Goal: Task Accomplishment & Management: Complete application form

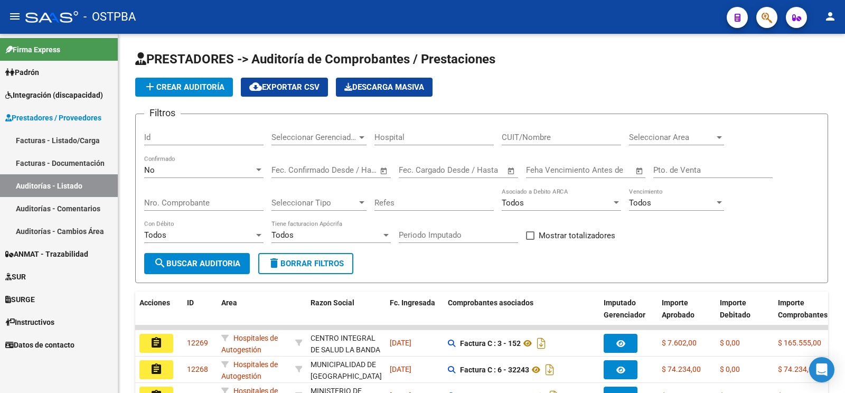
click at [89, 137] on link "Facturas - Listado/Carga" at bounding box center [59, 140] width 118 height 23
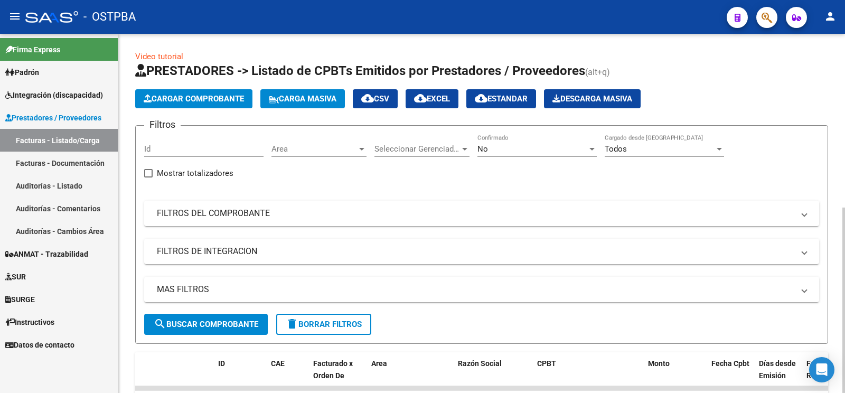
click at [212, 110] on app-list-header "PRESTADORES -> Listado de CPBTs Emitidos por Prestadores / Proveedores (alt+q) …" at bounding box center [481, 202] width 693 height 281
click at [212, 106] on button "Cargar Comprobante" at bounding box center [193, 98] width 117 height 19
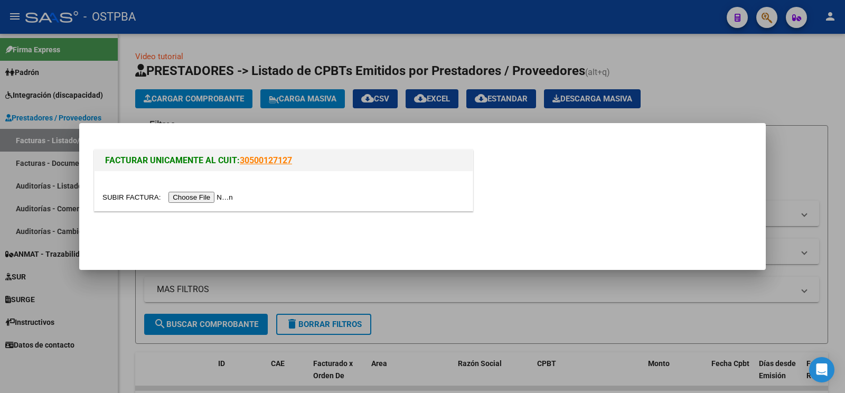
click at [118, 197] on input "file" at bounding box center [169, 197] width 134 height 11
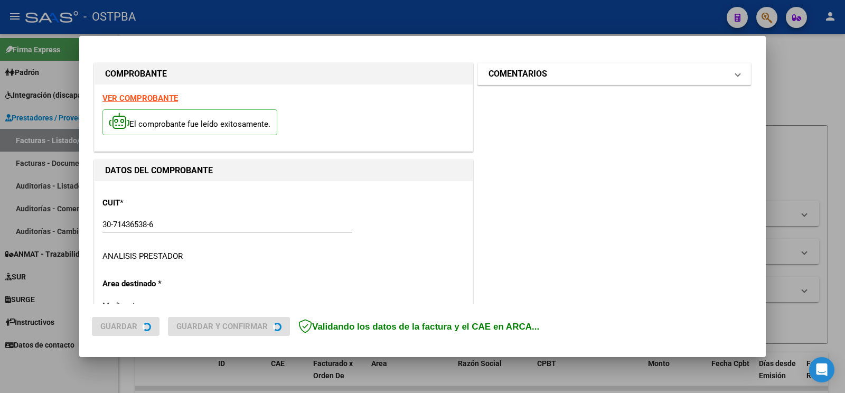
click at [556, 73] on mat-panel-title "COMENTARIOS" at bounding box center [607, 74] width 239 height 13
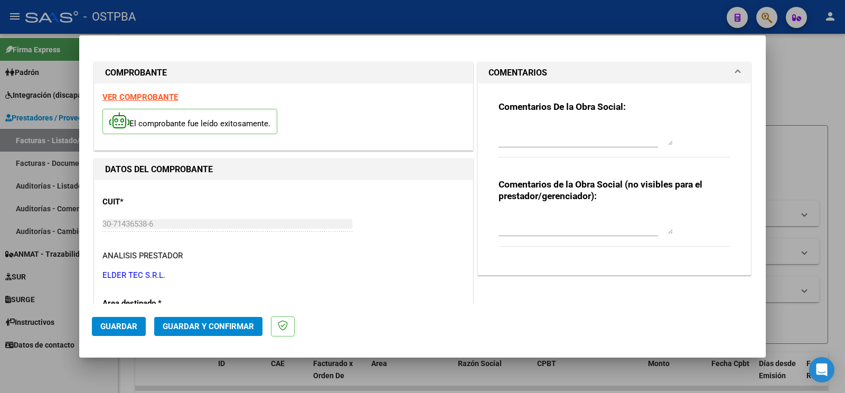
click at [535, 143] on textarea at bounding box center [585, 134] width 174 height 21
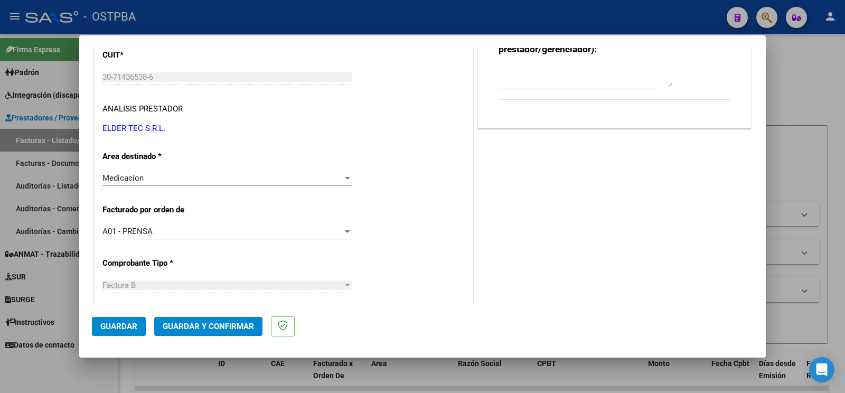
scroll to position [166, 0]
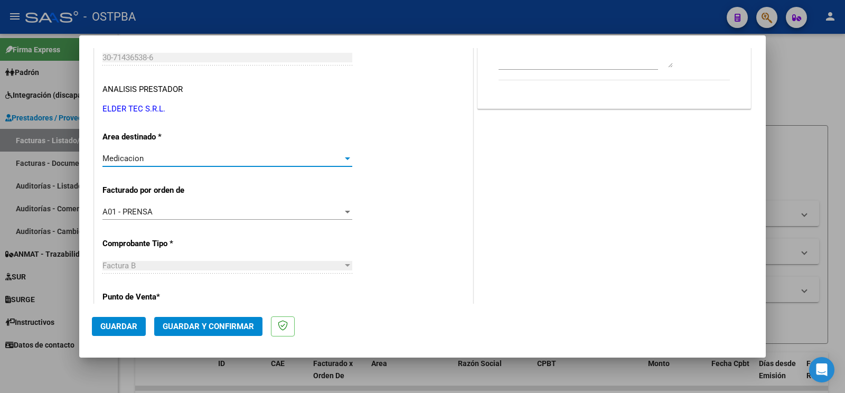
click at [177, 161] on div "Medicacion" at bounding box center [222, 159] width 240 height 10
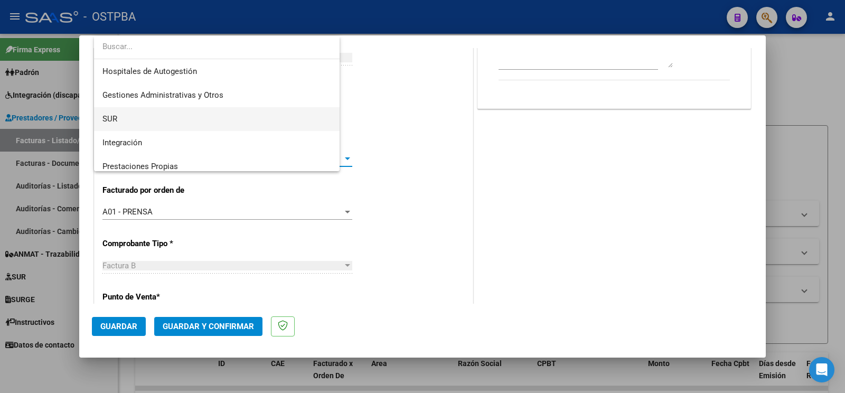
click at [160, 110] on span "SUR" at bounding box center [216, 119] width 229 height 24
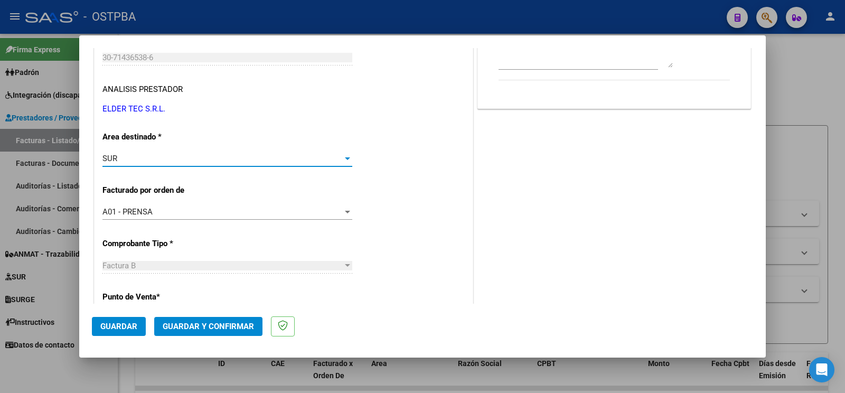
scroll to position [0, 0]
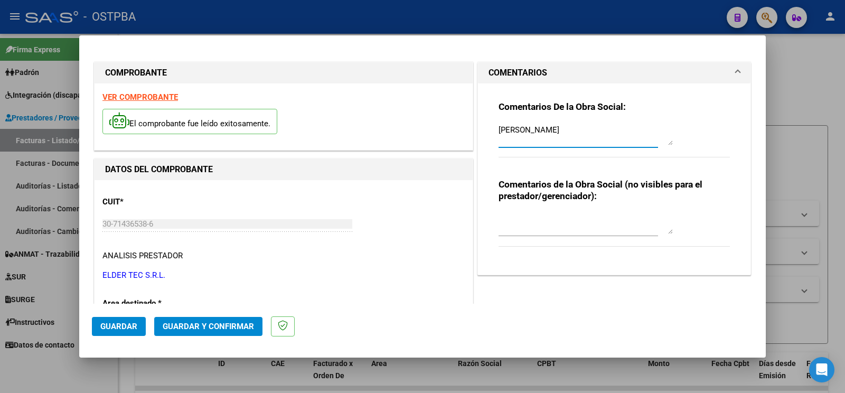
drag, startPoint x: 487, startPoint y: 135, endPoint x: 6, endPoint y: 60, distance: 487.4
click at [498, 124] on textarea "[PERSON_NAME]" at bounding box center [585, 134] width 174 height 21
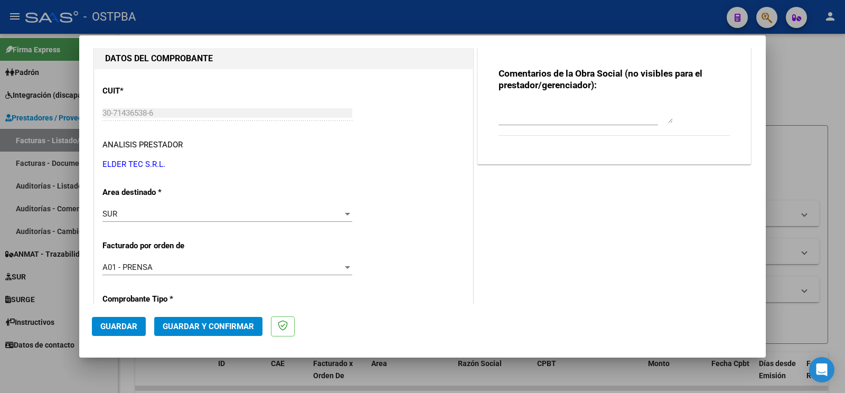
type textarea "BOLSAS DE COLOSTOMIA"
click at [139, 216] on div "SUR" at bounding box center [222, 214] width 240 height 10
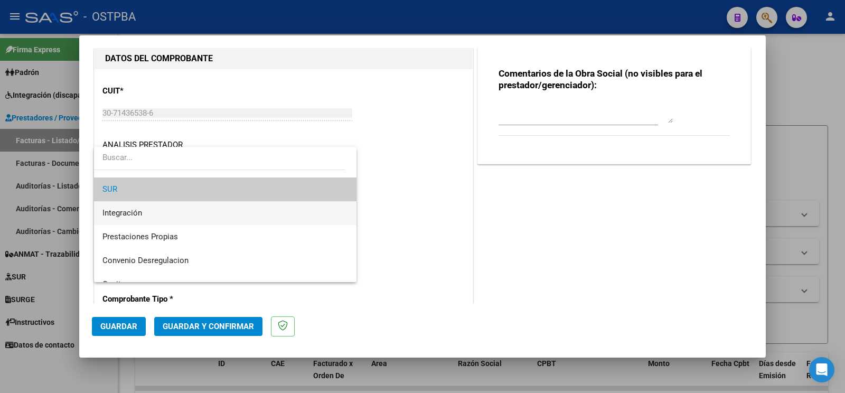
scroll to position [126, 0]
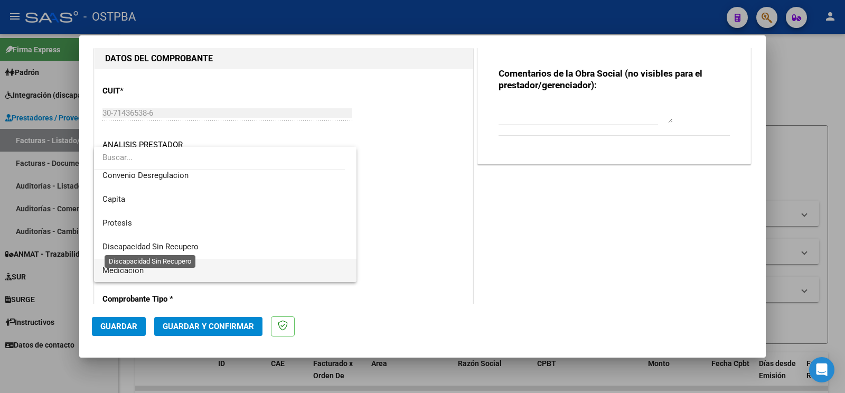
click at [147, 267] on span "Medicacion" at bounding box center [225, 271] width 246 height 24
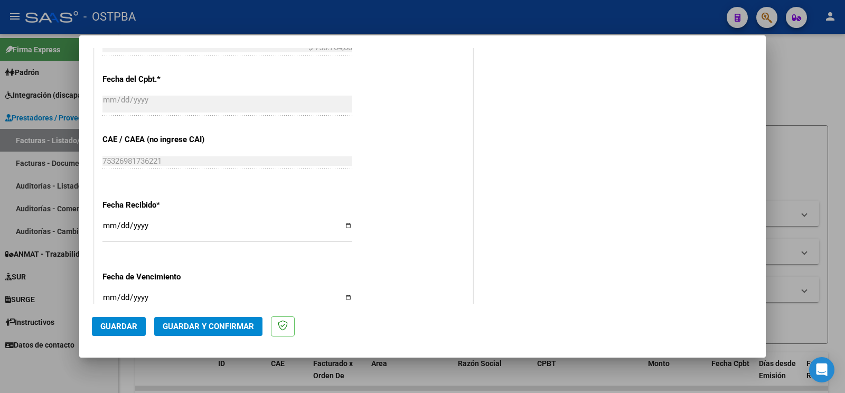
scroll to position [610, 0]
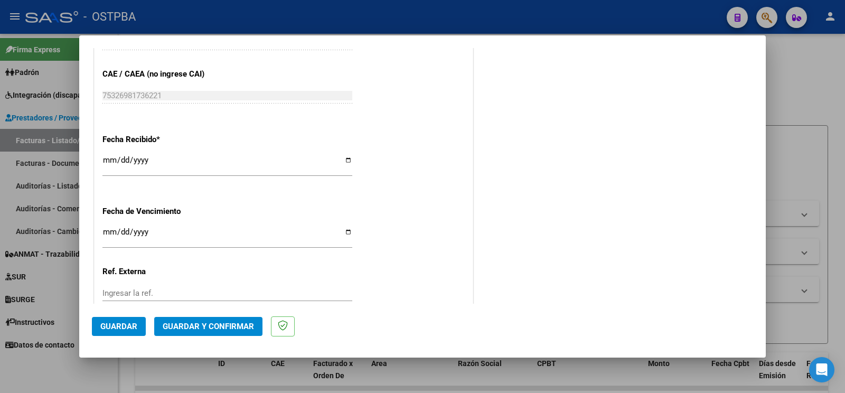
click at [112, 228] on input "Ingresar la fecha" at bounding box center [227, 236] width 250 height 17
type input "[DATE]"
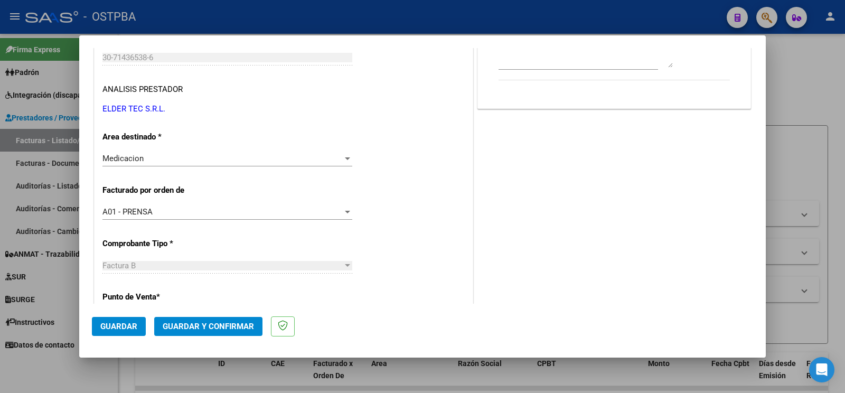
scroll to position [55, 0]
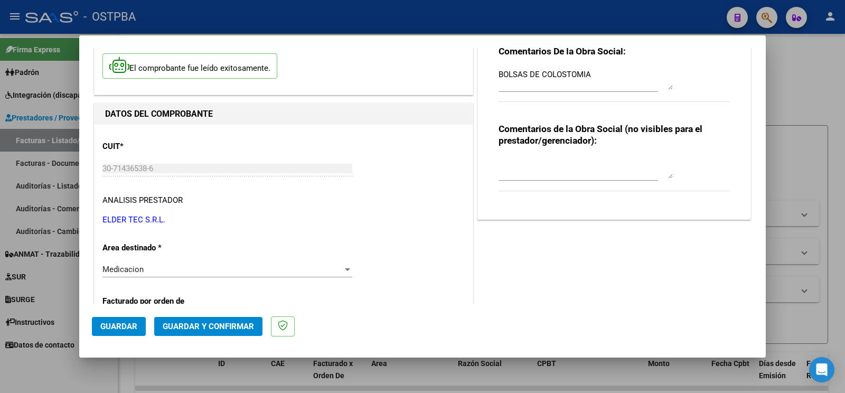
click at [116, 324] on span "Guardar" at bounding box center [118, 327] width 37 height 10
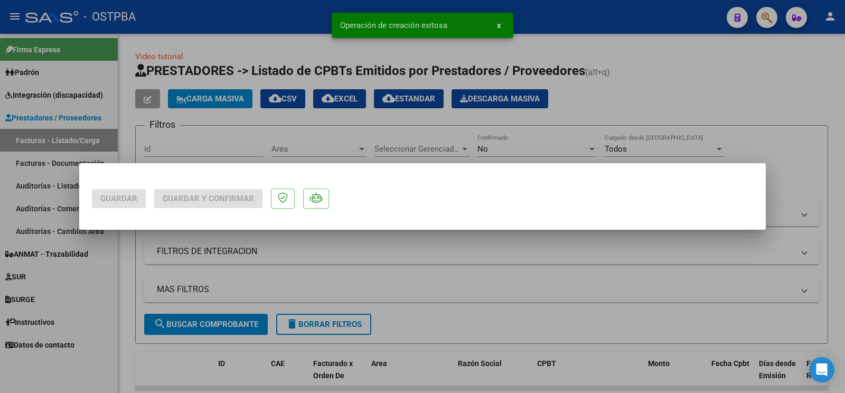
scroll to position [0, 0]
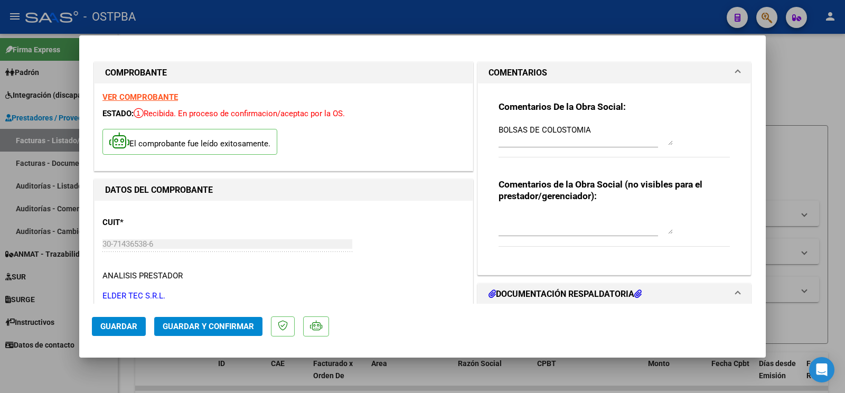
click at [620, 134] on textarea "BOLSAS DE COLOSTOMIA" at bounding box center [585, 134] width 174 height 21
type textarea "BOLSAS DE COLOSTOMIA PIOLA/[PERSON_NAME]/DE [PERSON_NAME]/[PERSON_NAME]"
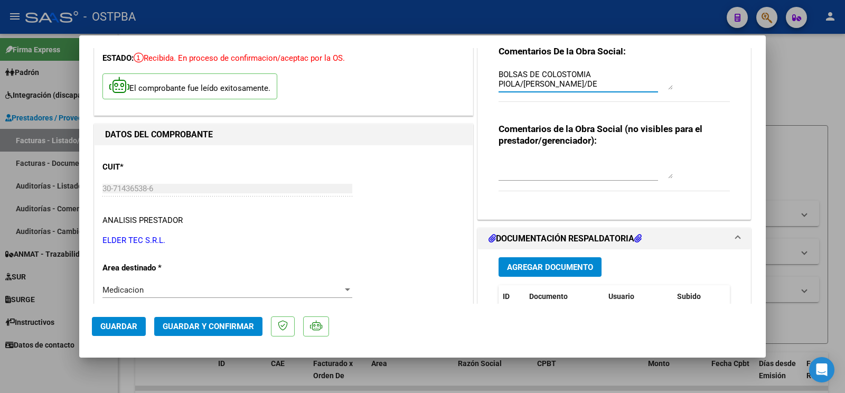
scroll to position [111, 0]
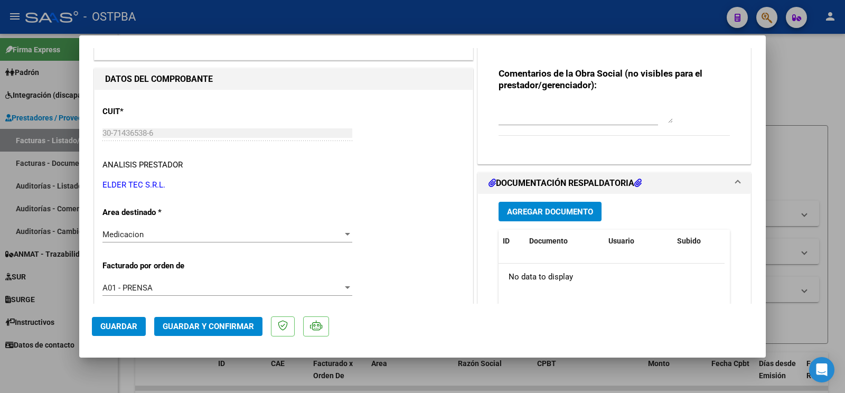
click at [537, 219] on button "Agregar Documento" at bounding box center [549, 212] width 103 height 20
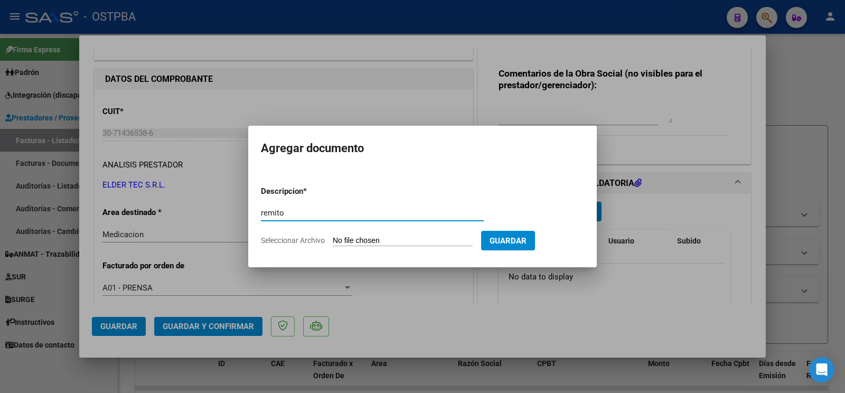
type input "remito"
click at [345, 242] on input "Seleccionar Archivo" at bounding box center [403, 241] width 140 height 10
type input "C:\fakepath\remito piola.jpg"
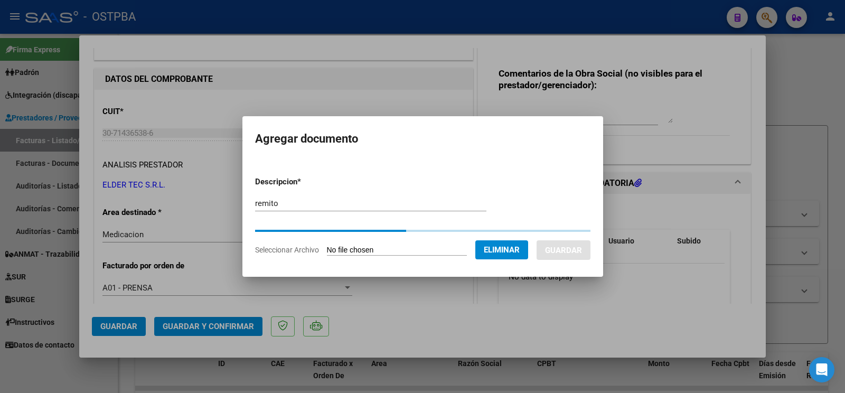
click at [338, 206] on input "remito" at bounding box center [370, 204] width 231 height 10
type input "[PERSON_NAME]"
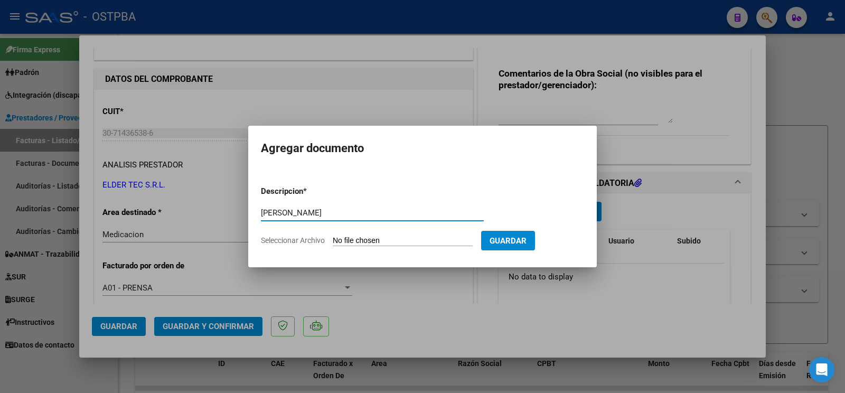
type input "[PERSON_NAME]"
click at [345, 243] on input "Seleccionar Archivo" at bounding box center [403, 241] width 140 height 10
type input "C:\fakepath\remito piola.jpg"
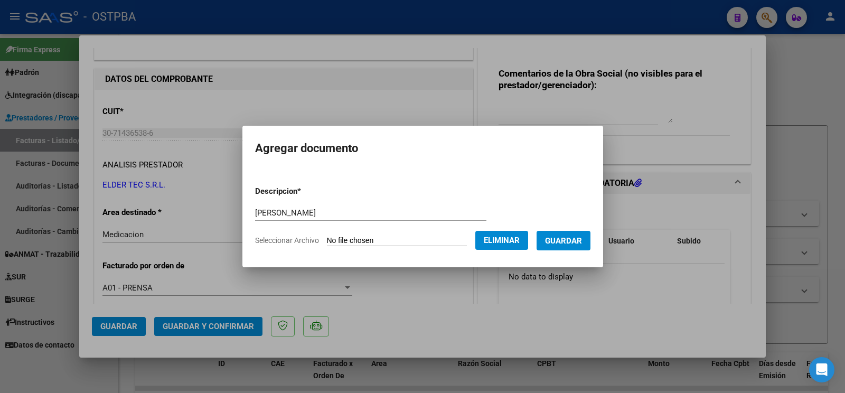
click at [554, 234] on button "Guardar" at bounding box center [563, 241] width 54 height 20
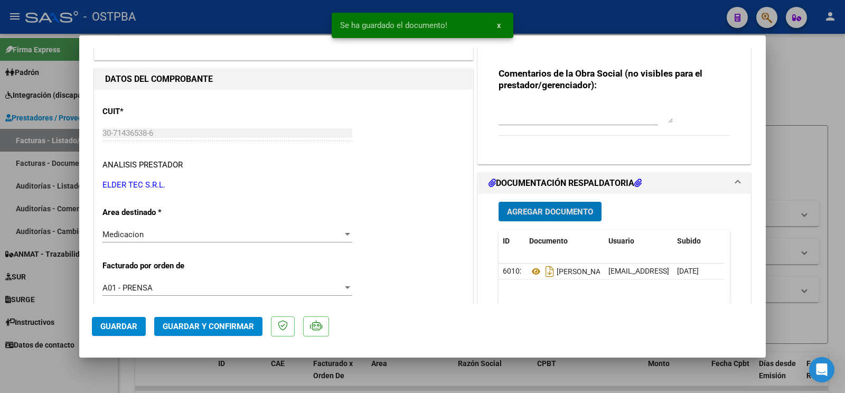
scroll to position [166, 0]
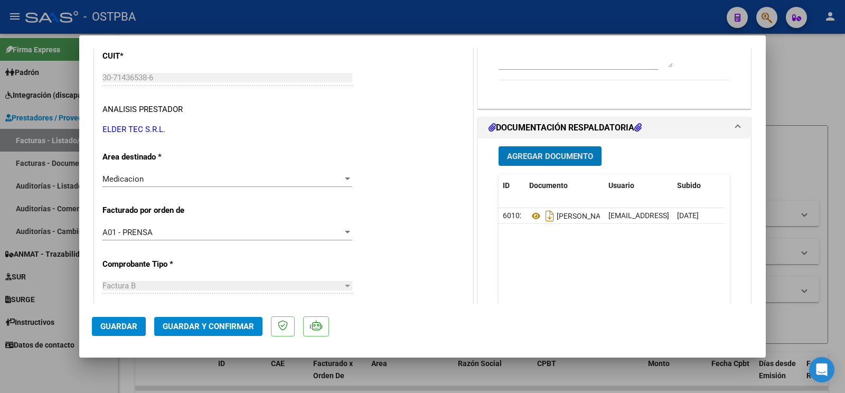
click at [530, 152] on span "Agregar Documento" at bounding box center [550, 156] width 86 height 10
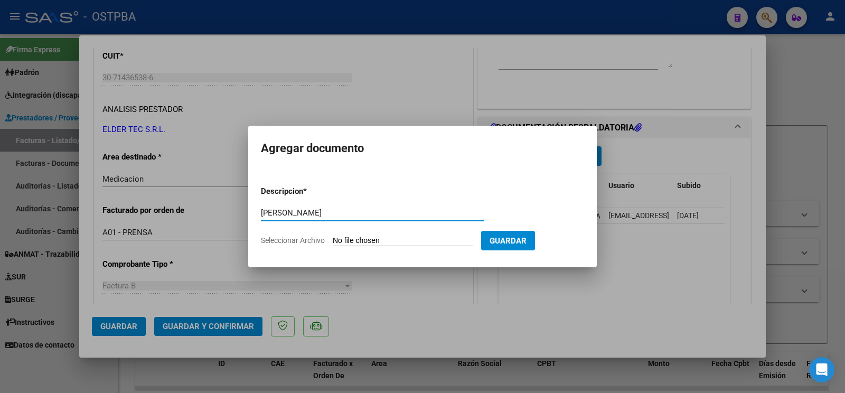
type input "[PERSON_NAME]"
click at [353, 236] on input "Seleccionar Archivo" at bounding box center [403, 241] width 140 height 10
type input "C:\fakepath\[PERSON_NAME].jpg"
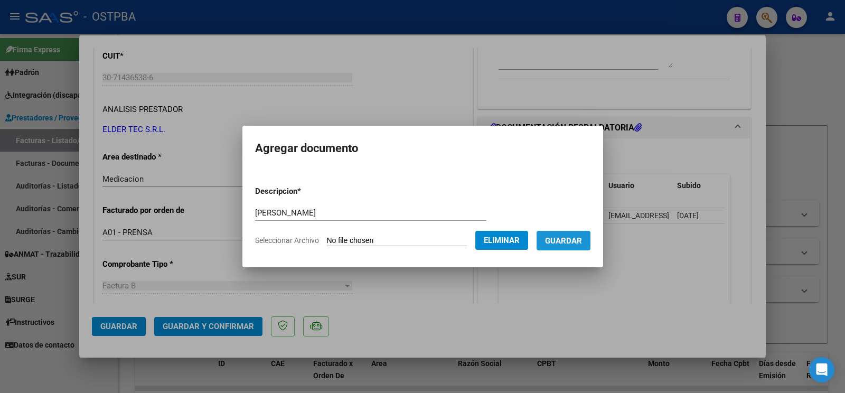
click at [570, 245] on button "Guardar" at bounding box center [563, 241] width 54 height 20
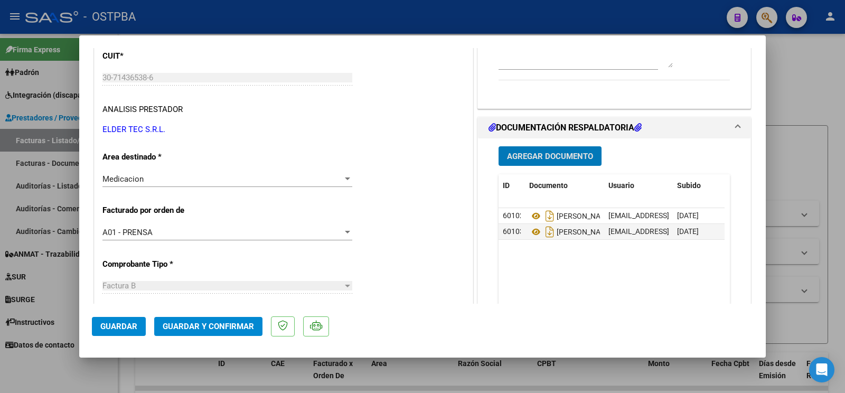
click at [535, 164] on button "Agregar Documento" at bounding box center [549, 156] width 103 height 20
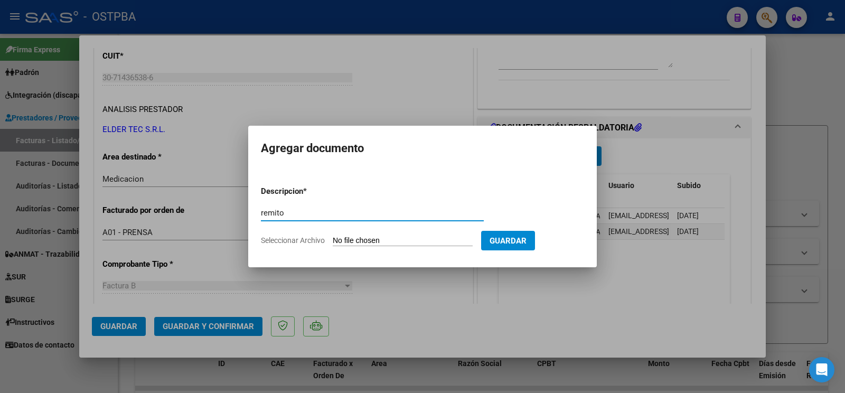
type input "remito"
click at [354, 236] on input "Seleccionar Archivo" at bounding box center [403, 241] width 140 height 10
type input "C:\fakepath\[PERSON_NAME].jpg"
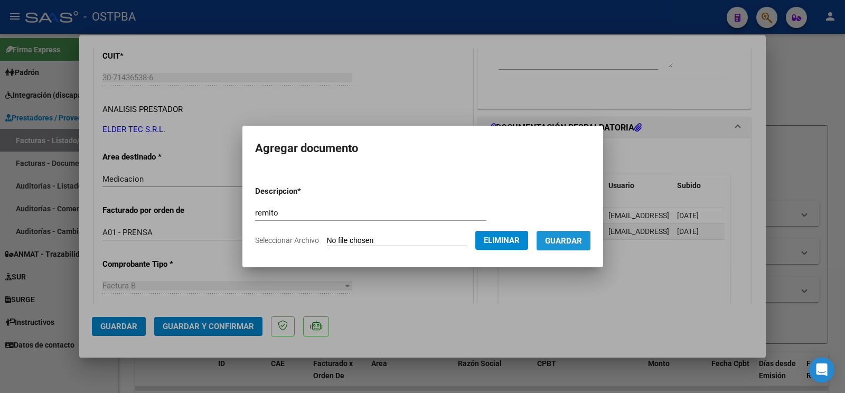
click at [569, 246] on button "Guardar" at bounding box center [563, 241] width 54 height 20
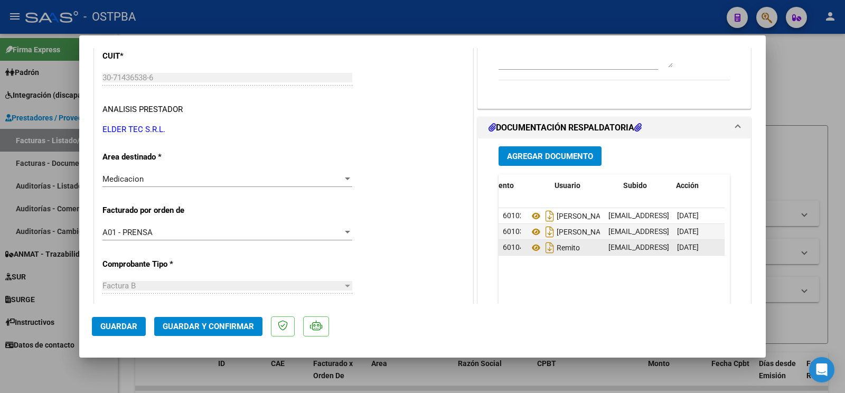
scroll to position [0, 54]
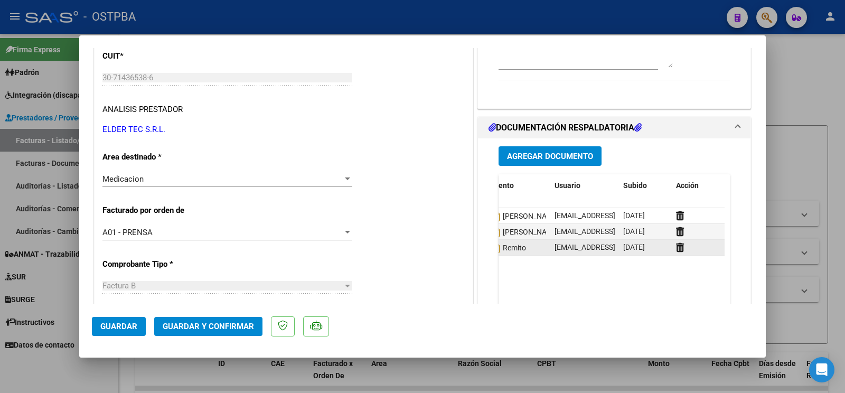
click at [672, 255] on datatable-body-cell at bounding box center [698, 247] width 53 height 15
click at [676, 252] on icon at bounding box center [680, 247] width 8 height 10
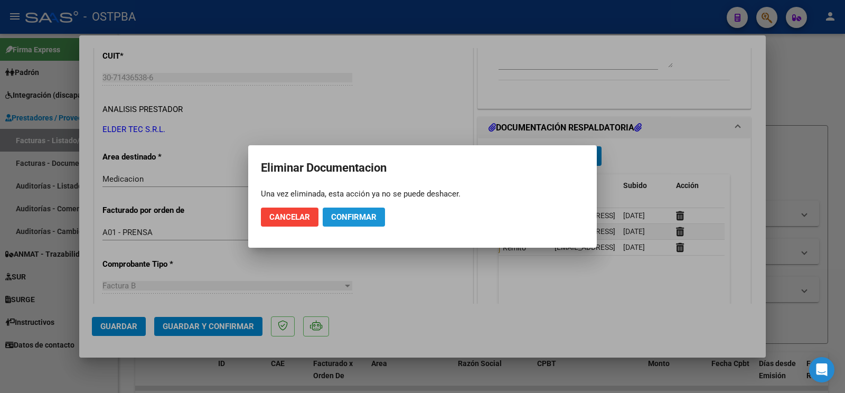
click at [363, 216] on span "Confirmar" at bounding box center [353, 217] width 45 height 10
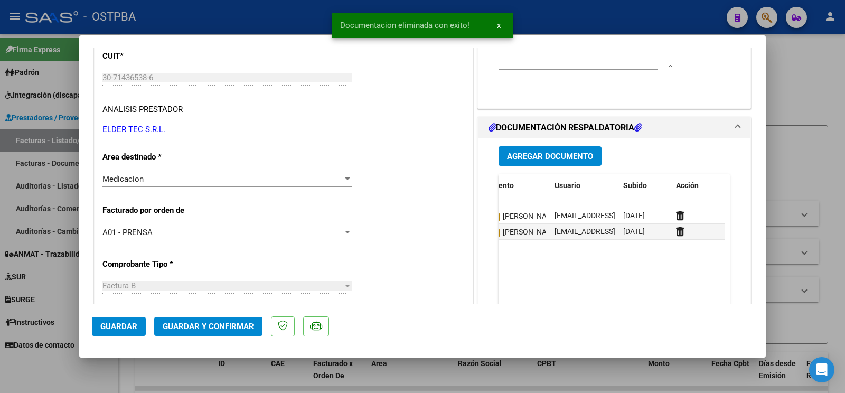
click at [556, 161] on span "Agregar Documento" at bounding box center [550, 157] width 86 height 10
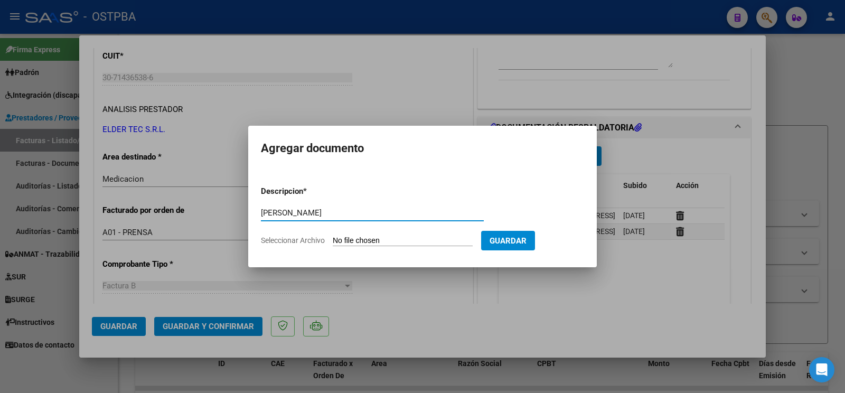
type input "[PERSON_NAME]"
click at [370, 242] on input "Seleccionar Archivo" at bounding box center [403, 241] width 140 height 10
type input "C:\fakepath\[PERSON_NAME].jpg"
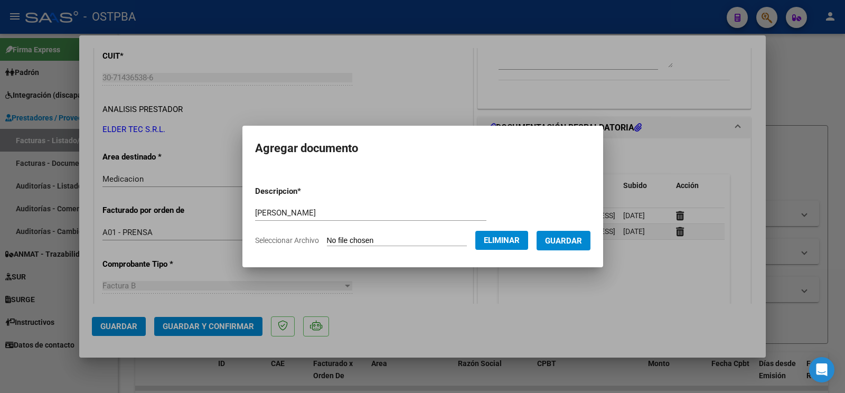
click at [580, 232] on button "Guardar" at bounding box center [563, 241] width 54 height 20
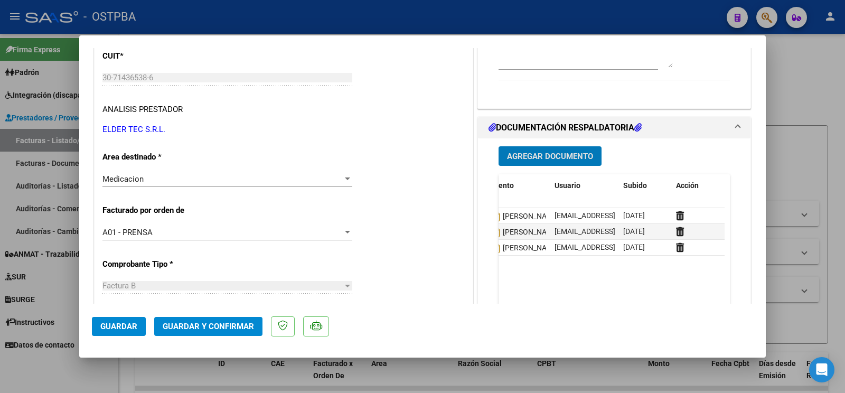
click at [521, 174] on div "Agregar Documento ID Documento Usuario Subido Acción 60102 Remito Piola [EMAIL_…" at bounding box center [613, 243] width 247 height 211
click at [536, 161] on span "Agregar Documento" at bounding box center [550, 157] width 86 height 10
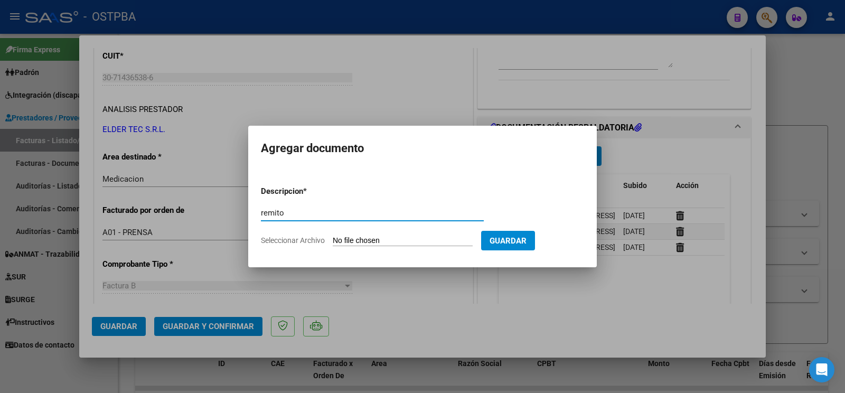
type input "remito"
click at [364, 236] on input "Seleccionar Archivo" at bounding box center [403, 241] width 140 height 10
type input "C:\fakepath\remito de la [PERSON_NAME].jpg"
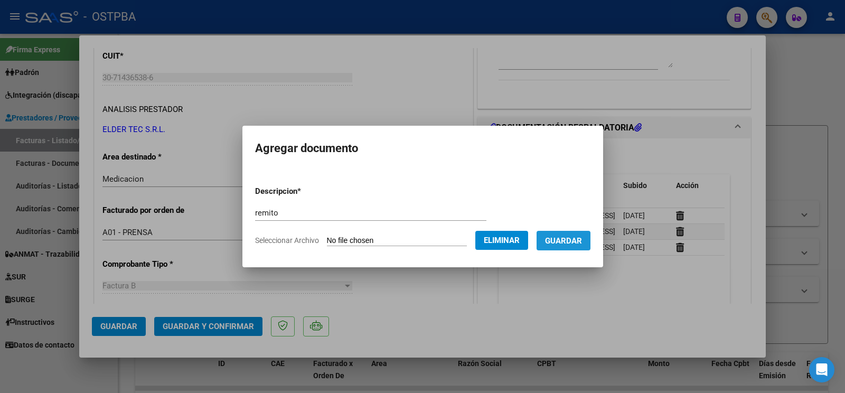
click at [556, 244] on span "Guardar" at bounding box center [563, 241] width 37 height 10
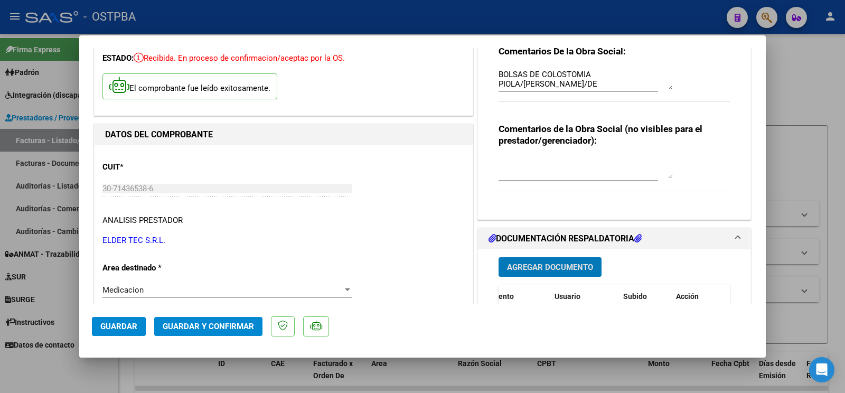
scroll to position [111, 0]
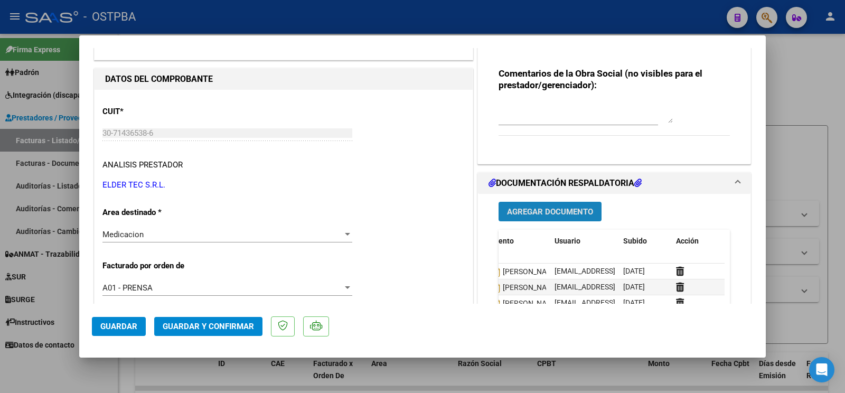
click at [535, 211] on span "Agregar Documento" at bounding box center [550, 212] width 86 height 10
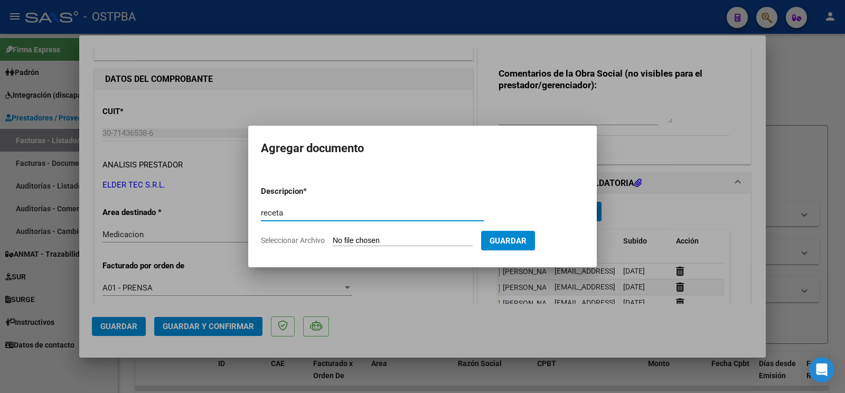
type input "receta"
click at [345, 241] on input "Seleccionar Archivo" at bounding box center [403, 241] width 140 height 10
type input "C:\fakepath\receta de la [PERSON_NAME].pdf"
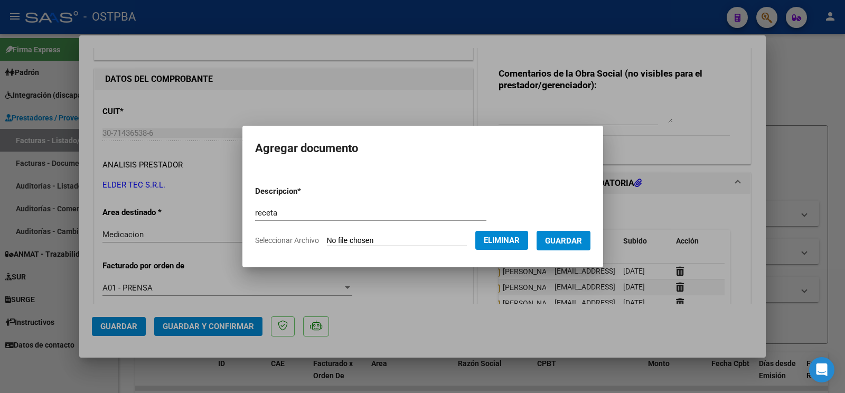
click at [562, 237] on span "Guardar" at bounding box center [563, 241] width 37 height 10
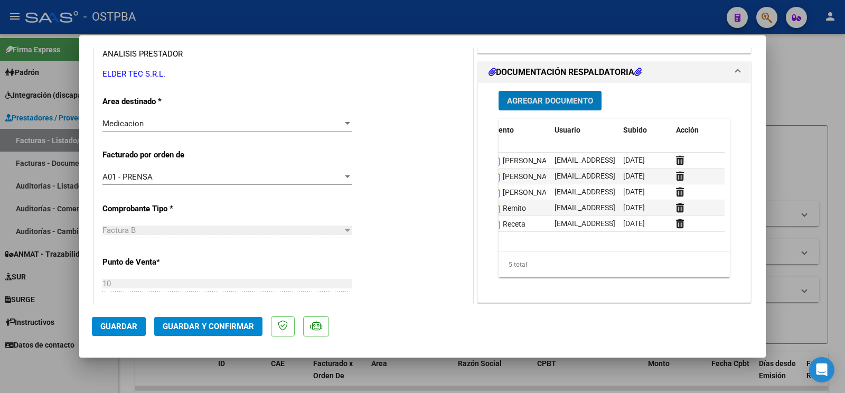
scroll to position [222, 0]
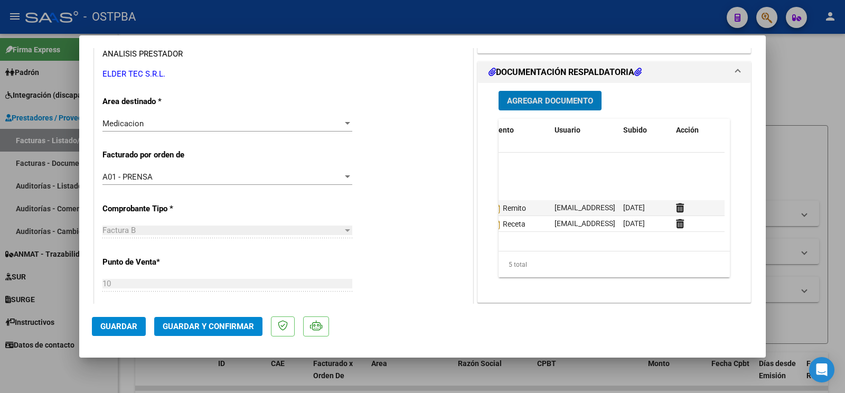
click at [562, 110] on button "Agregar Documento" at bounding box center [549, 101] width 103 height 20
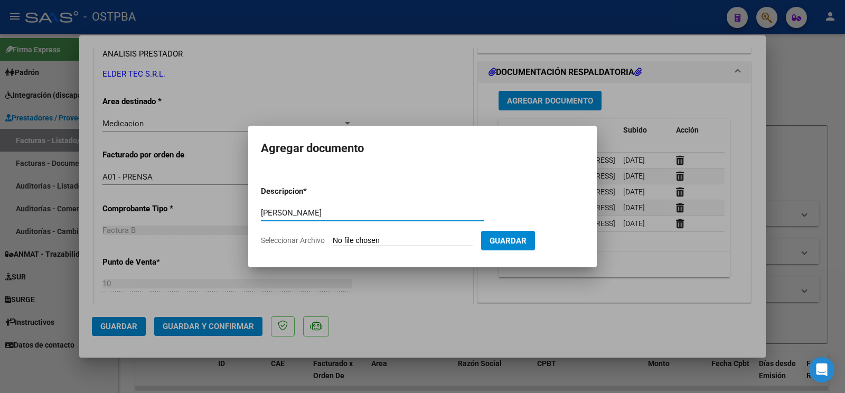
scroll to position [8, 54]
type input "[PERSON_NAME]"
click at [357, 237] on input "Seleccionar Archivo" at bounding box center [403, 241] width 140 height 10
type input "C:\fakepath\[PERSON_NAME].pdf"
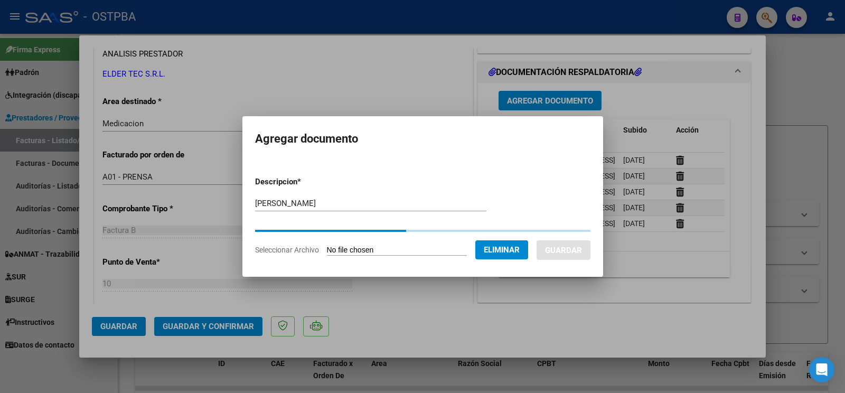
scroll to position [55, 54]
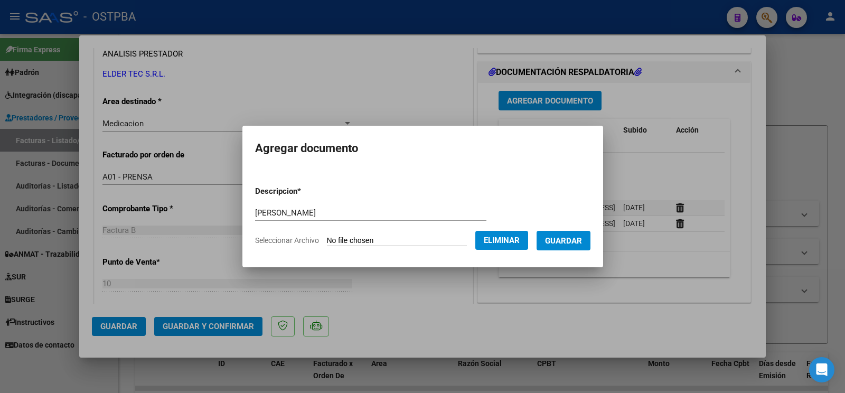
click at [557, 242] on span "Guardar" at bounding box center [563, 241] width 37 height 10
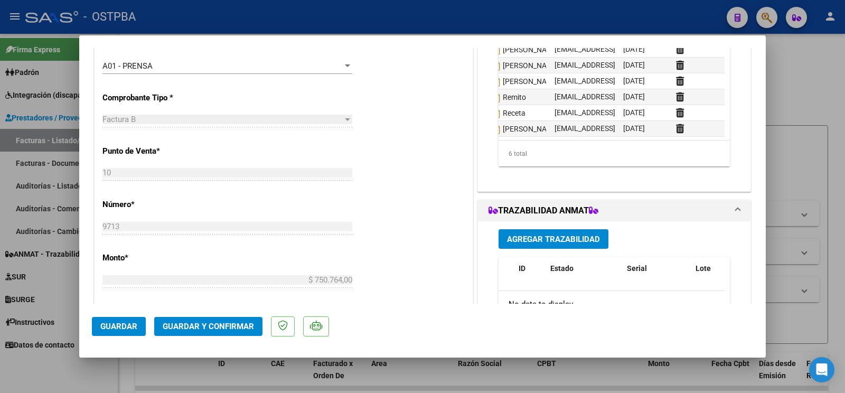
scroll to position [0, 54]
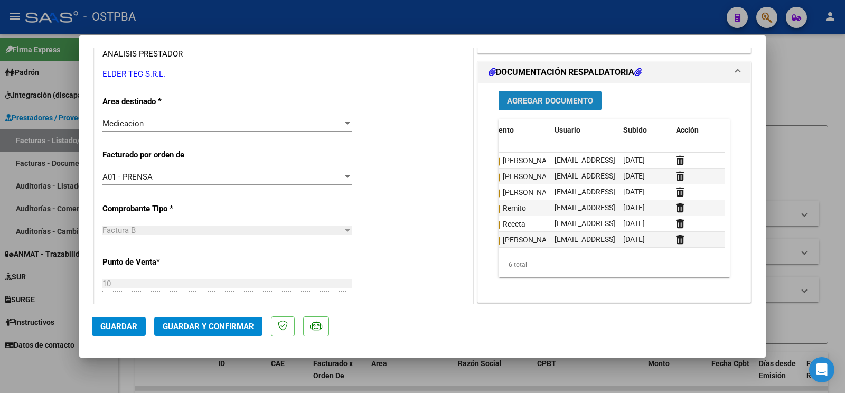
click at [564, 97] on span "Agregar Documento" at bounding box center [550, 101] width 86 height 10
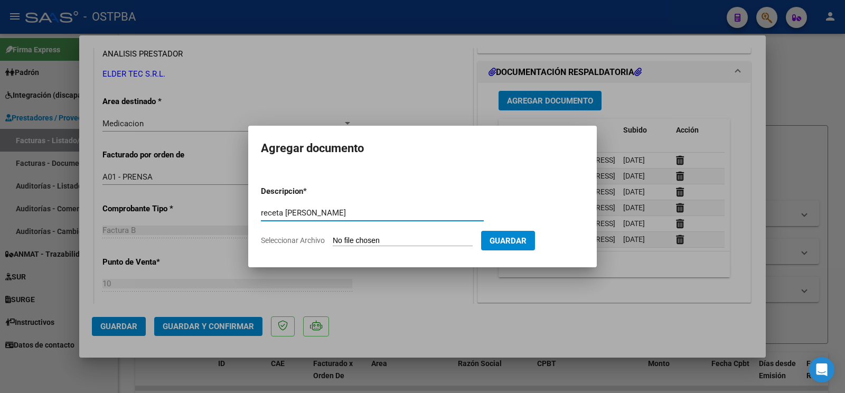
type input "receta [PERSON_NAME]"
click at [351, 233] on form "Descripcion * receta [PERSON_NAME] Escriba aquí una descripcion Seleccionar Arc…" at bounding box center [422, 215] width 323 height 77
click at [355, 237] on input "Seleccionar Archivo" at bounding box center [403, 241] width 140 height 10
type input "C:\fakepath\receta [PERSON_NAME].pdf"
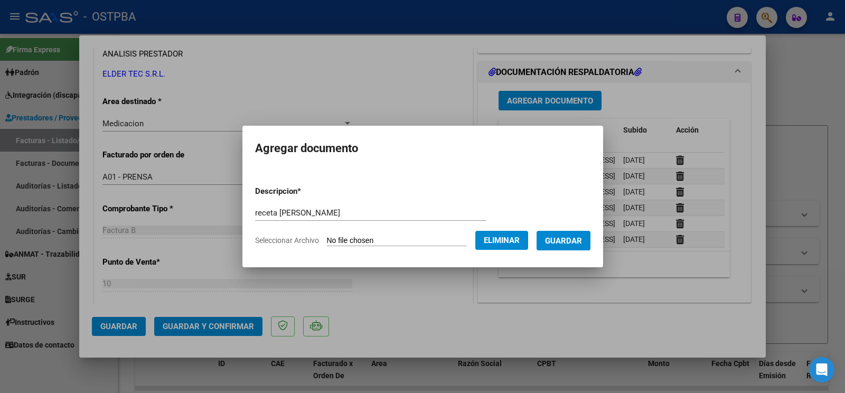
click at [578, 241] on button "Guardar" at bounding box center [563, 241] width 54 height 20
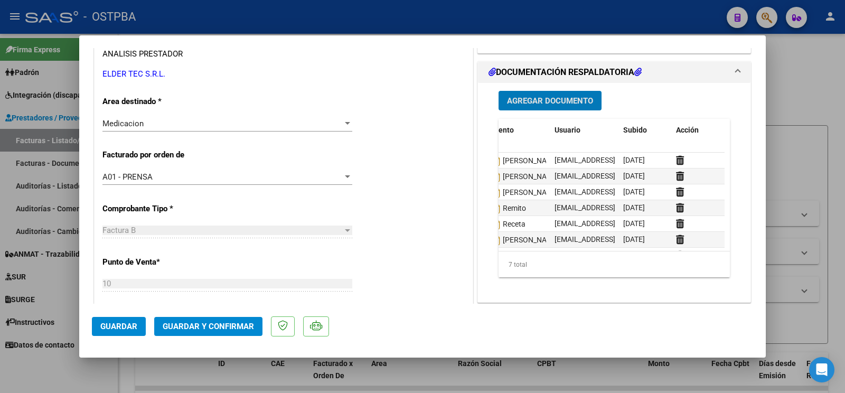
click at [536, 96] on button "Agregar Documento" at bounding box center [549, 101] width 103 height 20
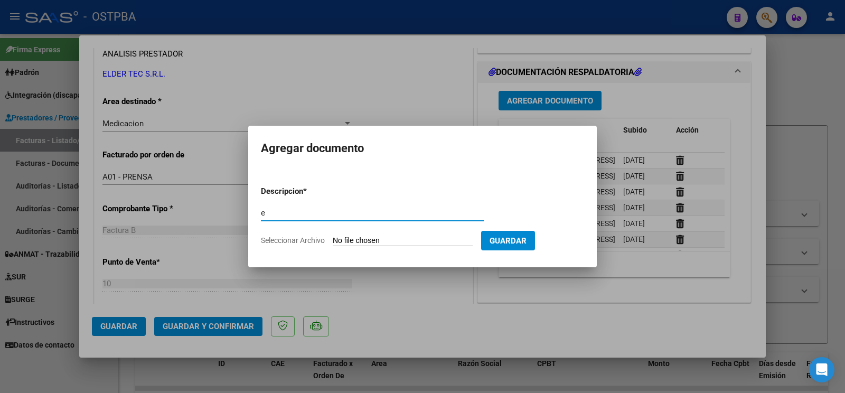
click at [304, 206] on div "e Escriba aquí una descripcion" at bounding box center [372, 213] width 223 height 16
drag, startPoint x: 301, startPoint y: 214, endPoint x: 246, endPoint y: 214, distance: 54.9
click at [261, 214] on input "e" at bounding box center [372, 213] width 223 height 10
type input "receta"
click at [348, 236] on input "Seleccionar Archivo" at bounding box center [403, 241] width 140 height 10
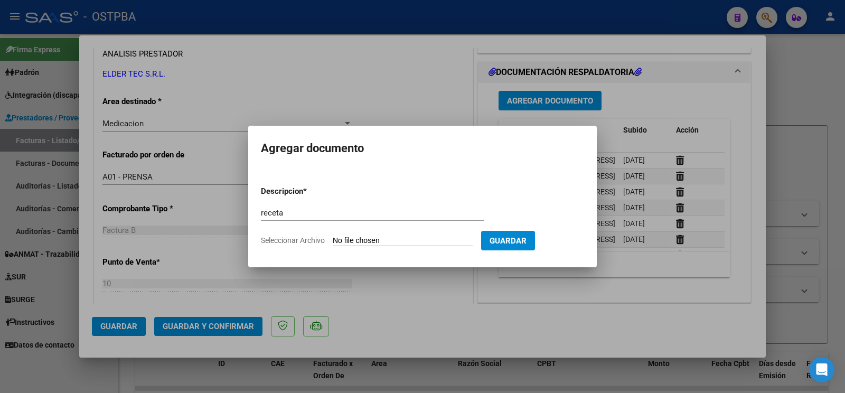
type input "C:\fakepath\receta piola.pdf"
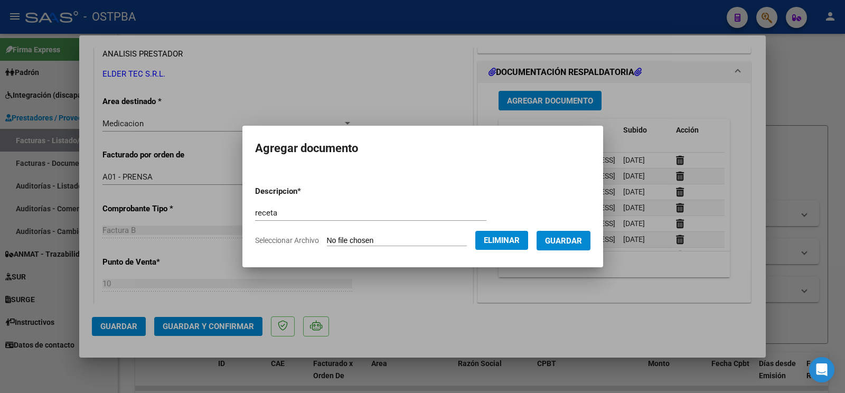
click at [563, 243] on span "Guardar" at bounding box center [563, 241] width 37 height 10
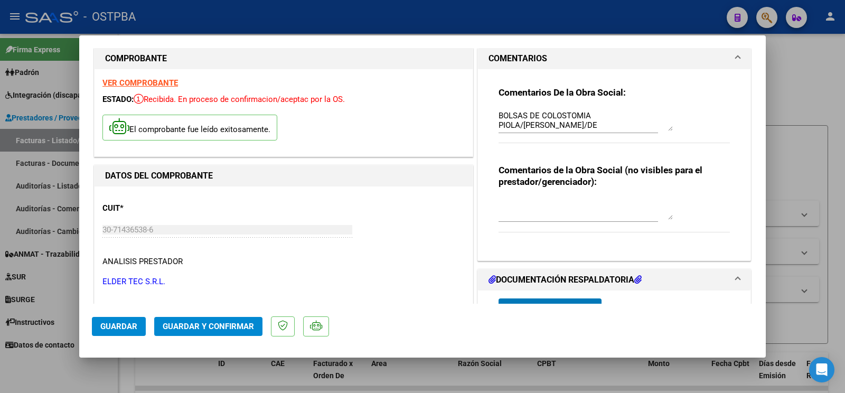
scroll to position [0, 0]
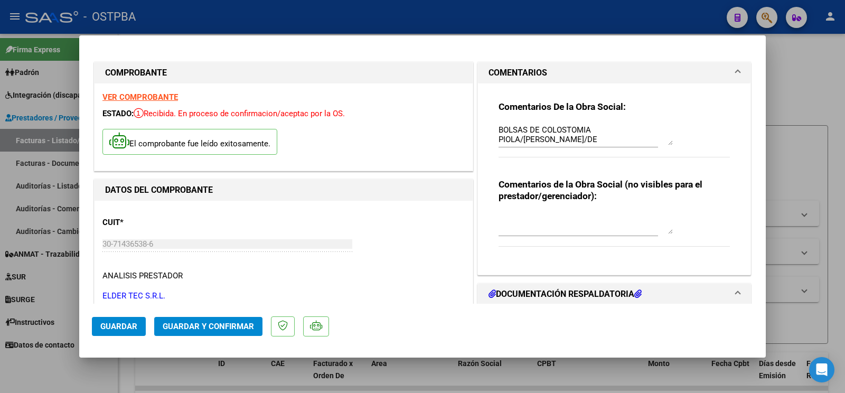
click at [248, 318] on button "Guardar y Confirmar" at bounding box center [208, 326] width 108 height 19
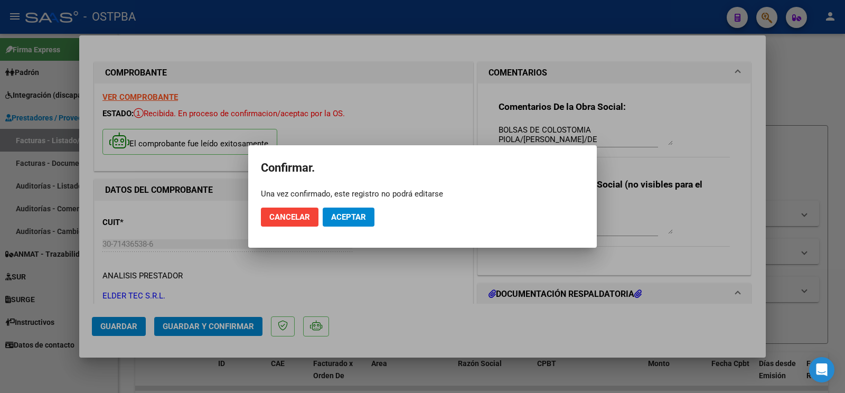
click at [350, 219] on span "Aceptar" at bounding box center [348, 217] width 35 height 10
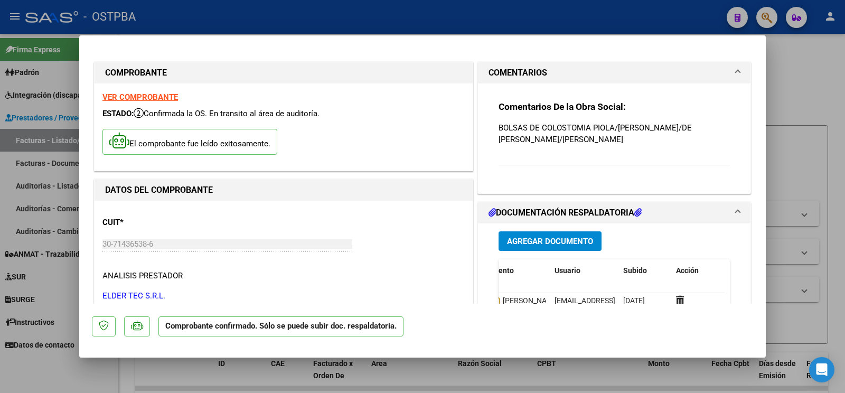
scroll to position [166, 0]
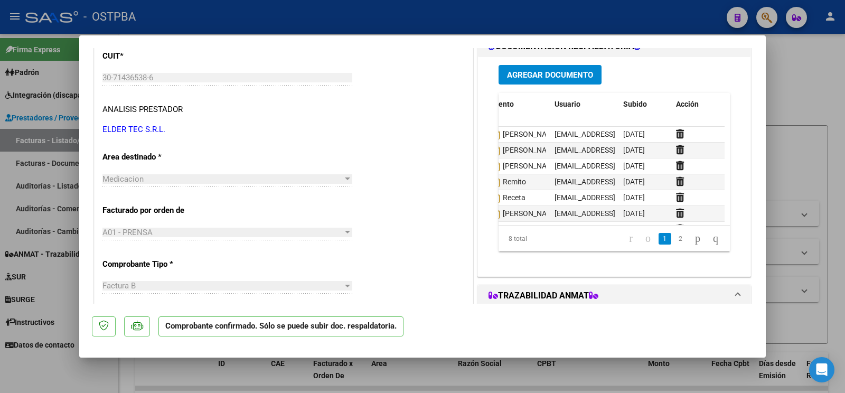
click at [567, 71] on span "Agregar Documento" at bounding box center [550, 75] width 86 height 10
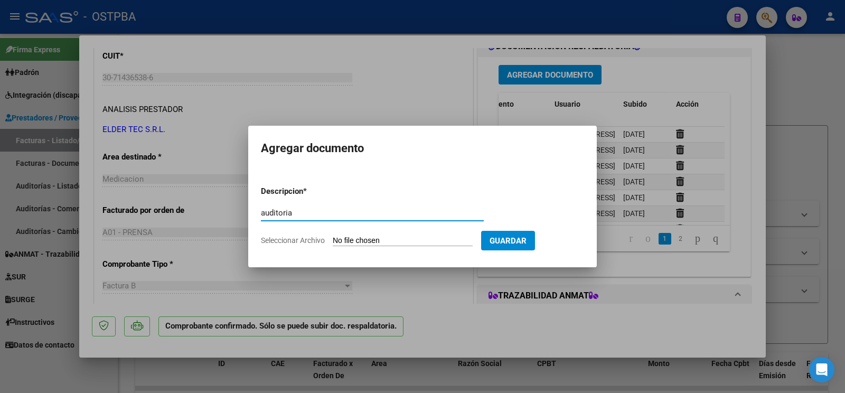
type input "auditoria"
click at [355, 238] on input "Seleccionar Archivo" at bounding box center [403, 241] width 140 height 10
type input "C:\fakepath\auditoria bolsas colostomia.pdf"
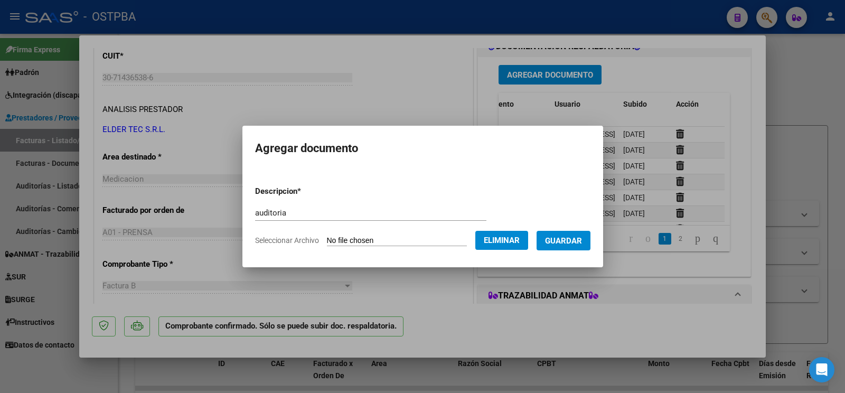
click at [572, 235] on span "Guardar" at bounding box center [563, 240] width 37 height 10
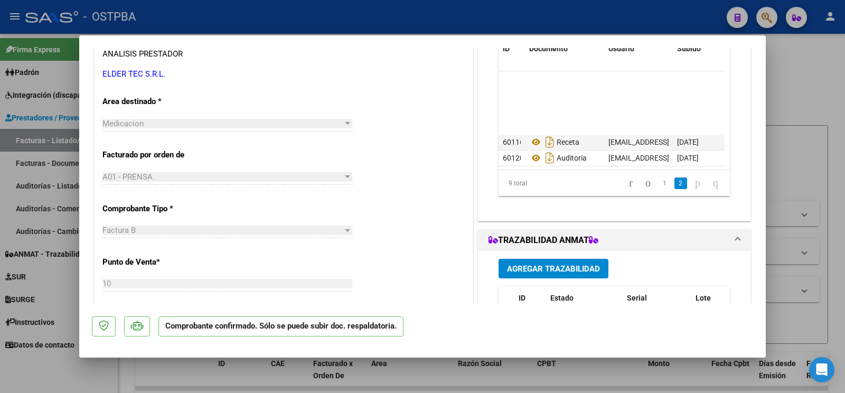
scroll to position [388, 0]
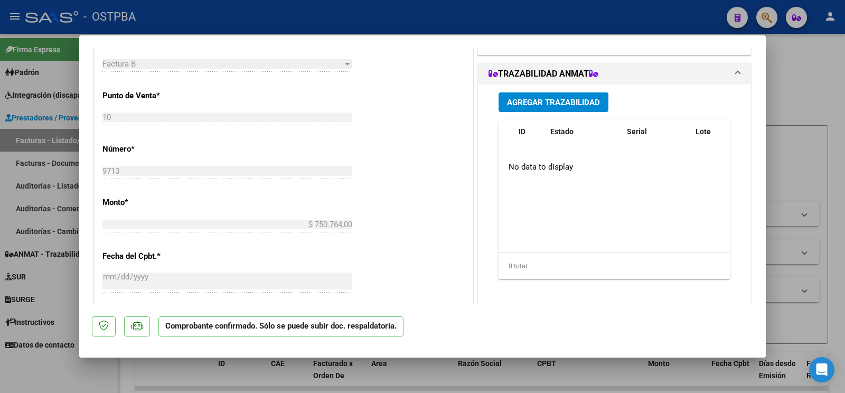
click at [52, 364] on div at bounding box center [422, 196] width 845 height 393
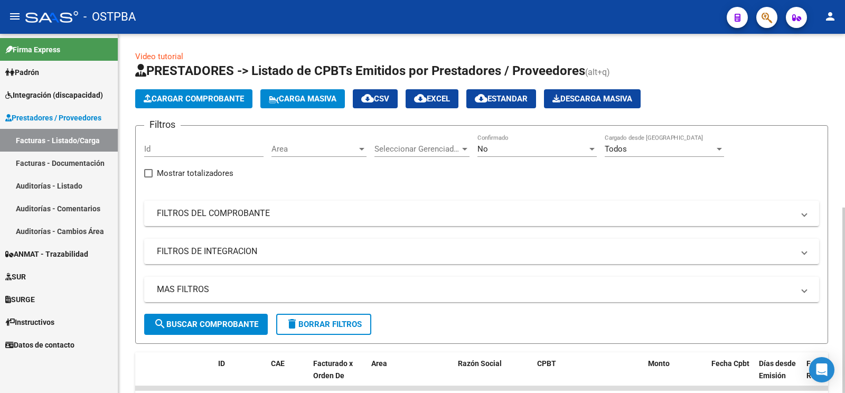
click at [199, 101] on span "Cargar Comprobante" at bounding box center [194, 99] width 100 height 10
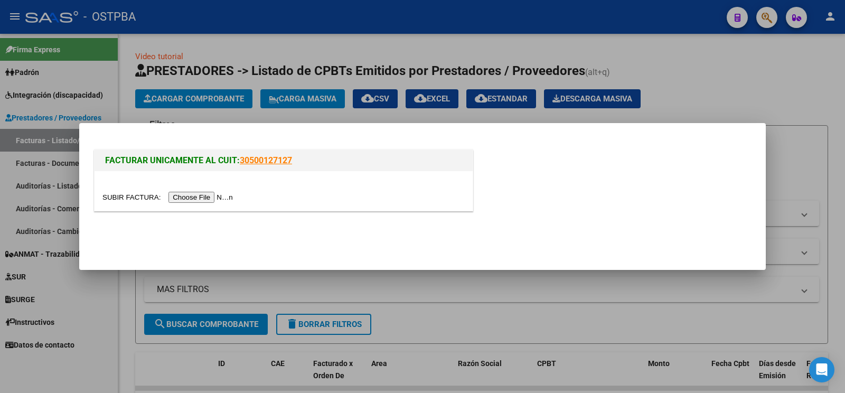
click at [131, 192] on input "file" at bounding box center [169, 197] width 134 height 11
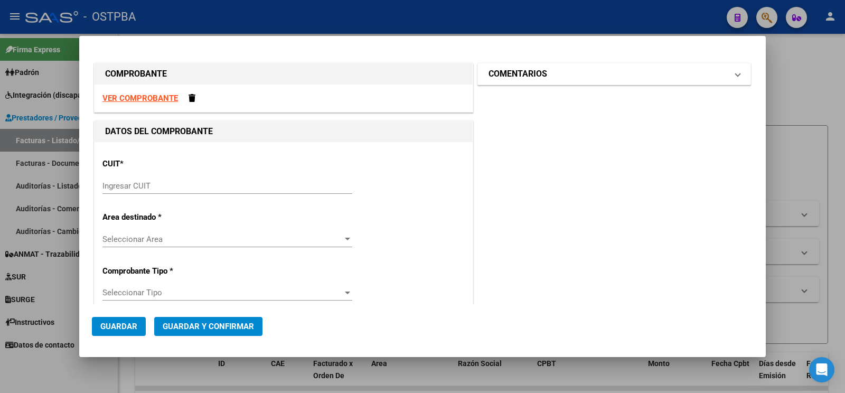
click at [517, 76] on h1 "COMENTARIOS" at bounding box center [517, 74] width 59 height 13
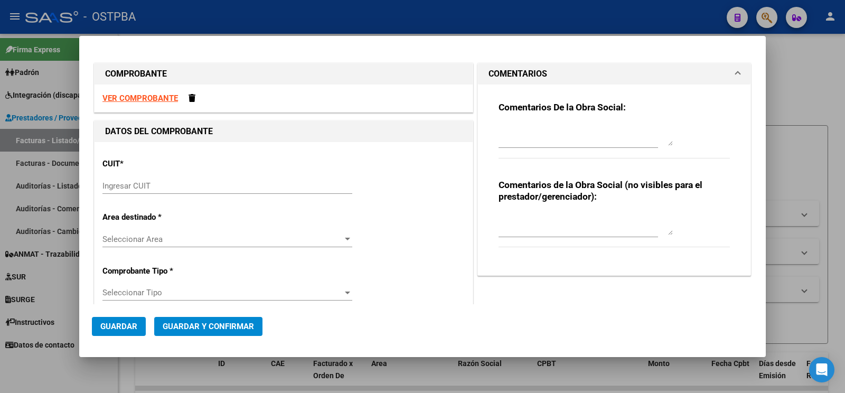
click at [525, 140] on textarea at bounding box center [585, 135] width 174 height 21
type textarea "[PERSON_NAME]"
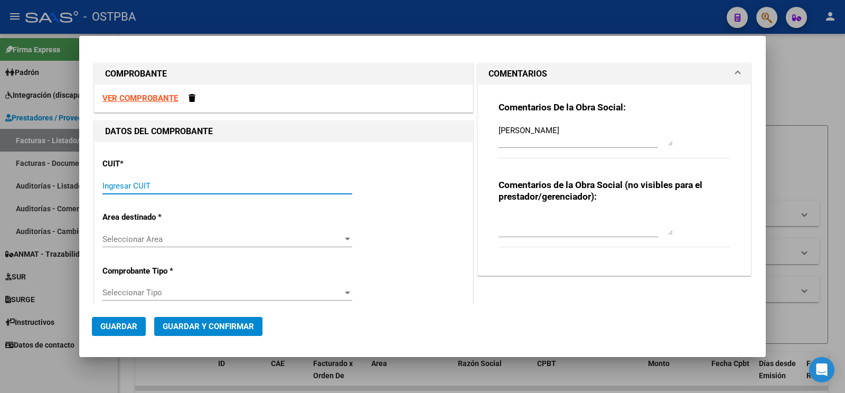
click at [266, 187] on input "Ingresar CUIT" at bounding box center [227, 186] width 250 height 10
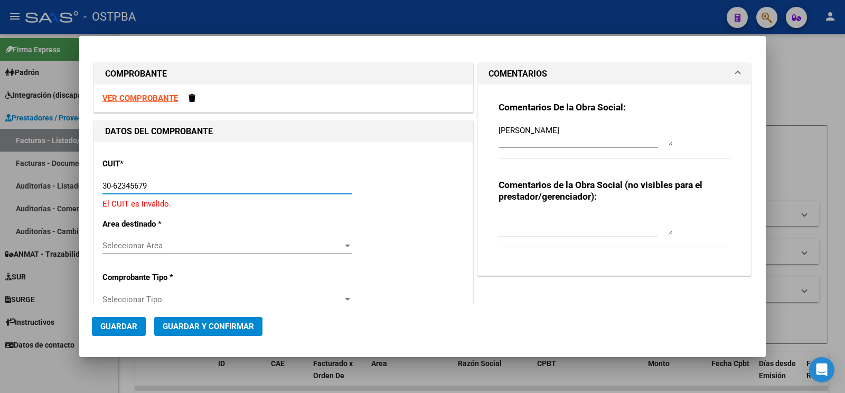
type input "30-62345679-6"
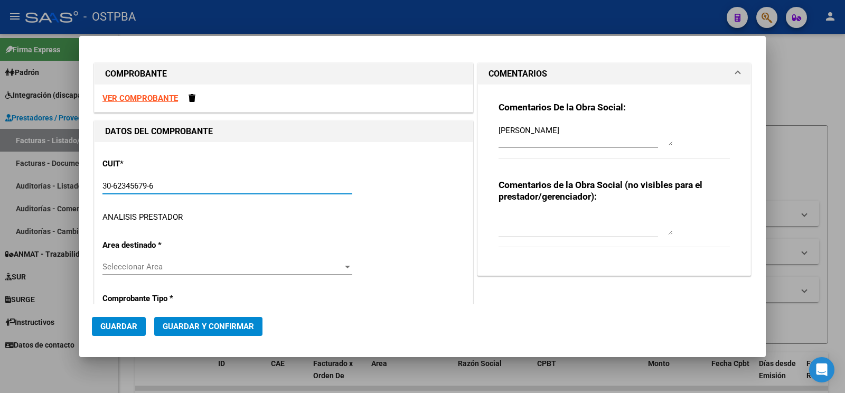
type input "11"
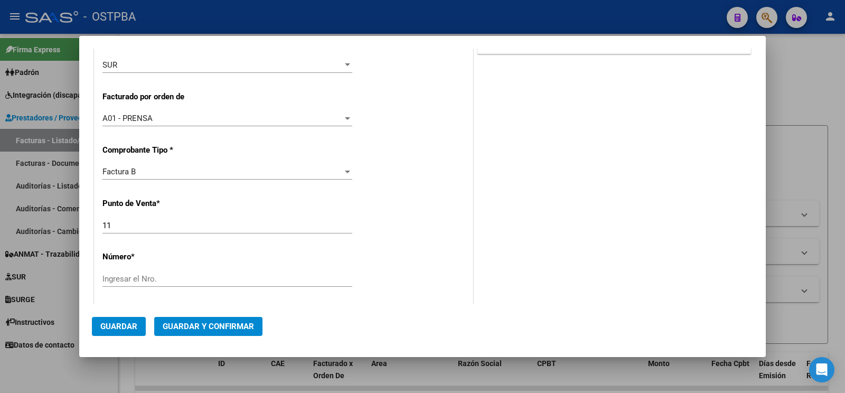
scroll to position [241, 0]
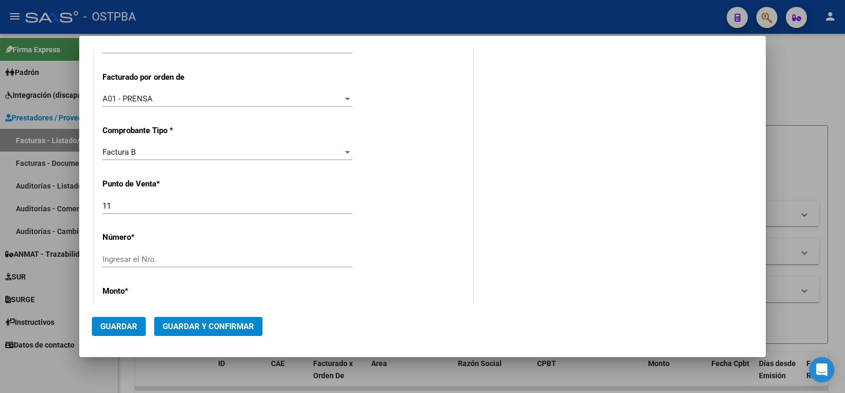
type input "30-62345679-6"
click at [204, 255] on div "Ingresar el Nro." at bounding box center [227, 259] width 250 height 16
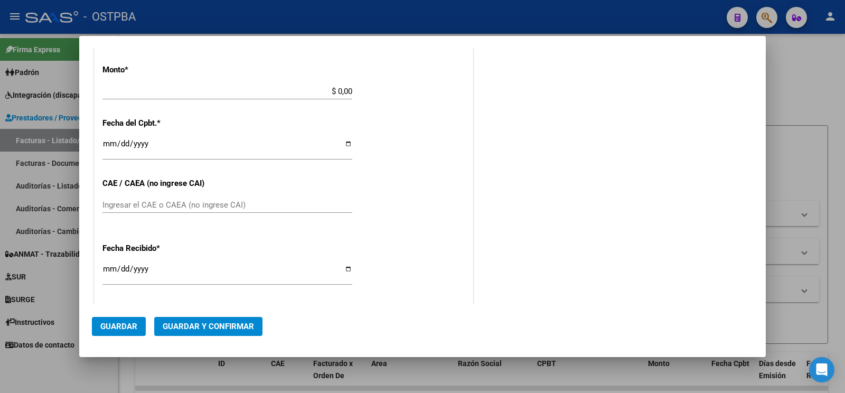
scroll to position [463, 0]
type input "1075229"
drag, startPoint x: 321, startPoint y: 91, endPoint x: 700, endPoint y: 71, distance: 379.1
click at [352, 91] on input "$ 0,00" at bounding box center [227, 91] width 250 height 10
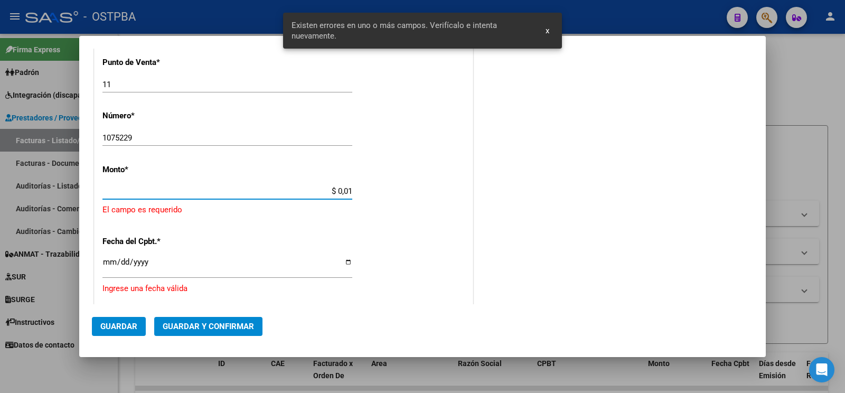
scroll to position [362, 0]
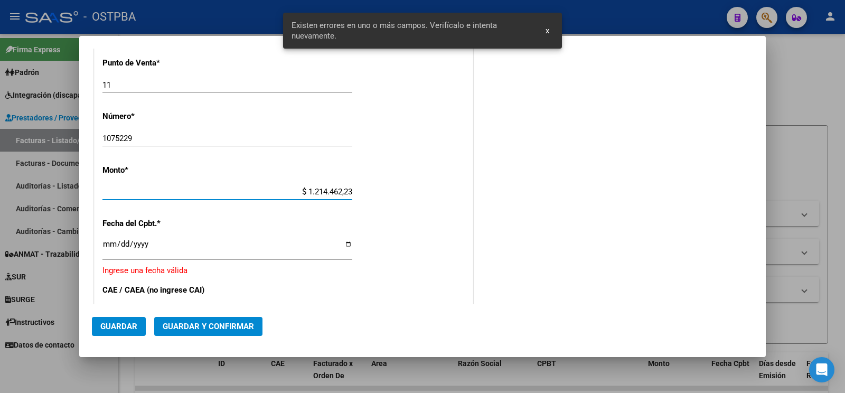
type input "$ 12.144.622,38"
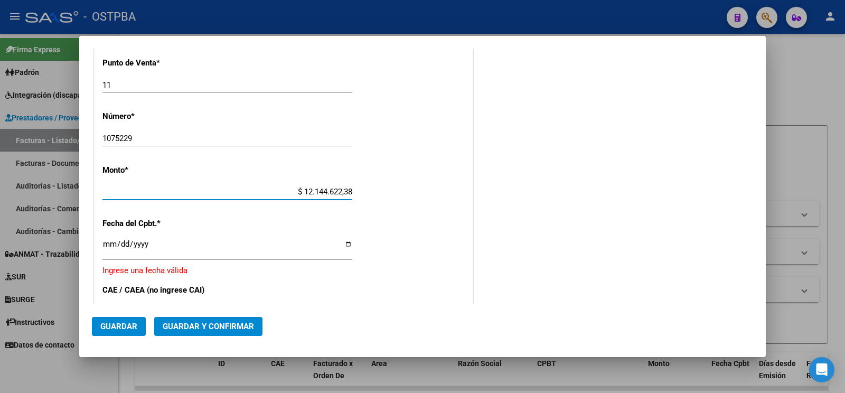
click at [110, 247] on input "Ingresar la fecha" at bounding box center [227, 248] width 250 height 17
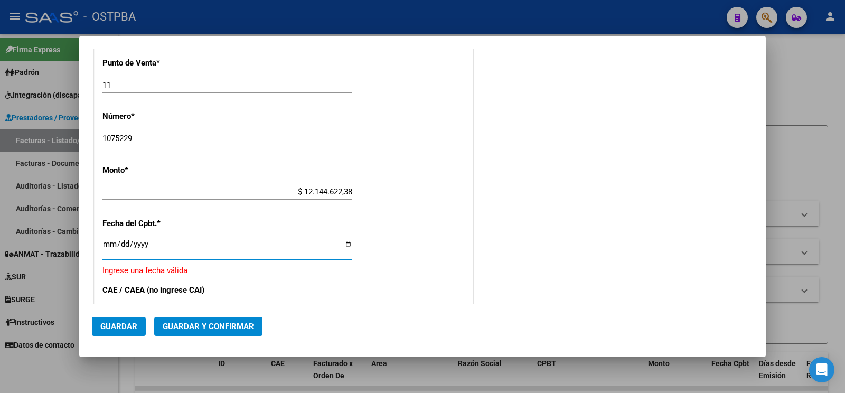
type input "[DATE]"
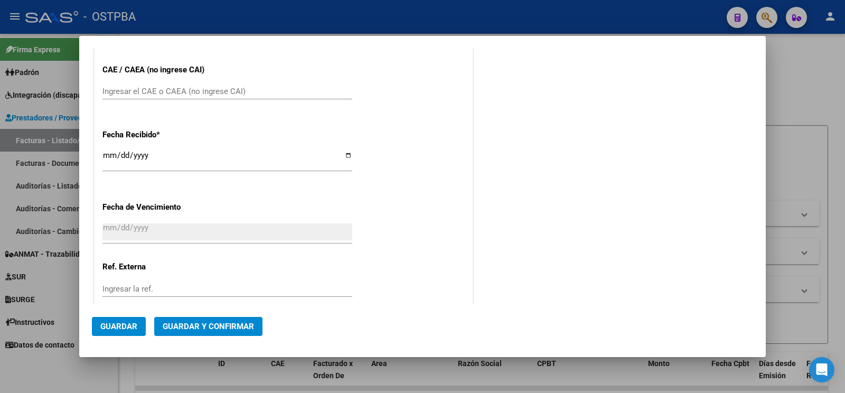
scroll to position [584, 0]
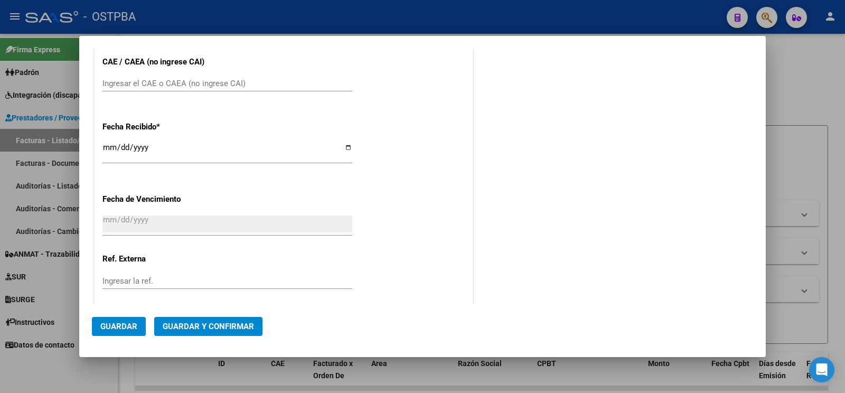
click at [171, 87] on div "Ingresar el CAE o CAEA (no ingrese CAI)" at bounding box center [227, 89] width 250 height 26
drag, startPoint x: 171, startPoint y: 84, endPoint x: 171, endPoint y: 71, distance: 13.2
click at [171, 83] on div "Ingresar el CAE o CAEA (no ingrese CAI)" at bounding box center [227, 84] width 250 height 16
click at [171, 76] on div "Ingresar el CAE o CAEA (no ingrese CAI)" at bounding box center [227, 84] width 250 height 16
type input "35306775926502"
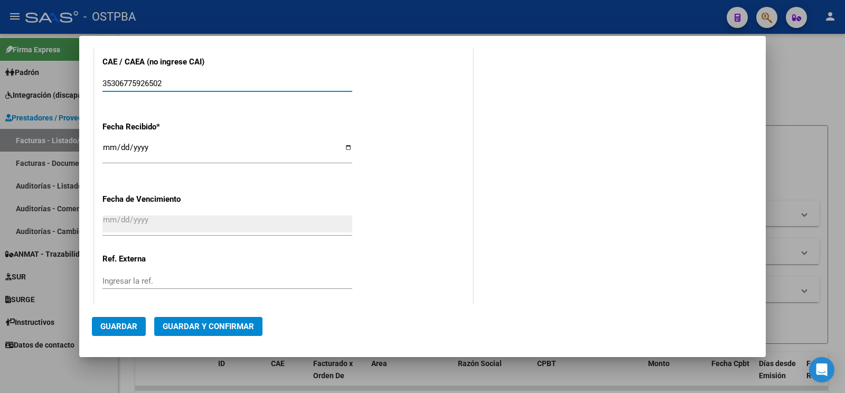
click at [111, 327] on span "Guardar" at bounding box center [118, 327] width 37 height 10
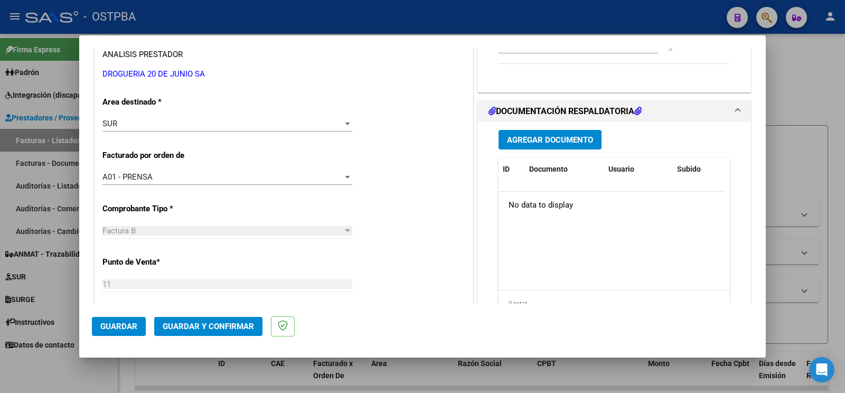
scroll to position [166, 0]
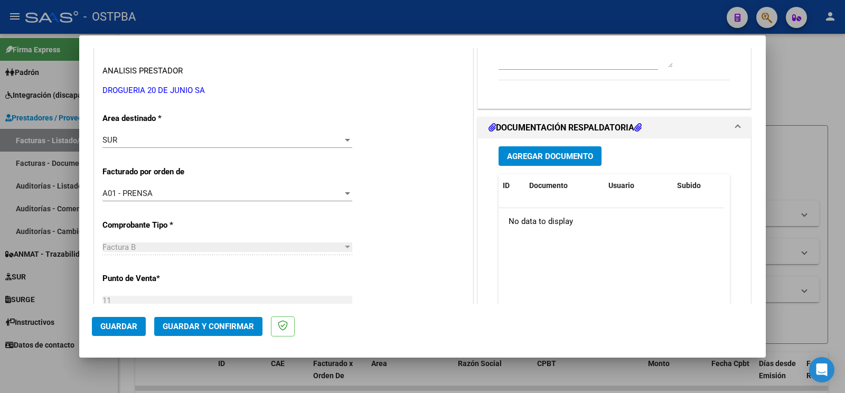
click at [536, 155] on span "Agregar Documento" at bounding box center [550, 157] width 86 height 10
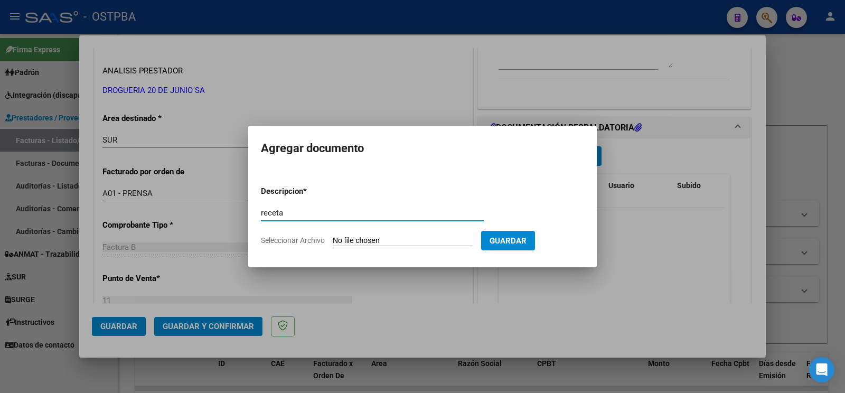
type input "receta"
click at [351, 240] on input "Seleccionar Archivo" at bounding box center [403, 241] width 140 height 10
type input "C:\fakepath\receta [PERSON_NAME].pdf"
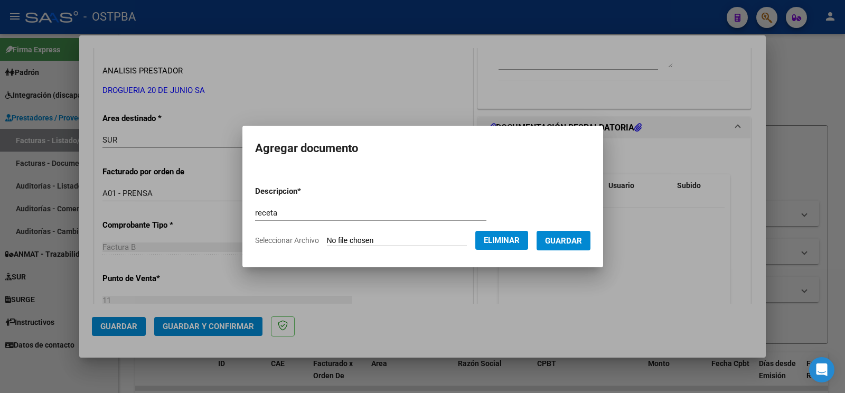
click at [564, 238] on span "Guardar" at bounding box center [563, 241] width 37 height 10
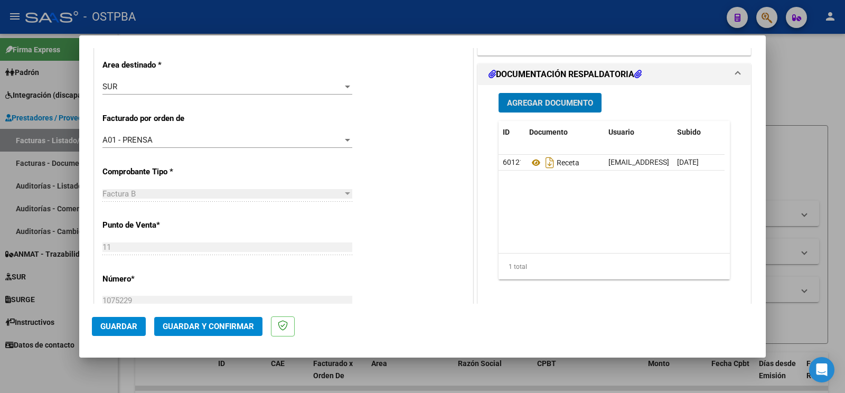
scroll to position [222, 0]
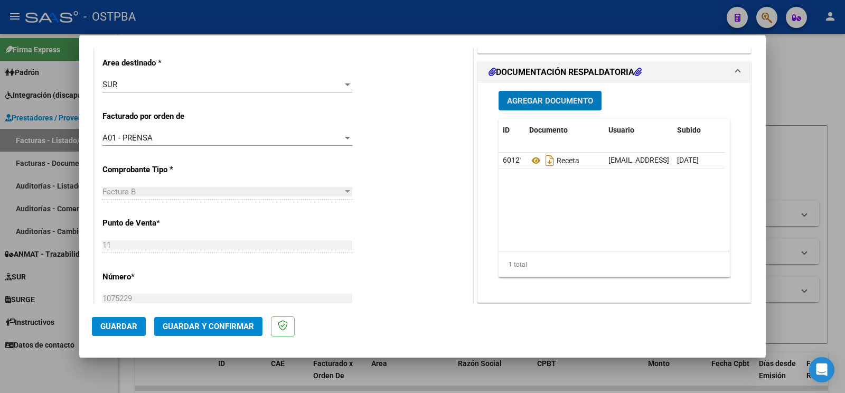
click at [223, 331] on span "Guardar y Confirmar" at bounding box center [208, 327] width 91 height 10
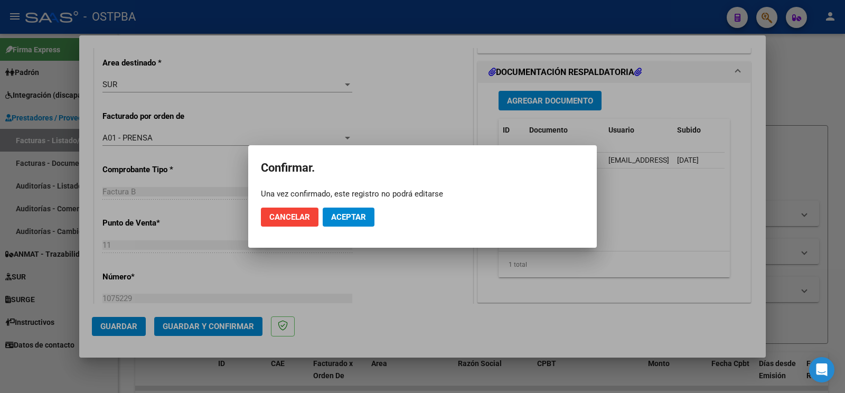
drag, startPoint x: 342, startPoint y: 219, endPoint x: 106, endPoint y: 24, distance: 306.4
click at [342, 219] on span "Aceptar" at bounding box center [348, 217] width 35 height 10
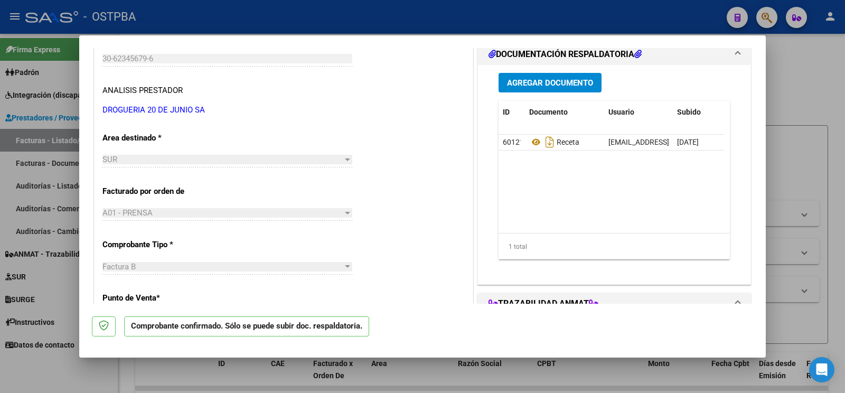
scroll to position [111, 0]
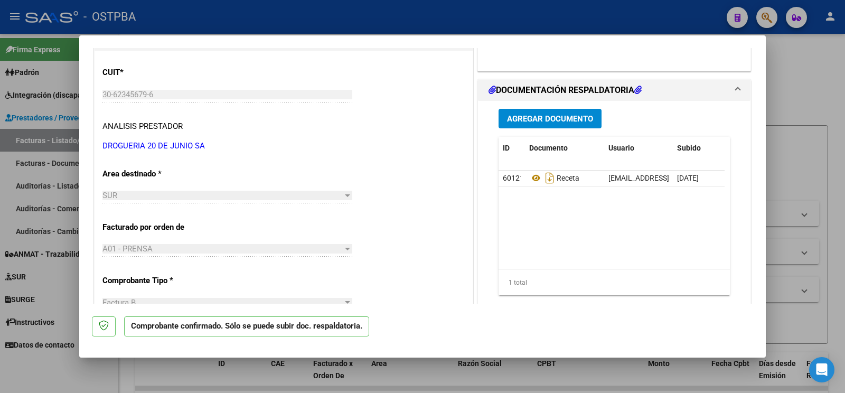
click at [67, 369] on div at bounding box center [422, 196] width 845 height 393
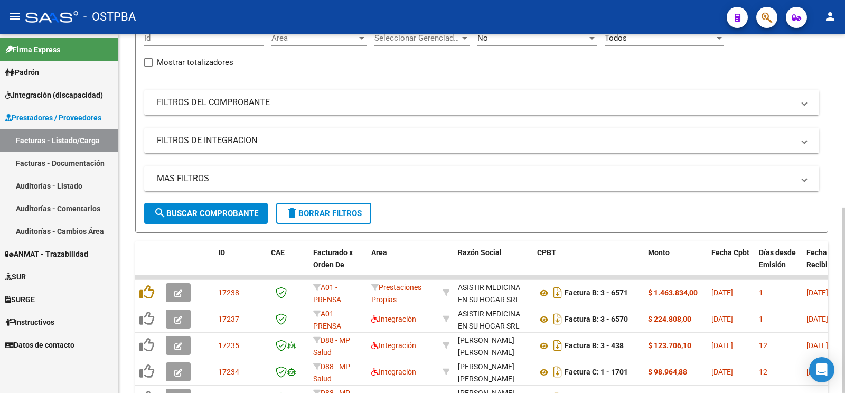
scroll to position [0, 0]
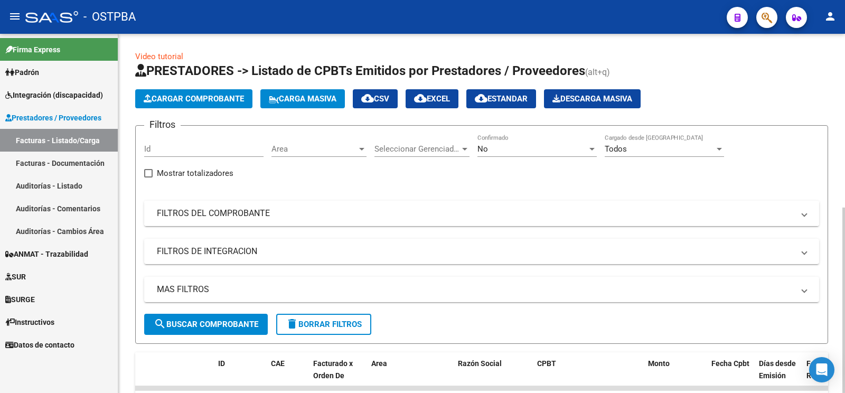
click at [395, 217] on mat-panel-title "FILTROS DEL COMPROBANTE" at bounding box center [475, 213] width 637 height 12
click at [496, 153] on div "No" at bounding box center [532, 149] width 110 height 10
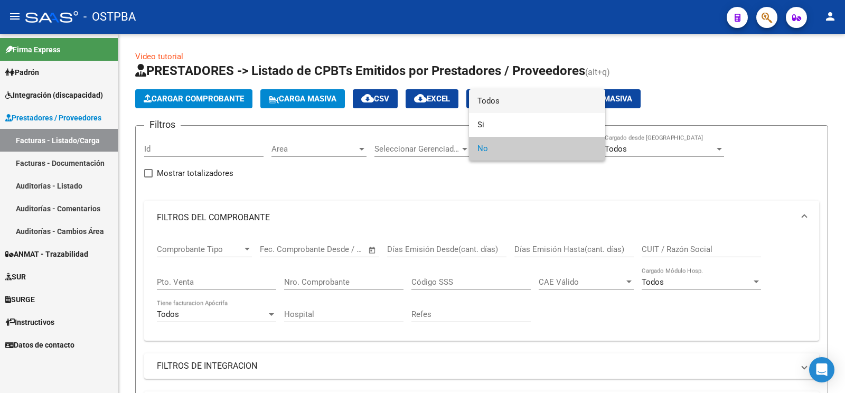
click at [501, 95] on span "Todos" at bounding box center [536, 101] width 119 height 24
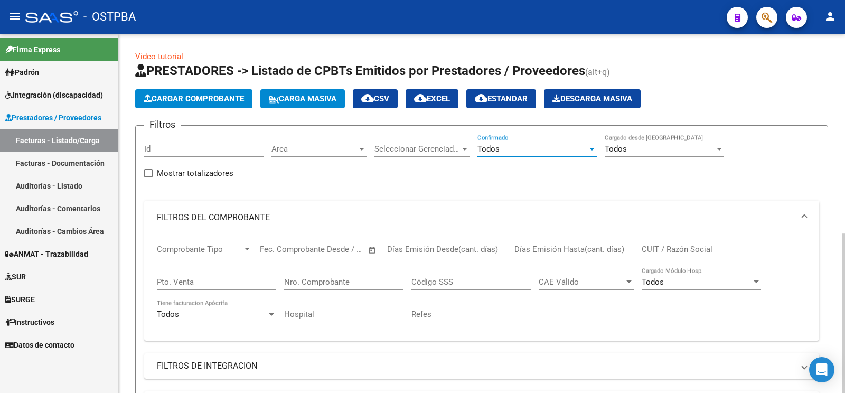
click at [322, 278] on input "Nro. Comprobante" at bounding box center [343, 282] width 119 height 10
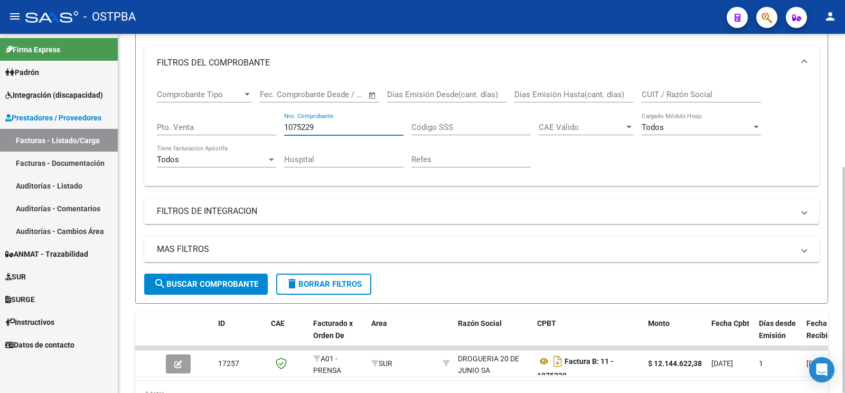
scroll to position [166, 0]
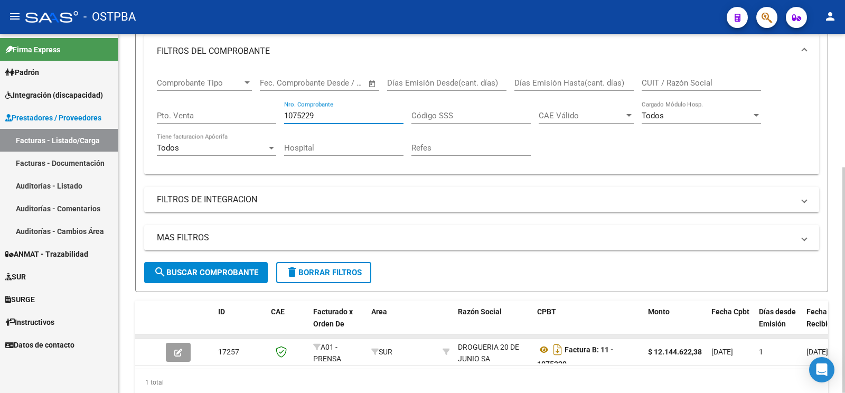
type input "1075229"
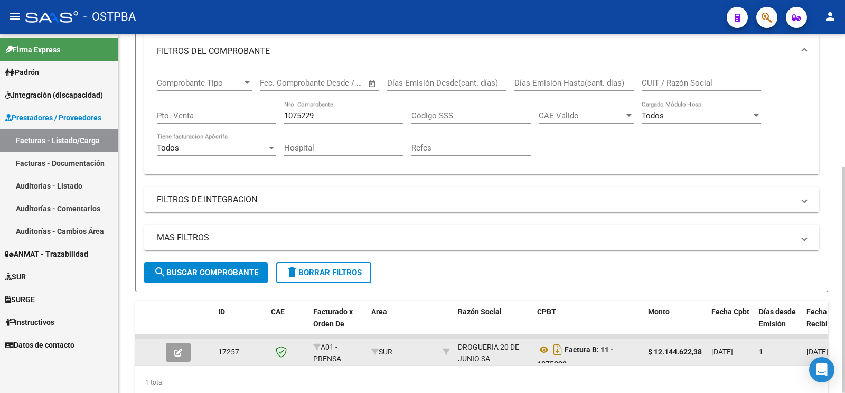
click at [183, 341] on datatable-body-cell at bounding box center [180, 352] width 37 height 26
click at [185, 344] on button "button" at bounding box center [178, 352] width 25 height 19
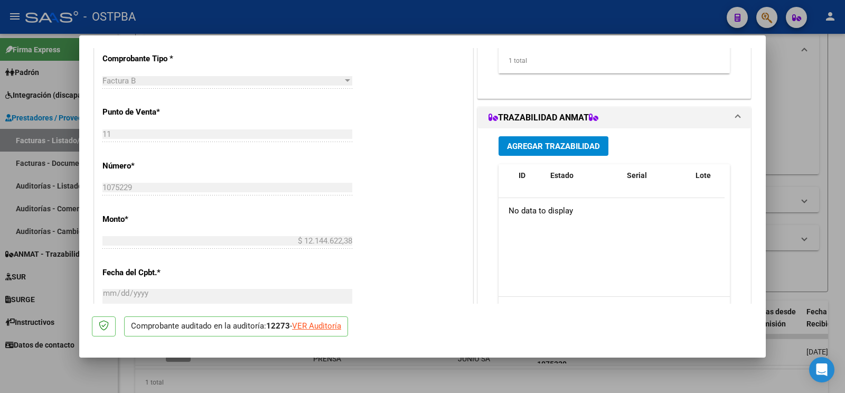
scroll to position [111, 0]
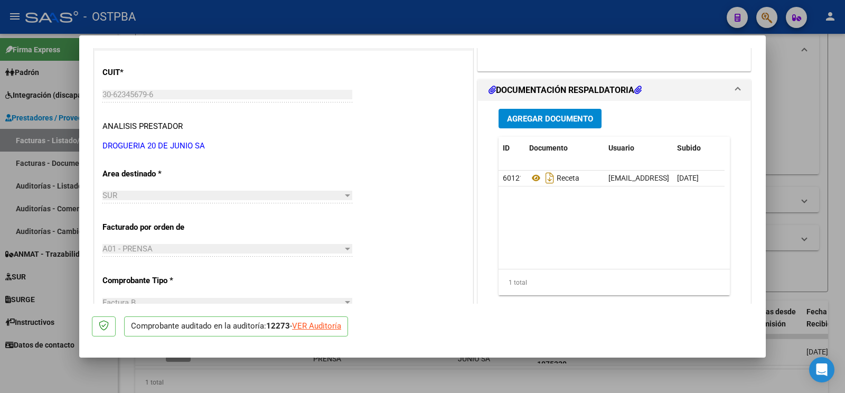
click at [556, 119] on span "Agregar Documento" at bounding box center [550, 119] width 86 height 10
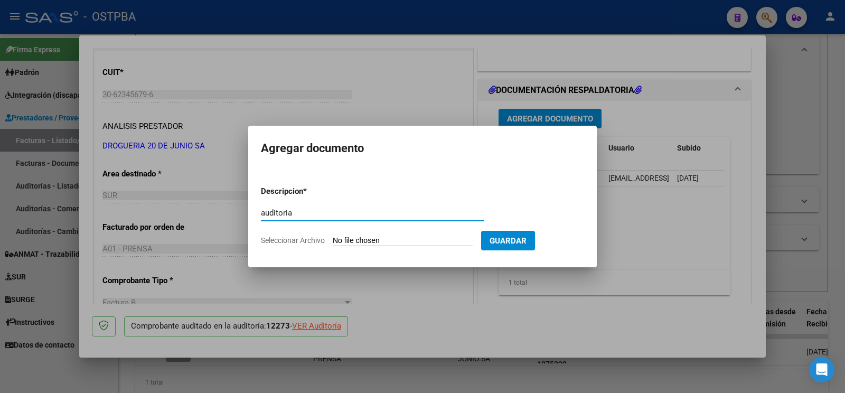
type input "auditoria"
click at [357, 242] on input "Seleccionar Archivo" at bounding box center [403, 241] width 140 height 10
type input "C:\fakepath\auditoria [PERSON_NAME].pdf"
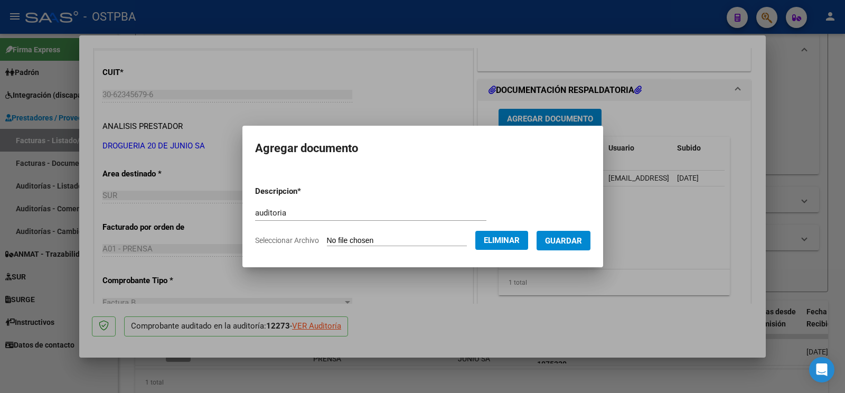
click at [562, 237] on span "Guardar" at bounding box center [563, 241] width 37 height 10
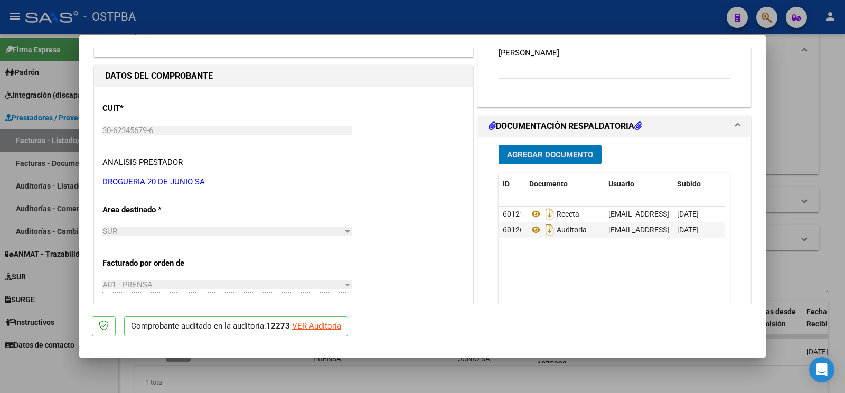
scroll to position [55, 0]
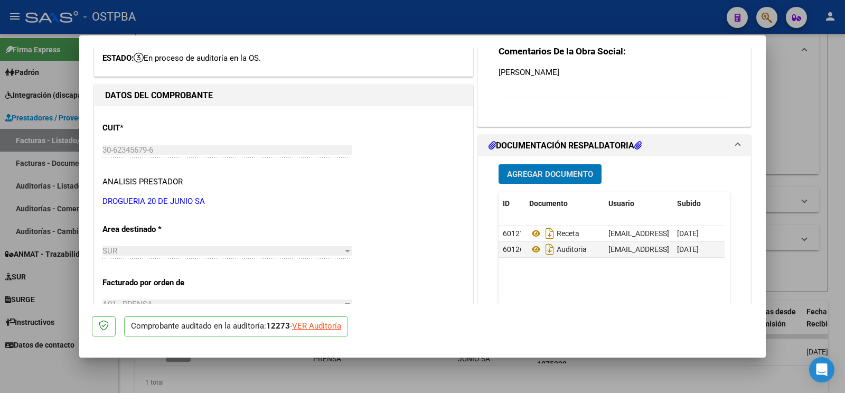
click at [54, 379] on div at bounding box center [422, 196] width 845 height 393
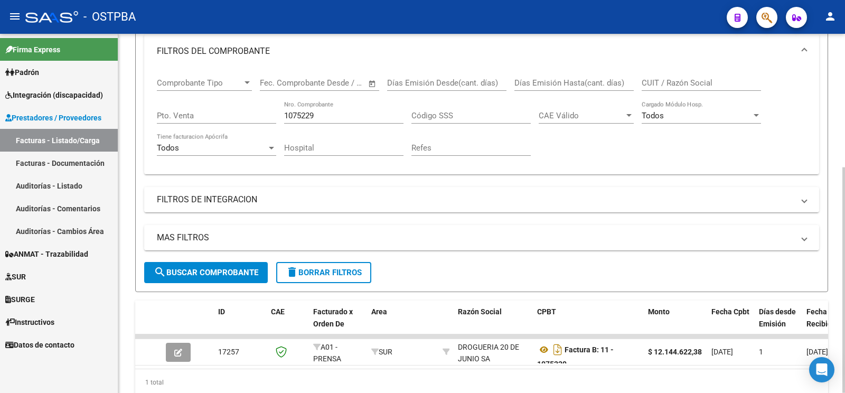
scroll to position [0, 0]
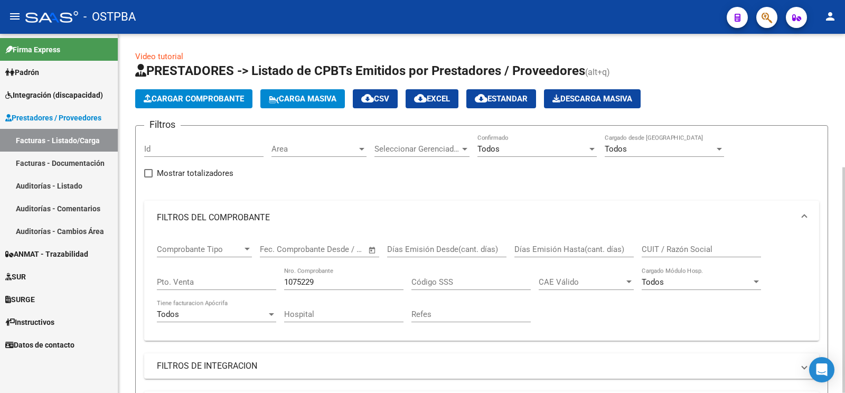
click at [211, 100] on span "Cargar Comprobante" at bounding box center [194, 99] width 100 height 10
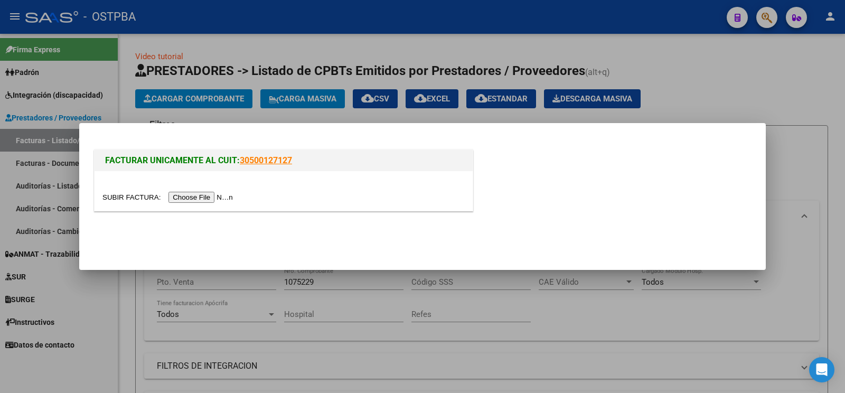
click at [119, 192] on input "file" at bounding box center [169, 197] width 134 height 11
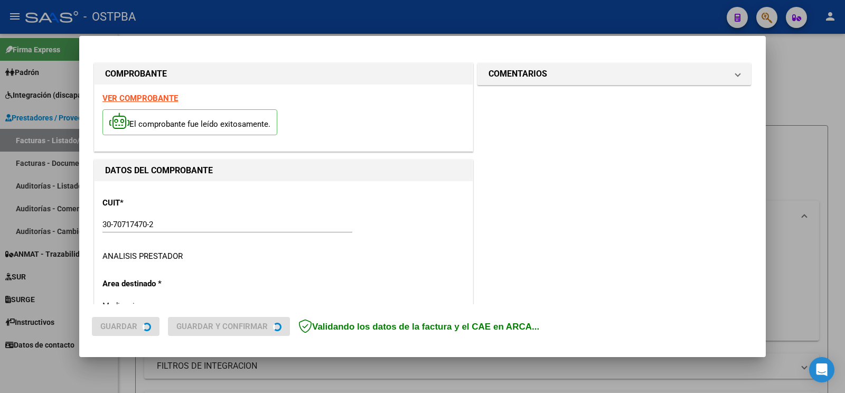
type input "[DATE]"
click at [533, 81] on mat-expansion-panel-header "COMENTARIOS" at bounding box center [614, 73] width 272 height 21
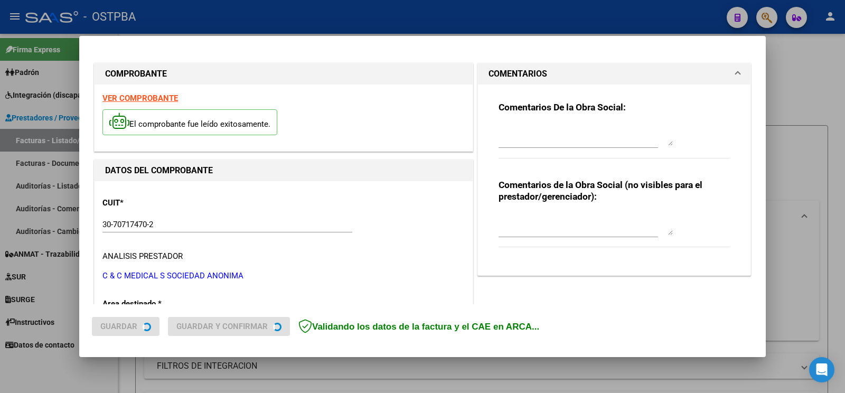
click at [533, 138] on textarea at bounding box center [585, 135] width 174 height 21
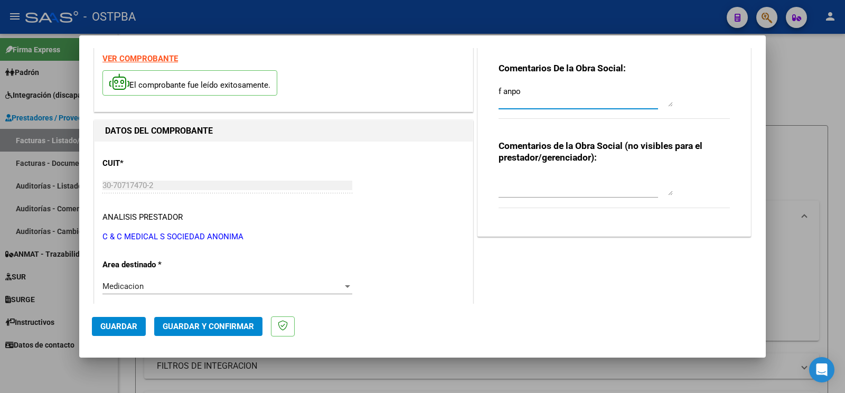
scroll to position [55, 0]
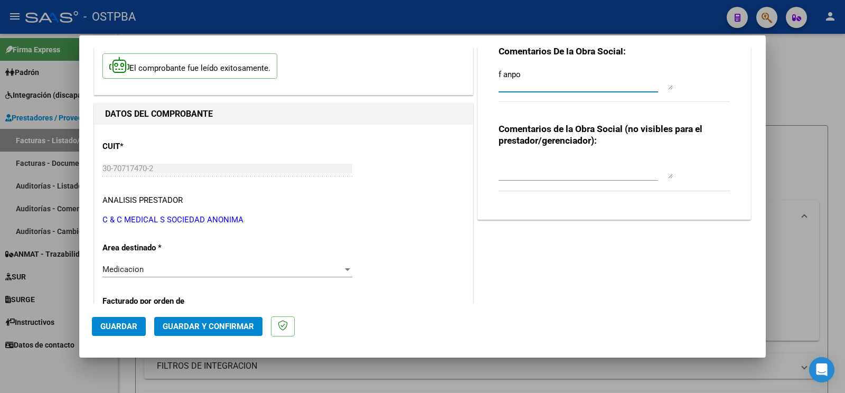
type textarea "f anpo"
click at [152, 269] on div "Medicacion" at bounding box center [222, 270] width 240 height 10
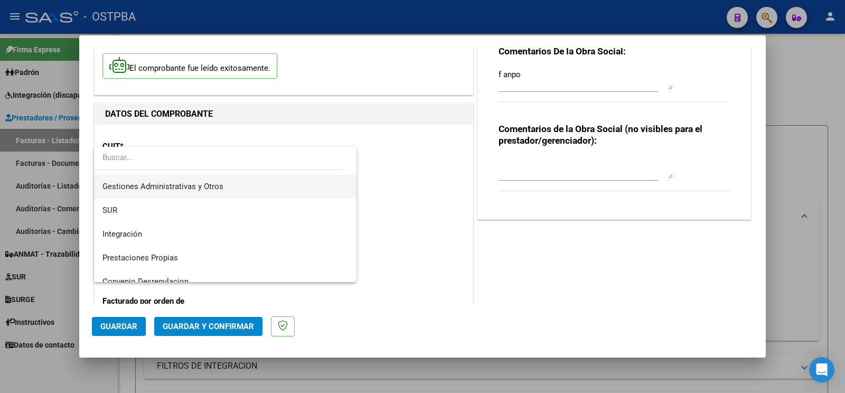
scroll to position [0, 0]
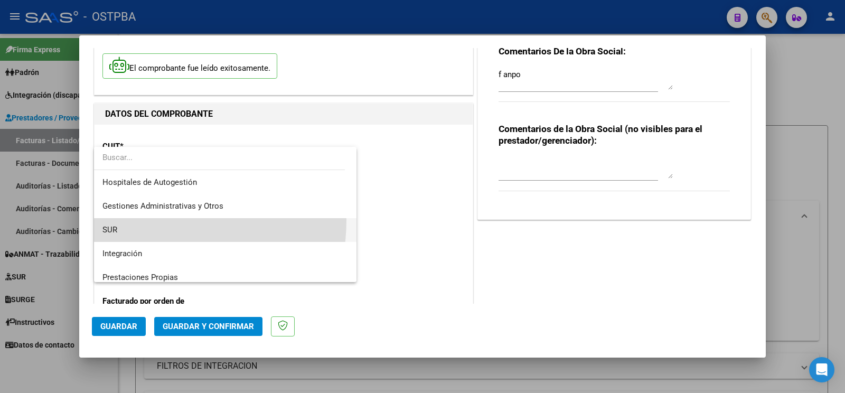
click at [141, 220] on span "SUR" at bounding box center [225, 230] width 246 height 24
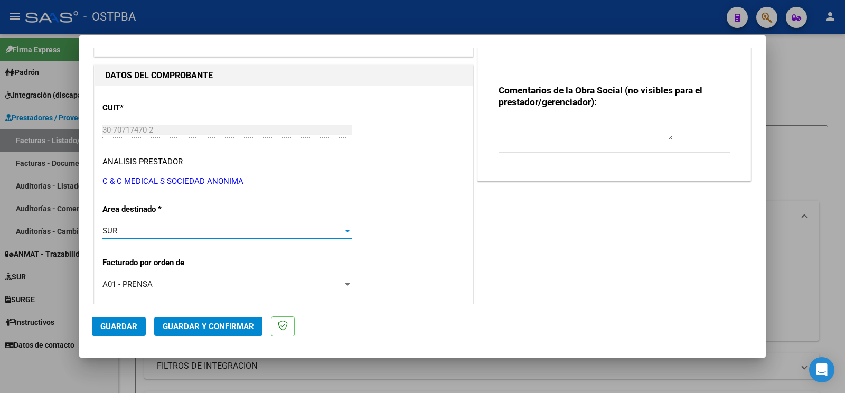
scroll to position [111, 0]
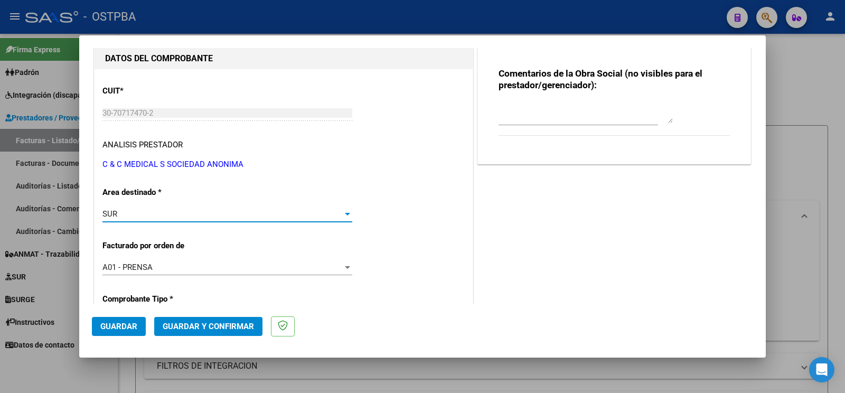
click at [110, 317] on button "Guardar" at bounding box center [119, 326] width 54 height 19
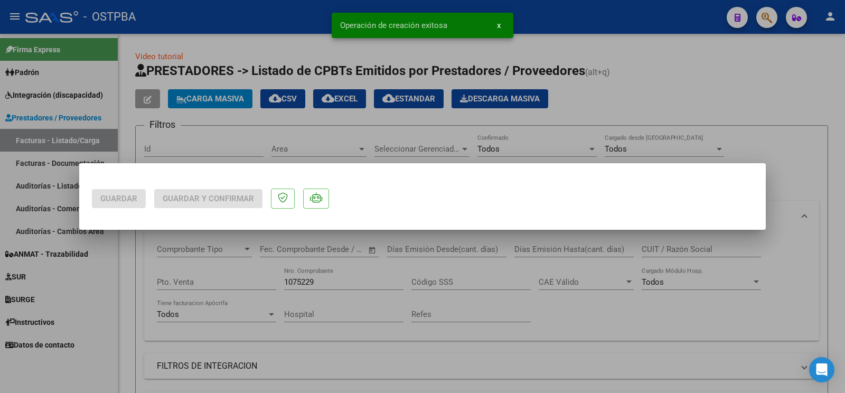
scroll to position [0, 0]
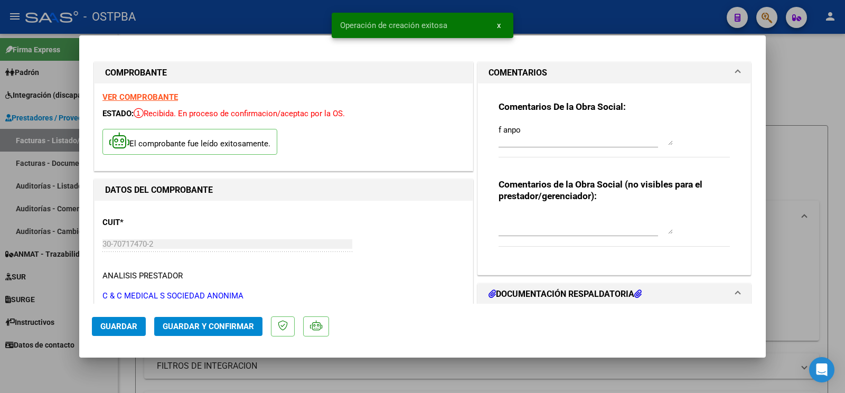
click at [128, 322] on button "Guardar" at bounding box center [119, 326] width 54 height 19
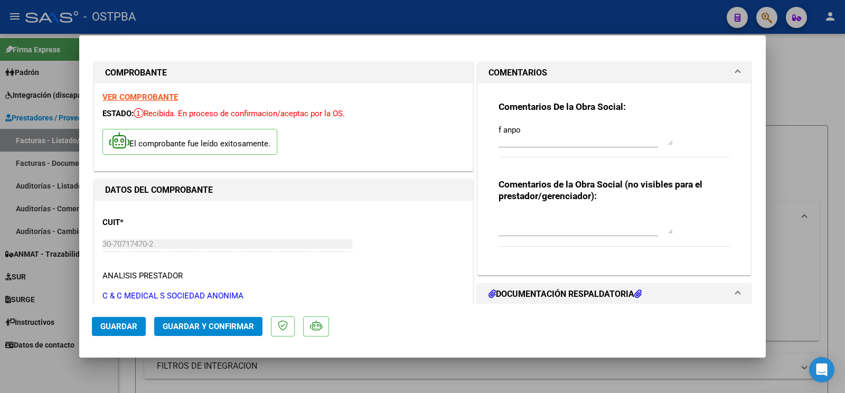
drag, startPoint x: 62, startPoint y: 370, endPoint x: 225, endPoint y: 148, distance: 275.4
click at [63, 370] on div at bounding box center [422, 196] width 845 height 393
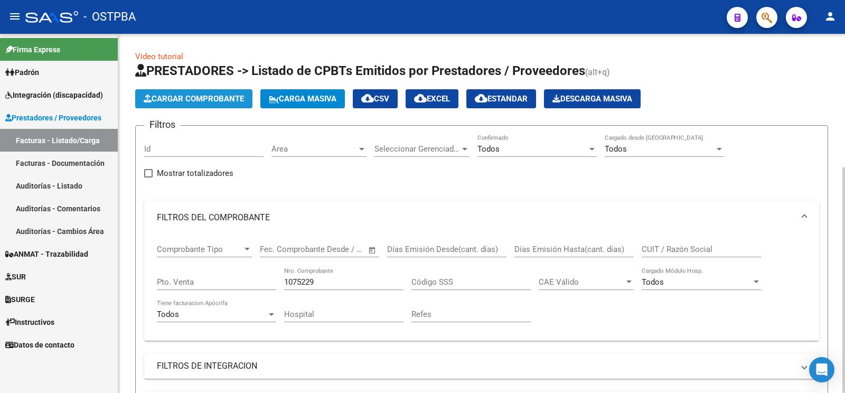
click at [189, 94] on button "Cargar Comprobante" at bounding box center [193, 98] width 117 height 19
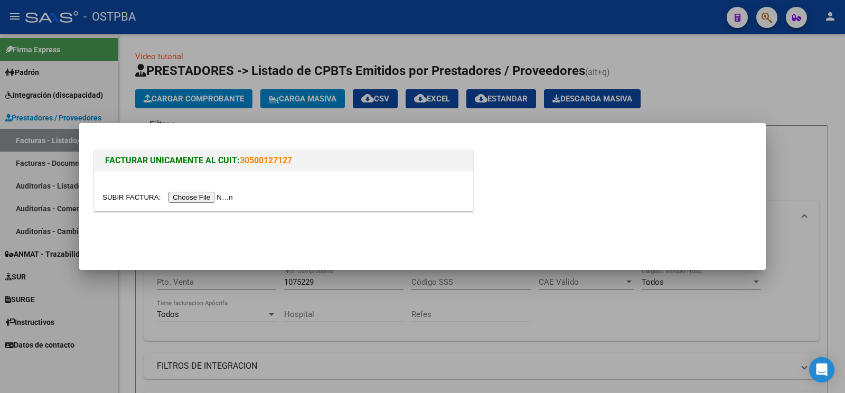
click at [140, 198] on input "file" at bounding box center [169, 197] width 134 height 11
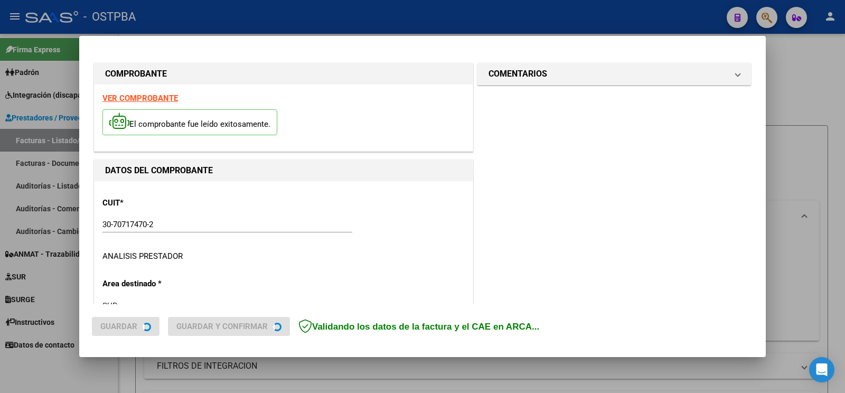
type input "[DATE]"
click at [528, 74] on h1 "COMENTARIOS" at bounding box center [517, 74] width 59 height 13
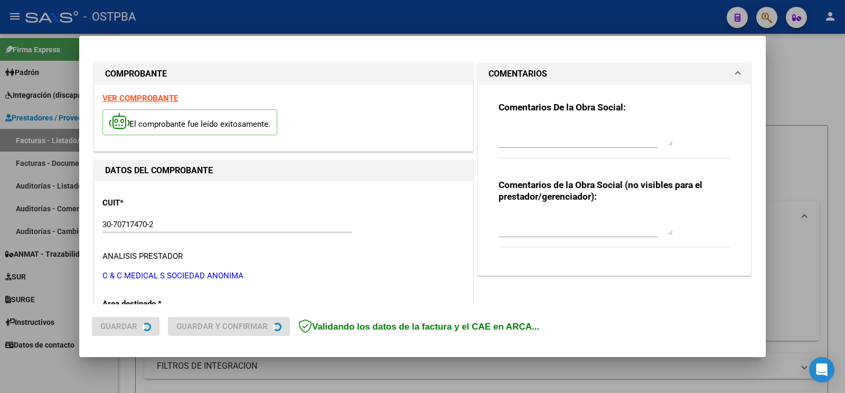
click at [541, 145] on textarea at bounding box center [585, 135] width 174 height 21
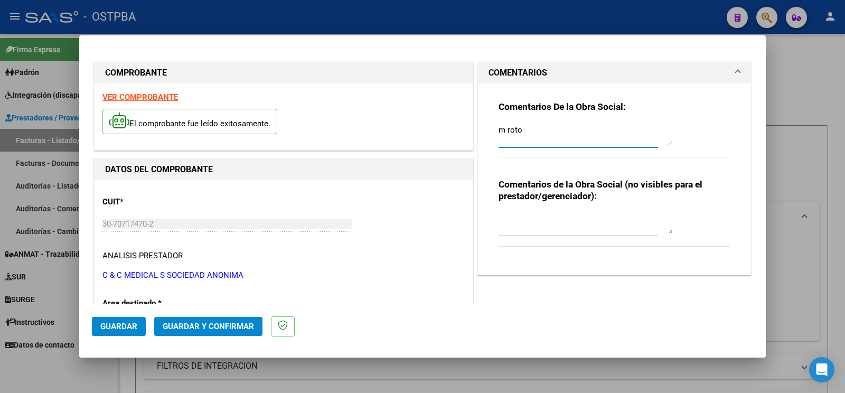
scroll to position [166, 0]
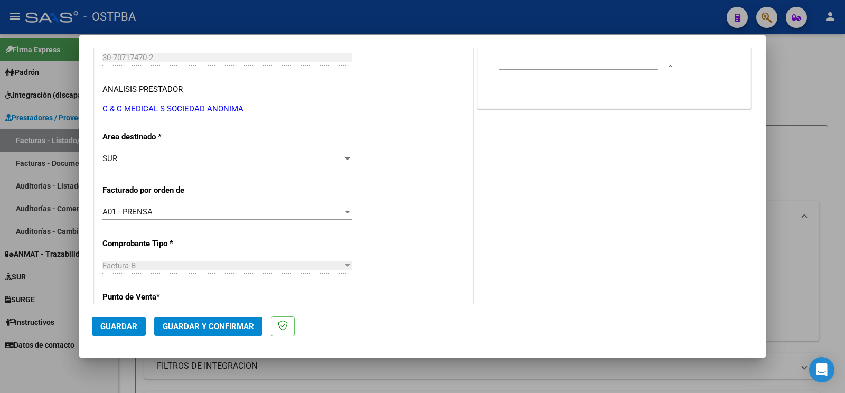
type textarea "m roto"
click at [102, 323] on span "Guardar" at bounding box center [118, 327] width 37 height 10
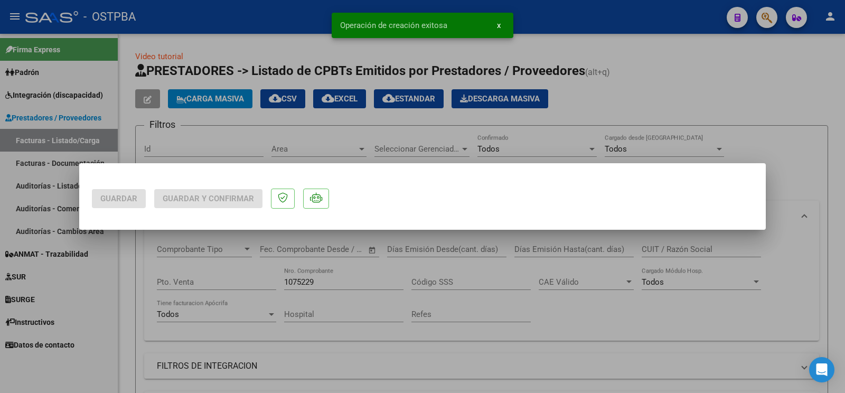
scroll to position [0, 0]
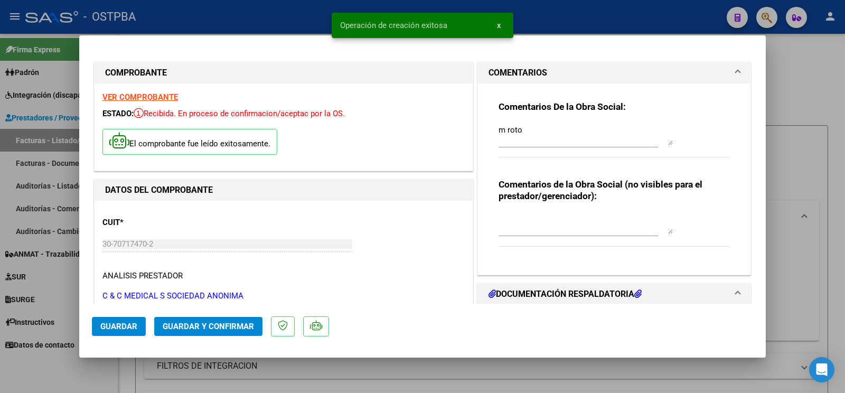
click at [119, 333] on button "Guardar" at bounding box center [119, 326] width 54 height 19
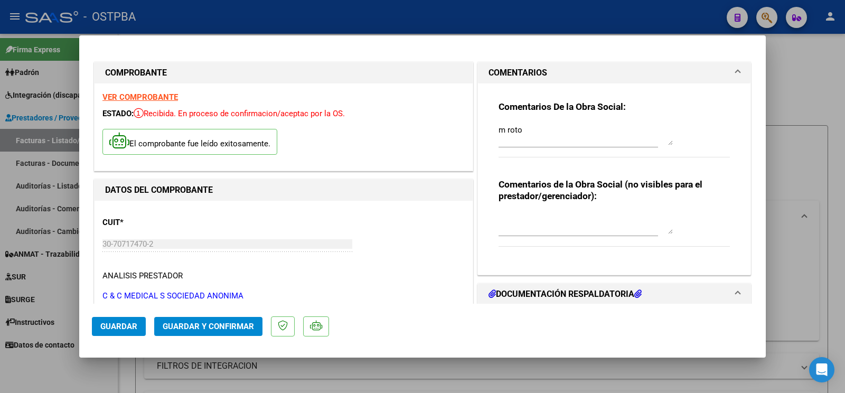
click at [118, 334] on button "Guardar" at bounding box center [119, 326] width 54 height 19
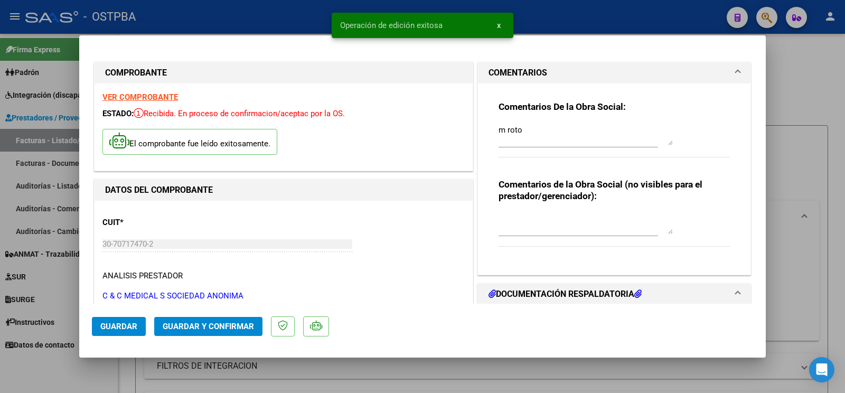
click at [60, 367] on div at bounding box center [422, 196] width 845 height 393
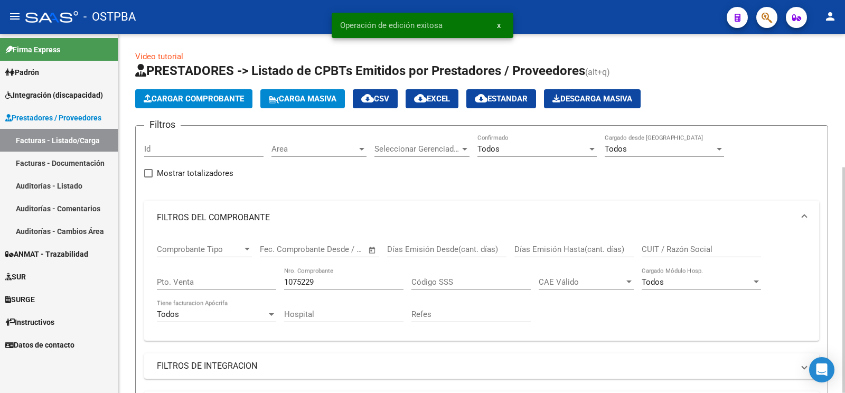
click at [167, 97] on span "Cargar Comprobante" at bounding box center [194, 99] width 100 height 10
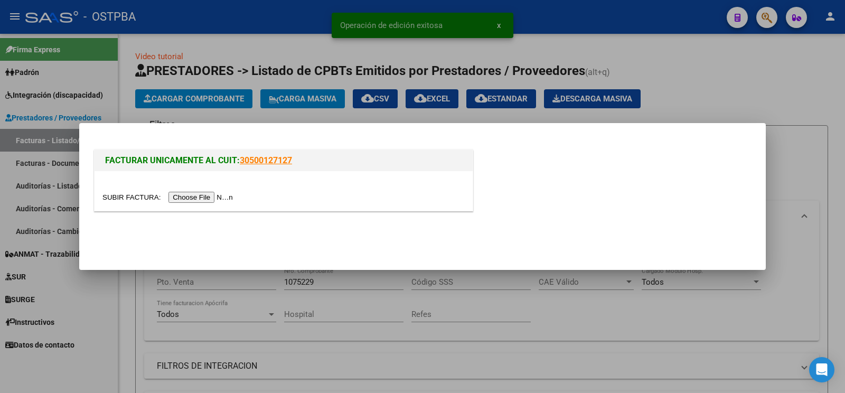
click at [126, 195] on input "file" at bounding box center [169, 197] width 134 height 11
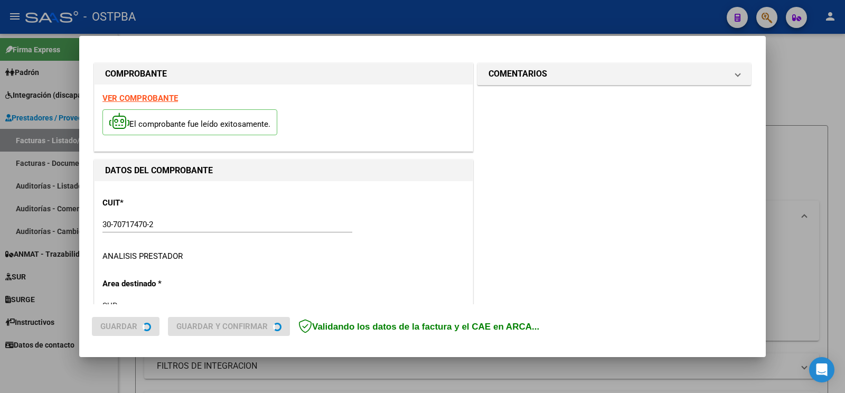
type input "[DATE]"
click at [522, 71] on h1 "COMENTARIOS" at bounding box center [517, 74] width 59 height 13
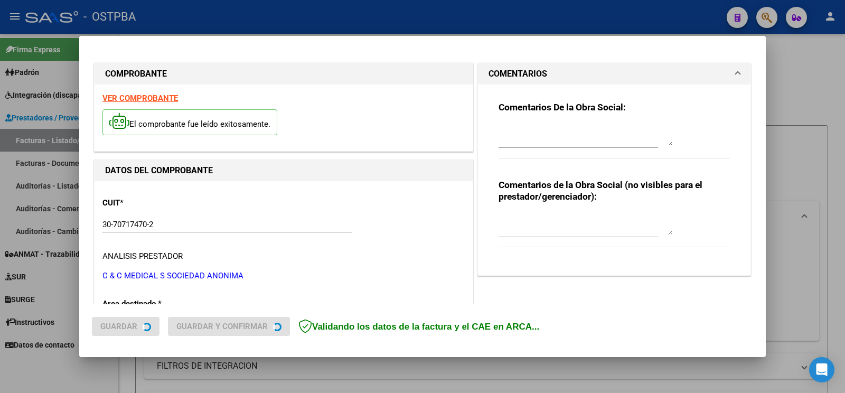
click at [531, 132] on textarea at bounding box center [585, 135] width 174 height 21
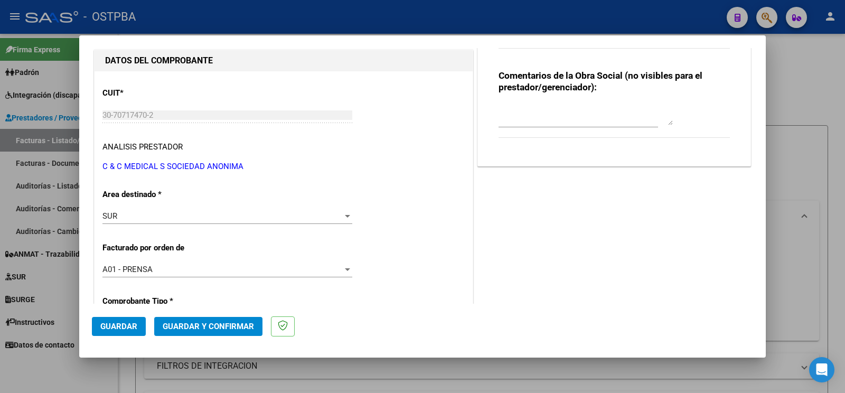
scroll to position [111, 0]
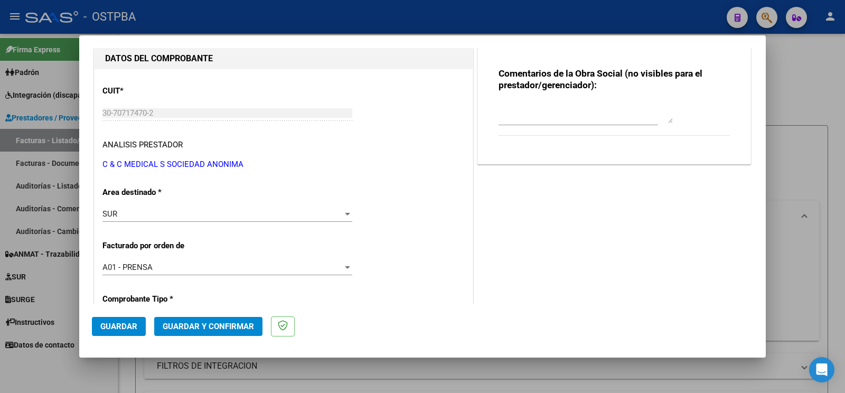
type textarea "m cego"
click at [118, 328] on span "Guardar" at bounding box center [118, 327] width 37 height 10
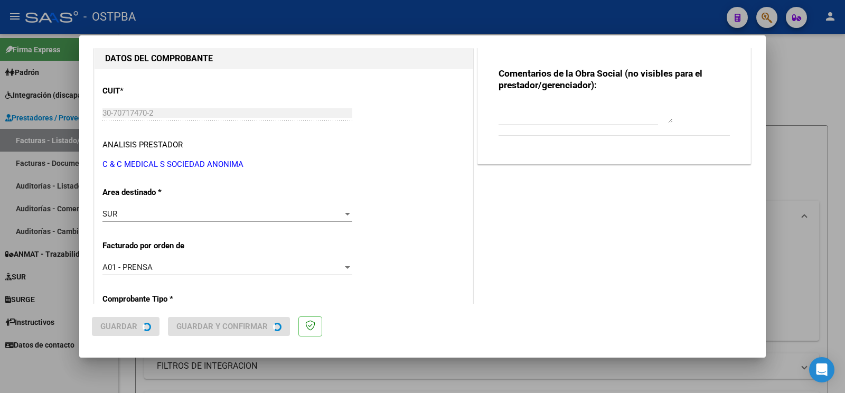
scroll to position [0, 0]
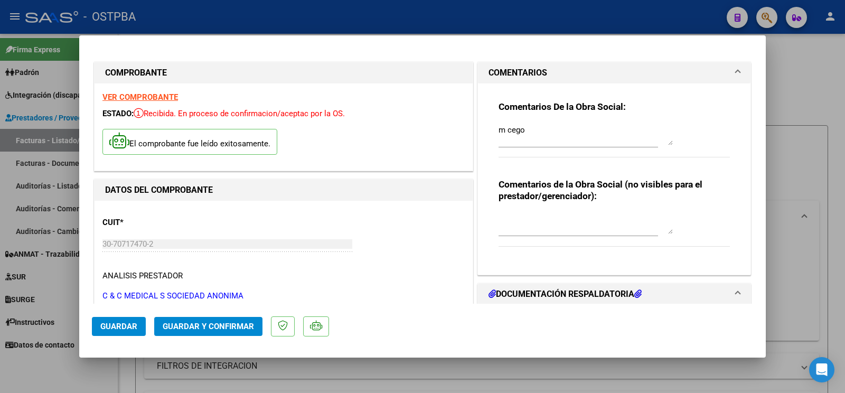
click at [116, 313] on mat-dialog-actions "Guardar Guardar y Confirmar" at bounding box center [422, 325] width 661 height 42
click at [127, 329] on span "Guardar" at bounding box center [118, 327] width 37 height 10
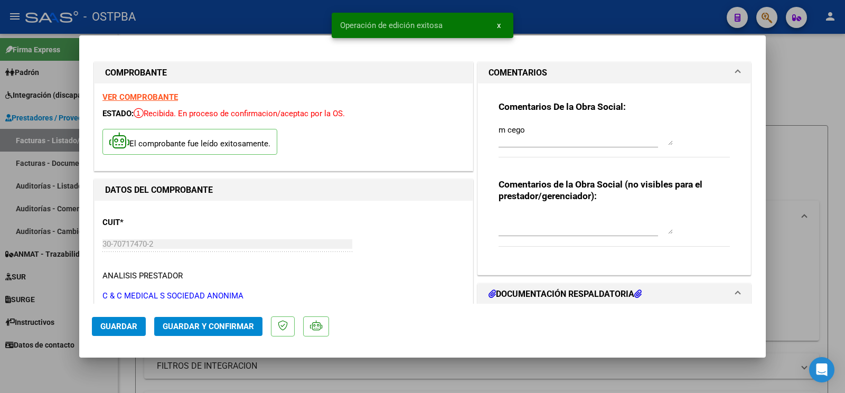
drag, startPoint x: 46, startPoint y: 352, endPoint x: 172, endPoint y: 247, distance: 163.1
click at [45, 353] on div at bounding box center [422, 196] width 845 height 393
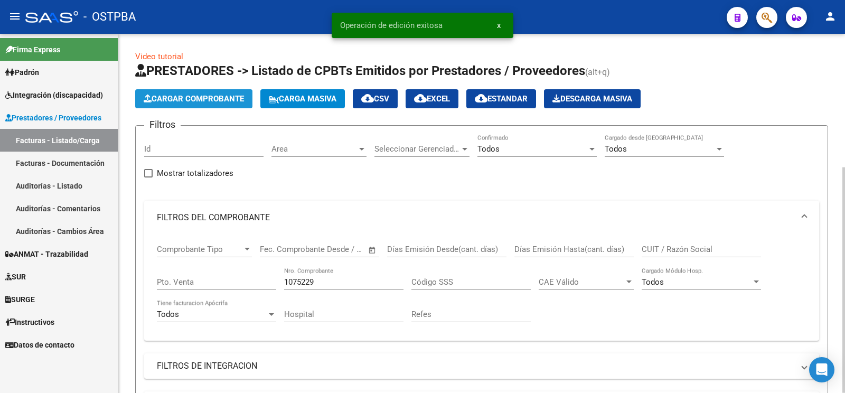
click at [188, 97] on span "Cargar Comprobante" at bounding box center [194, 99] width 100 height 10
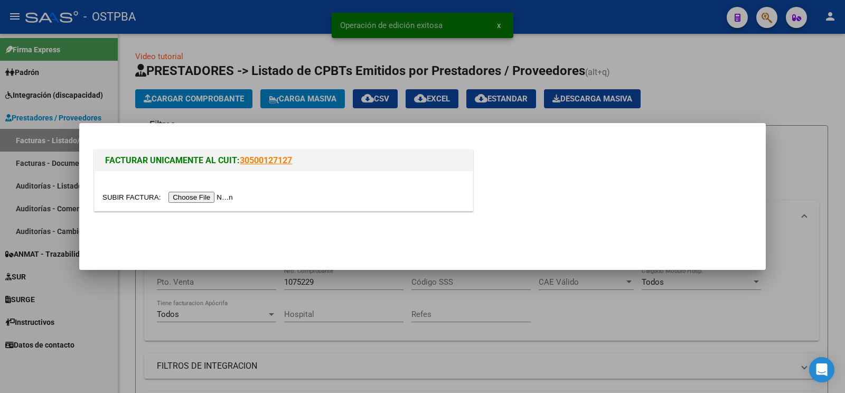
click at [126, 193] on input "file" at bounding box center [169, 197] width 134 height 11
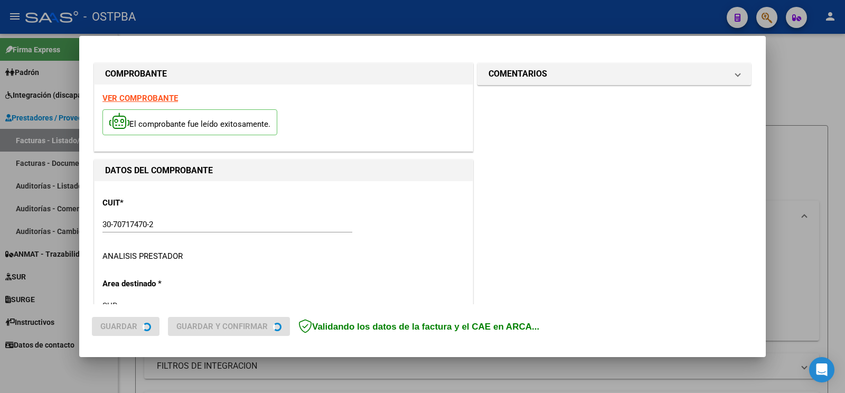
click at [544, 78] on mat-panel-title "COMENTARIOS" at bounding box center [607, 74] width 239 height 13
type input "[DATE]"
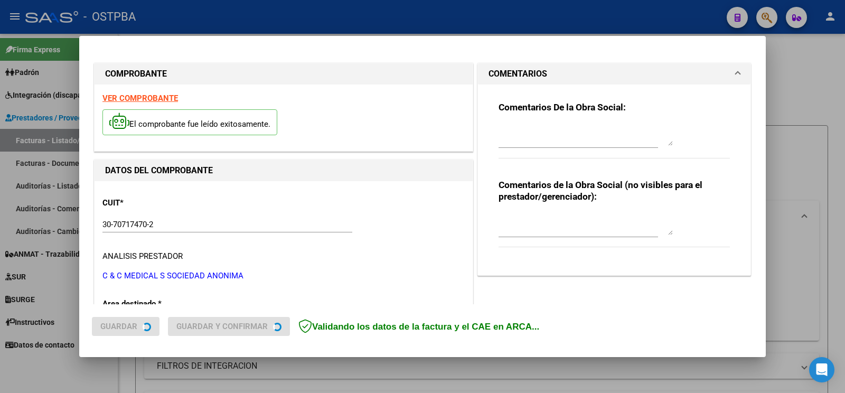
click at [537, 136] on textarea at bounding box center [585, 135] width 174 height 21
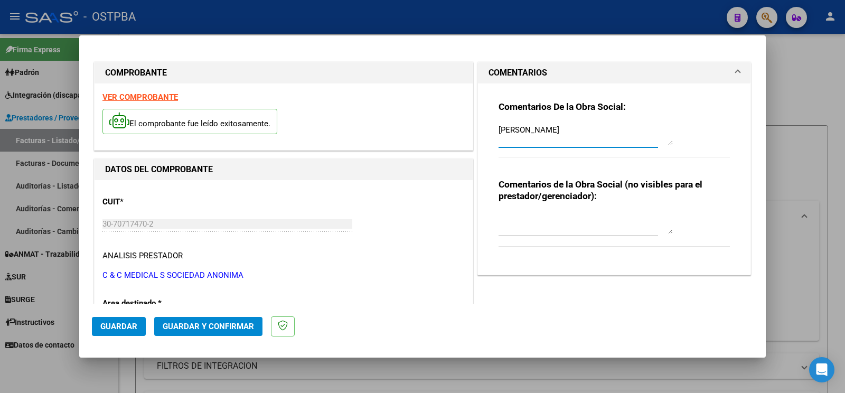
scroll to position [111, 0]
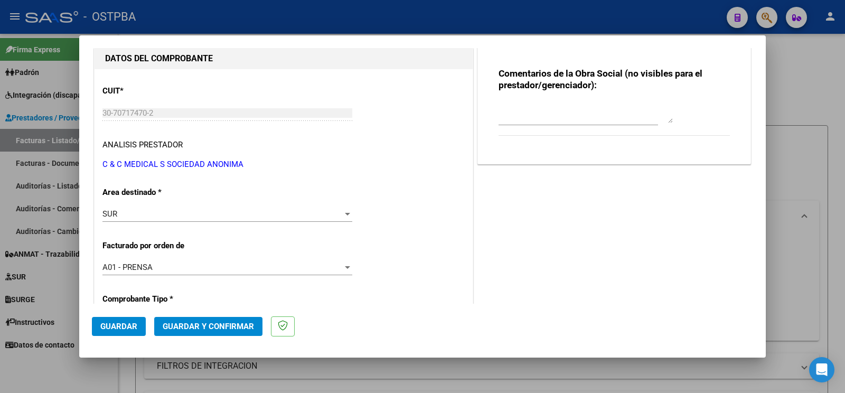
type textarea "[PERSON_NAME]"
click at [176, 208] on div "SUR Seleccionar Area" at bounding box center [227, 214] width 250 height 16
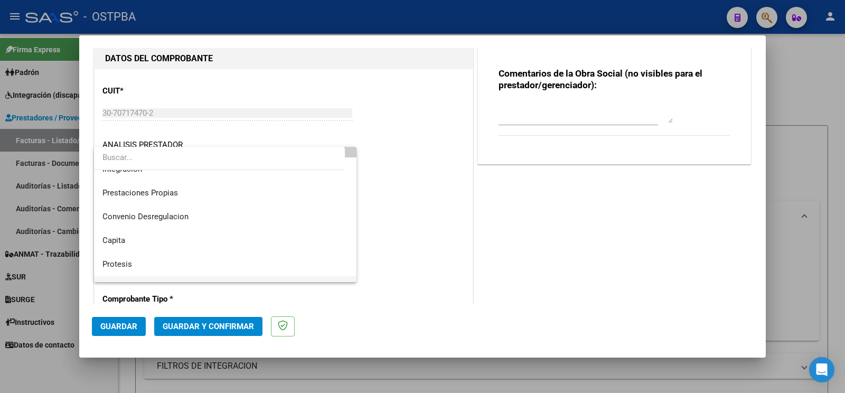
scroll to position [126, 0]
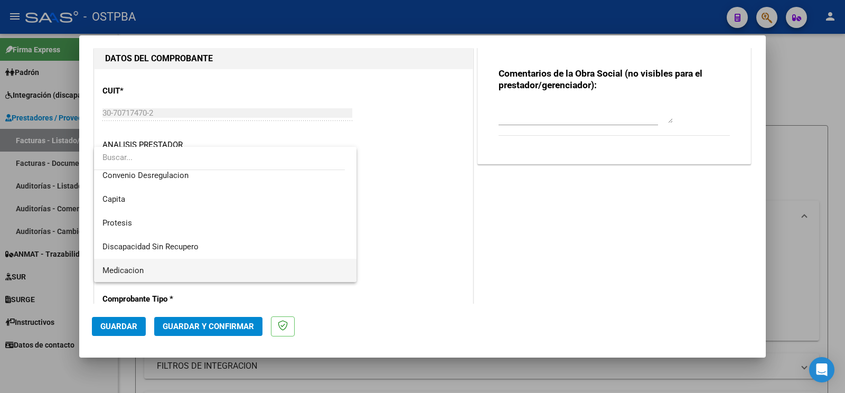
click at [153, 259] on span "Medicacion" at bounding box center [225, 271] width 246 height 24
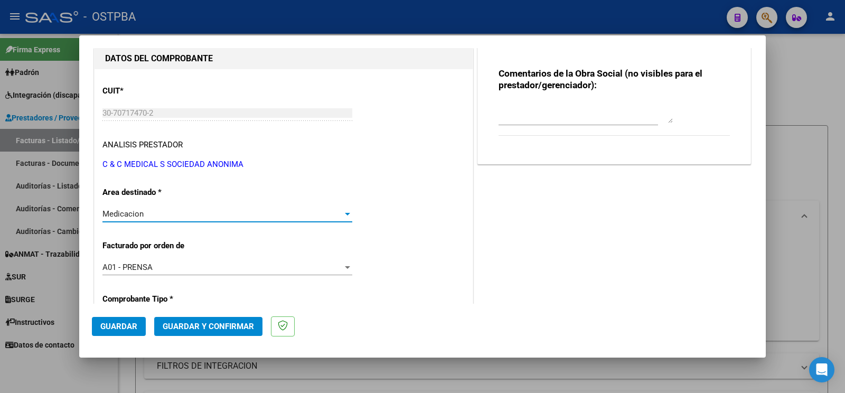
click at [130, 335] on button "Guardar" at bounding box center [119, 326] width 54 height 19
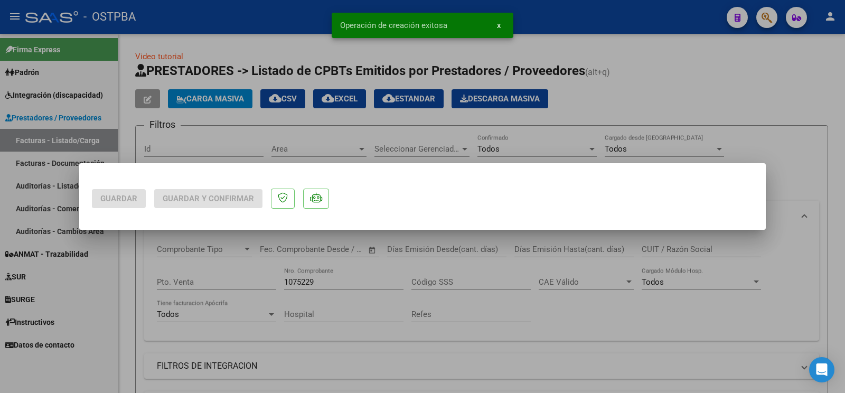
scroll to position [0, 0]
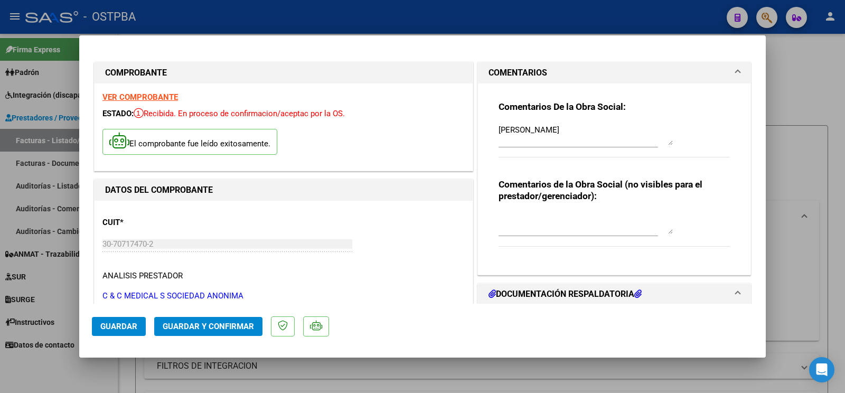
click at [127, 324] on span "Guardar" at bounding box center [118, 327] width 37 height 10
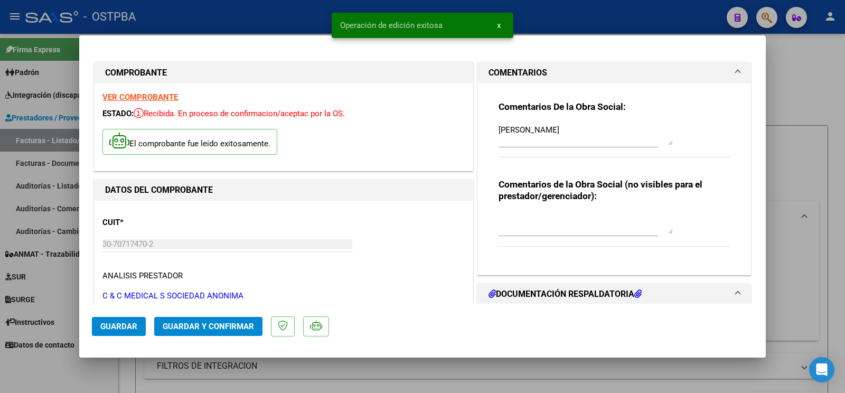
click at [61, 379] on div at bounding box center [422, 196] width 845 height 393
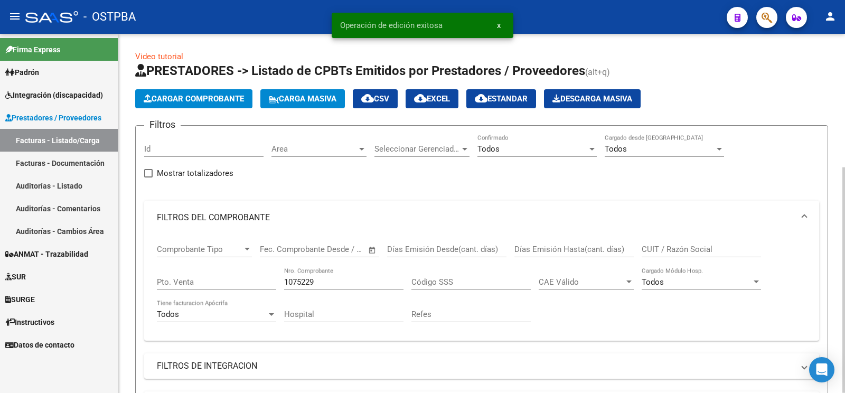
click at [206, 100] on span "Cargar Comprobante" at bounding box center [194, 99] width 100 height 10
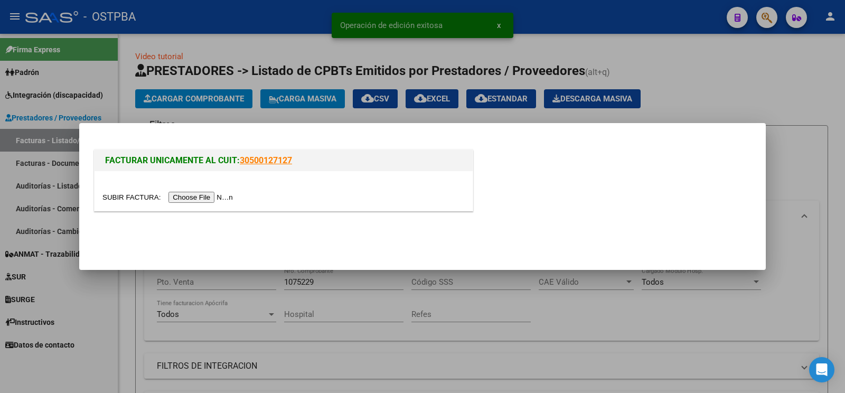
click at [115, 195] on input "file" at bounding box center [169, 197] width 134 height 11
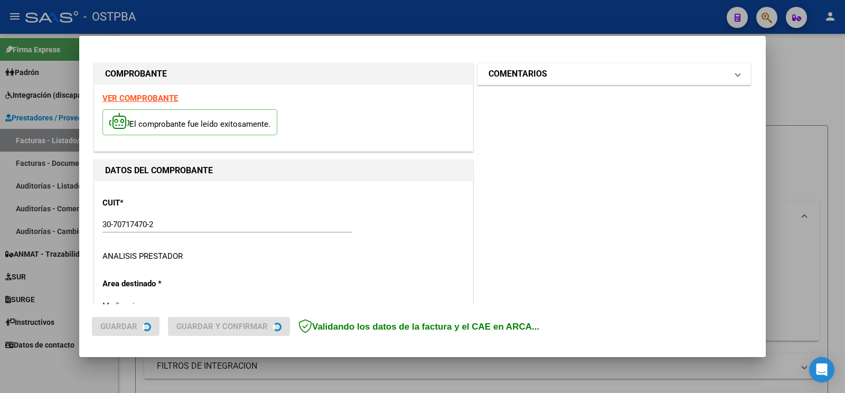
click at [515, 78] on h1 "COMENTARIOS" at bounding box center [517, 74] width 59 height 13
type input "[DATE]"
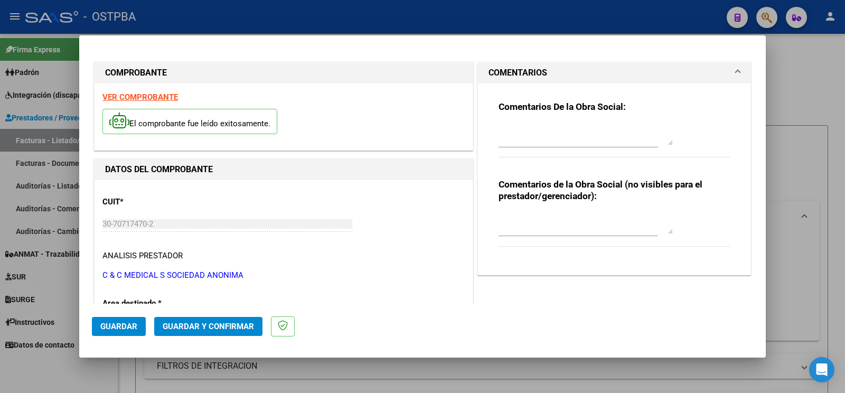
click at [520, 134] on textarea at bounding box center [585, 134] width 174 height 21
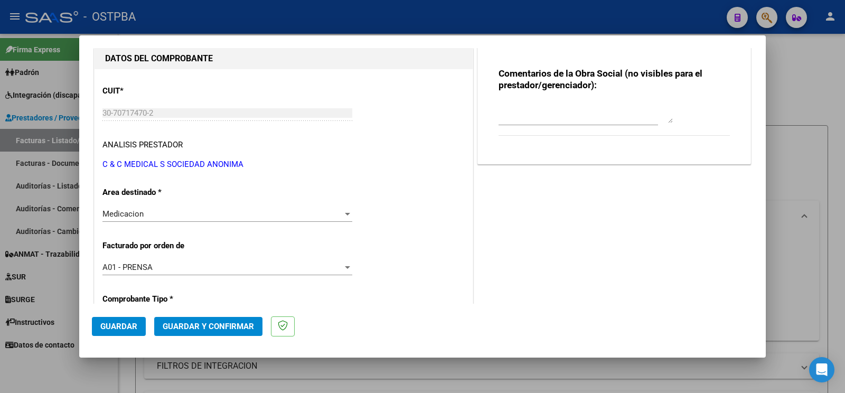
type textarea "f vipi"
click at [177, 207] on div "Medicacion Seleccionar Area" at bounding box center [227, 214] width 250 height 16
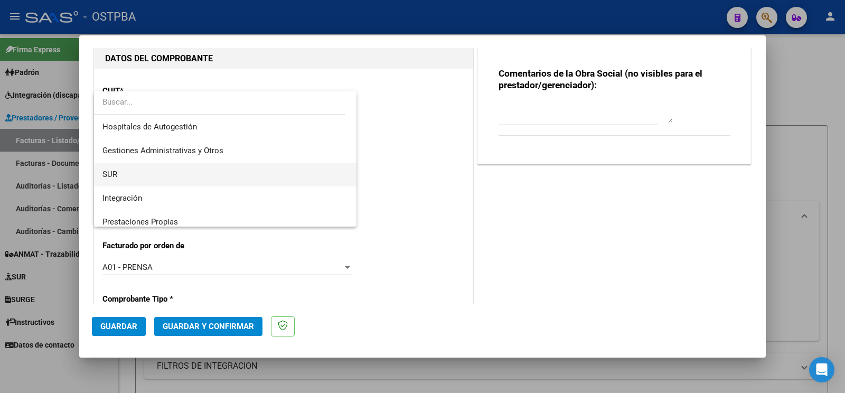
scroll to position [15, 0]
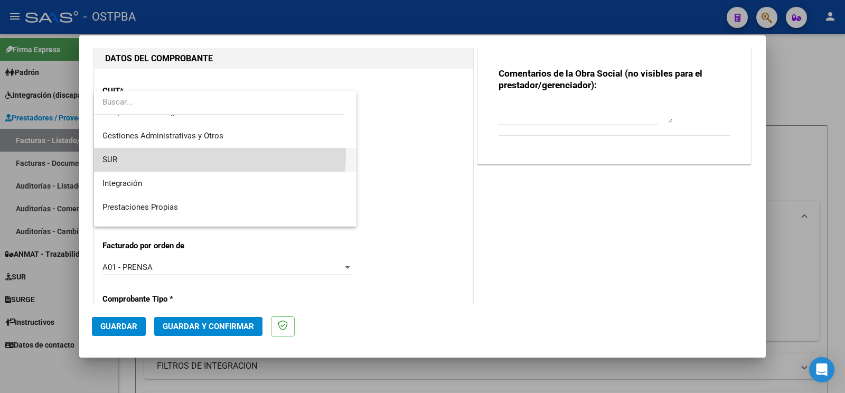
click at [147, 153] on span "SUR" at bounding box center [225, 160] width 246 height 24
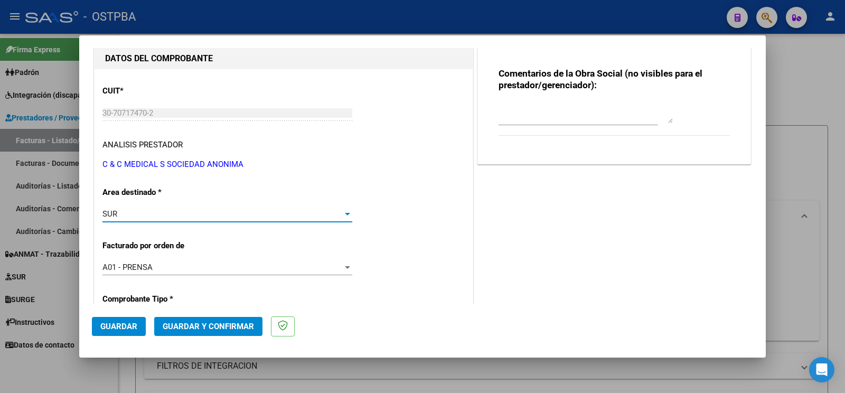
click at [136, 330] on span "Guardar" at bounding box center [118, 327] width 37 height 10
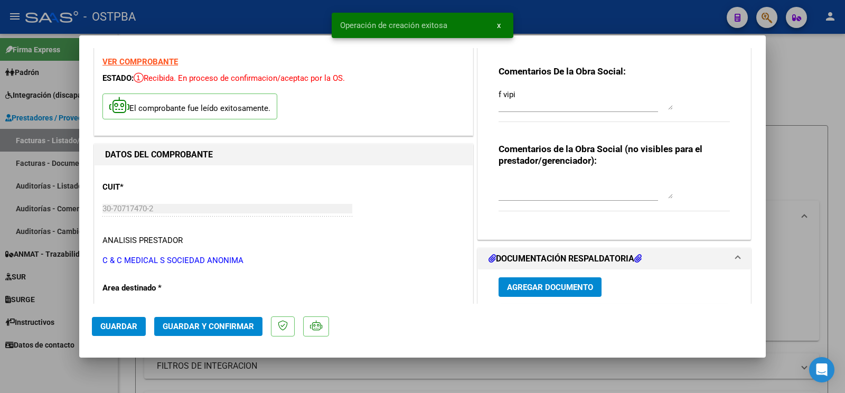
scroll to position [55, 0]
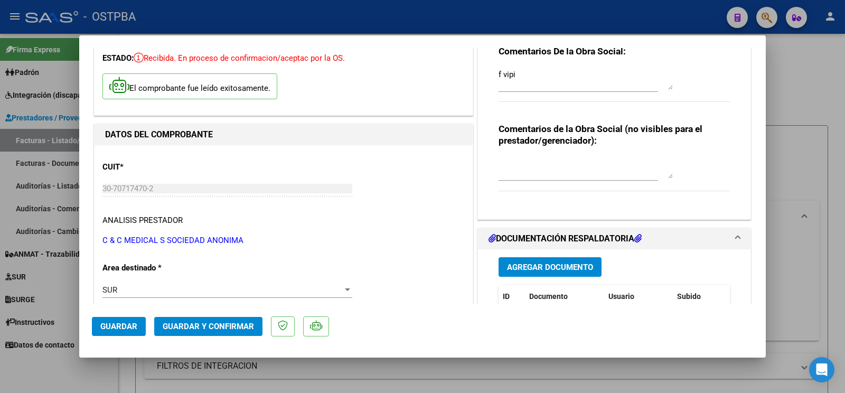
click at [117, 325] on span "Guardar" at bounding box center [118, 327] width 37 height 10
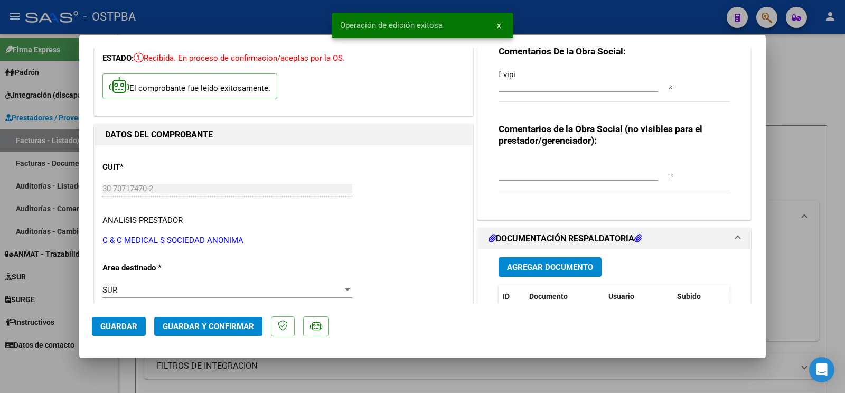
click at [72, 366] on div at bounding box center [422, 196] width 845 height 393
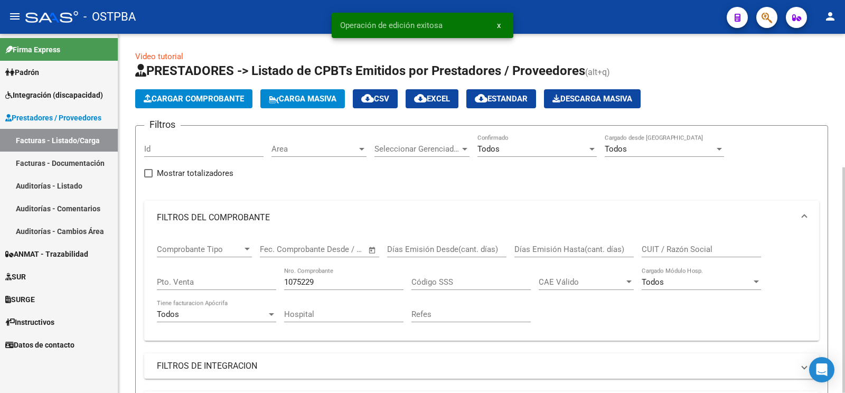
click at [193, 108] on button "Cargar Comprobante" at bounding box center [193, 98] width 117 height 19
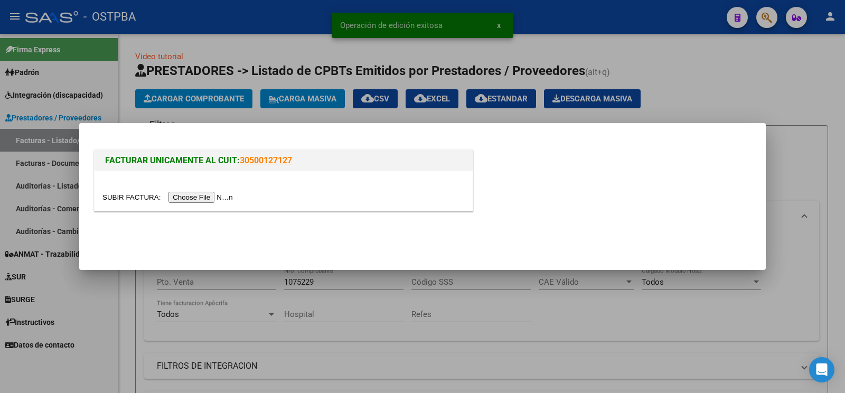
click at [128, 195] on input "file" at bounding box center [169, 197] width 134 height 11
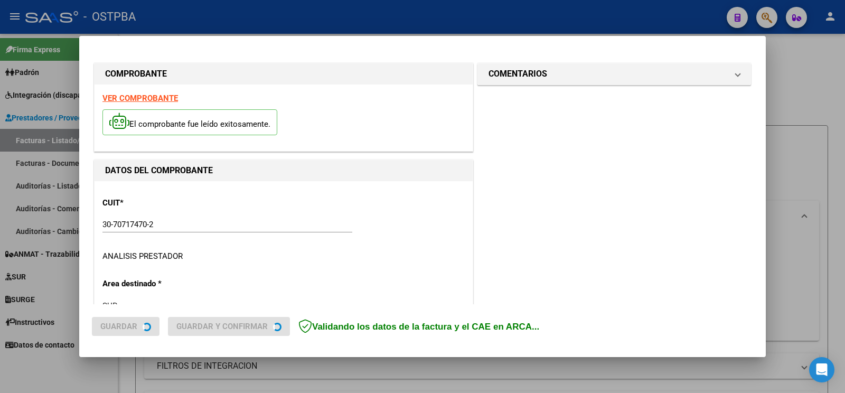
click at [535, 73] on h1 "COMENTARIOS" at bounding box center [517, 74] width 59 height 13
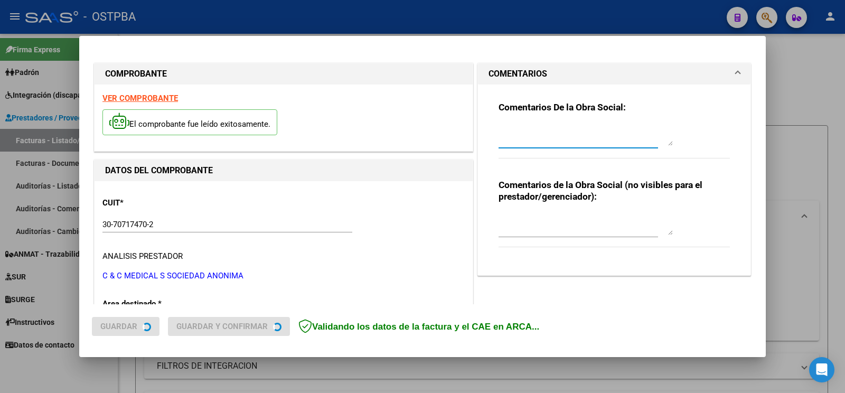
click at [533, 137] on textarea at bounding box center [585, 135] width 174 height 21
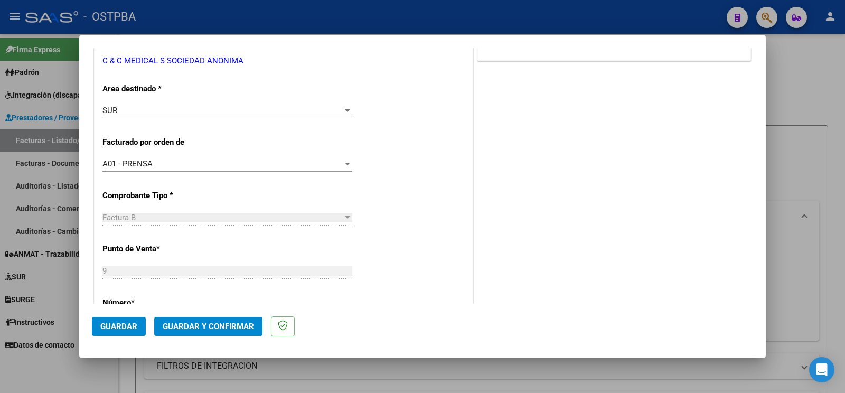
scroll to position [222, 0]
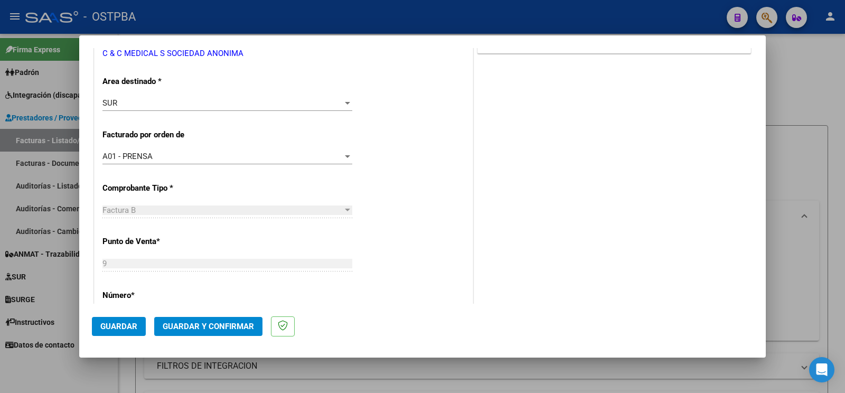
type textarea "[PERSON_NAME]"
click at [153, 106] on div "SUR" at bounding box center [222, 103] width 240 height 10
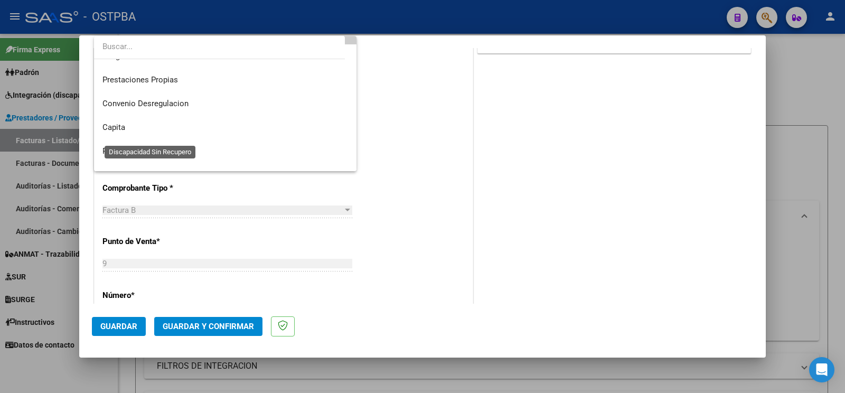
scroll to position [126, 0]
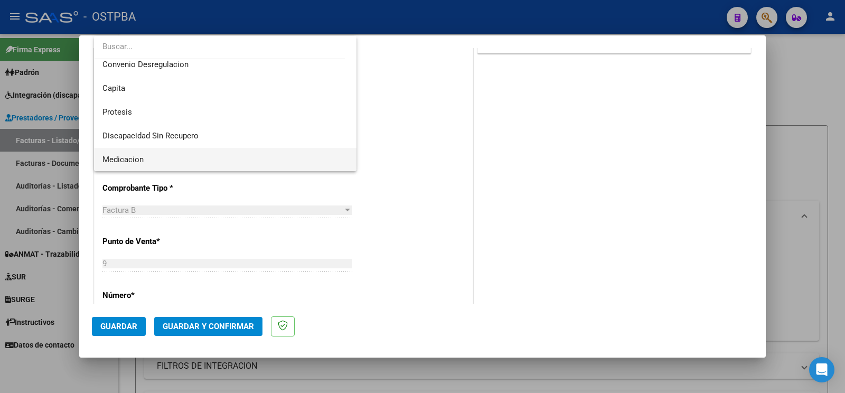
click at [153, 159] on span "Medicacion" at bounding box center [225, 160] width 246 height 24
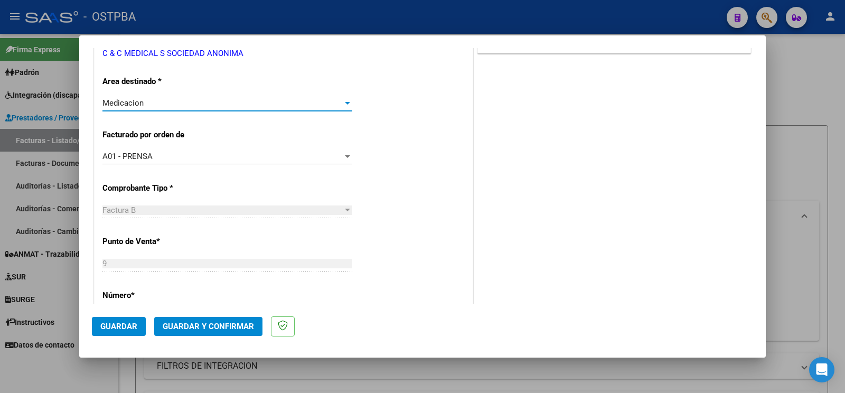
click at [132, 337] on mat-dialog-actions "Guardar Guardar y Confirmar" at bounding box center [422, 325] width 661 height 42
click at [130, 332] on button "Guardar" at bounding box center [119, 326] width 54 height 19
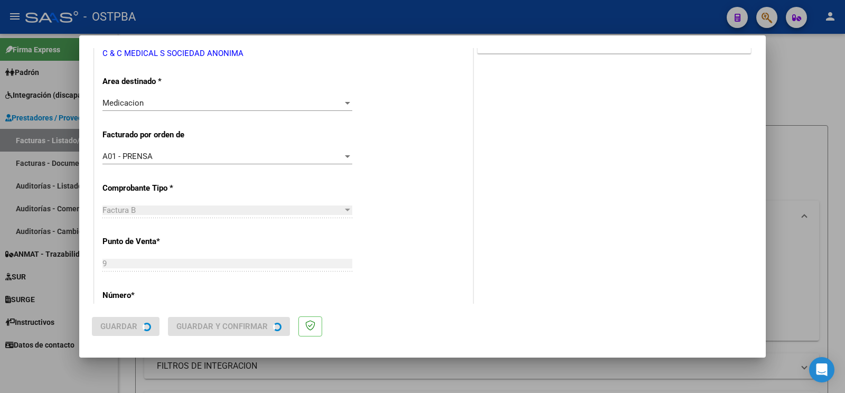
scroll to position [0, 0]
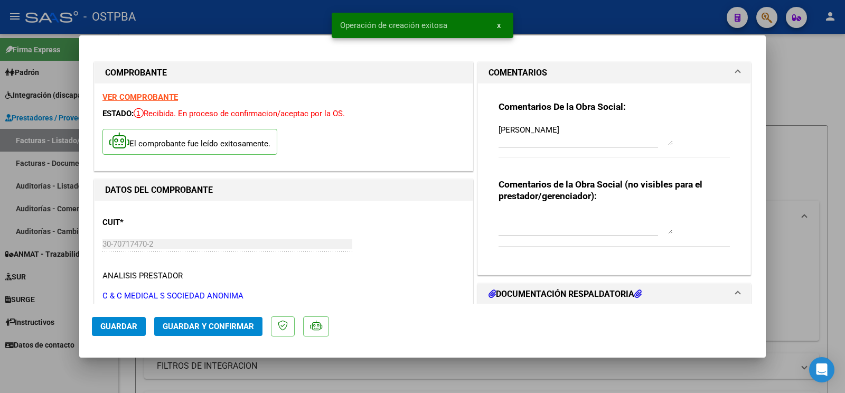
click at [124, 333] on button "Guardar" at bounding box center [119, 326] width 54 height 19
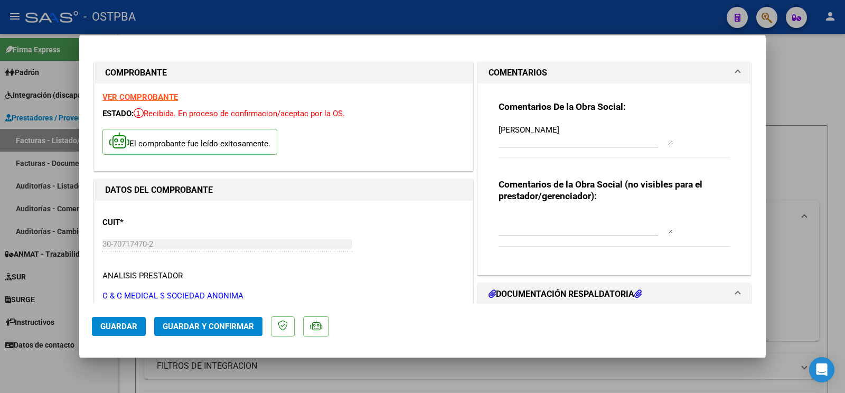
click at [110, 327] on span "Guardar" at bounding box center [118, 327] width 37 height 10
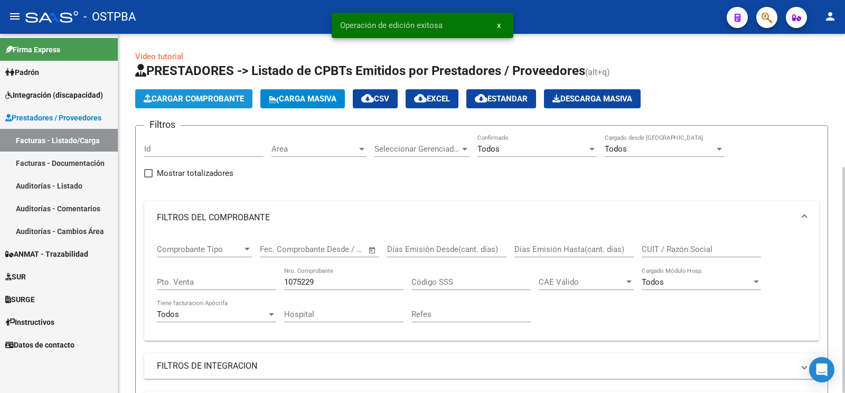
click at [190, 98] on span "Cargar Comprobante" at bounding box center [194, 99] width 100 height 10
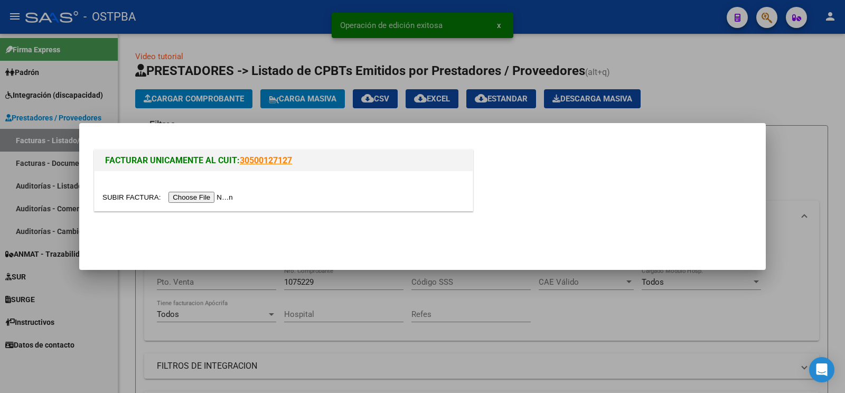
click at [119, 197] on input "file" at bounding box center [169, 197] width 134 height 11
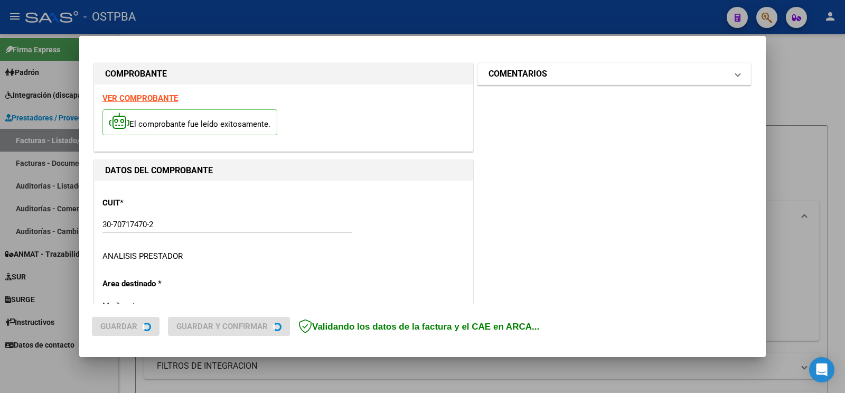
click at [530, 82] on mat-expansion-panel-header "COMENTARIOS" at bounding box center [614, 73] width 272 height 21
type input "[DATE]"
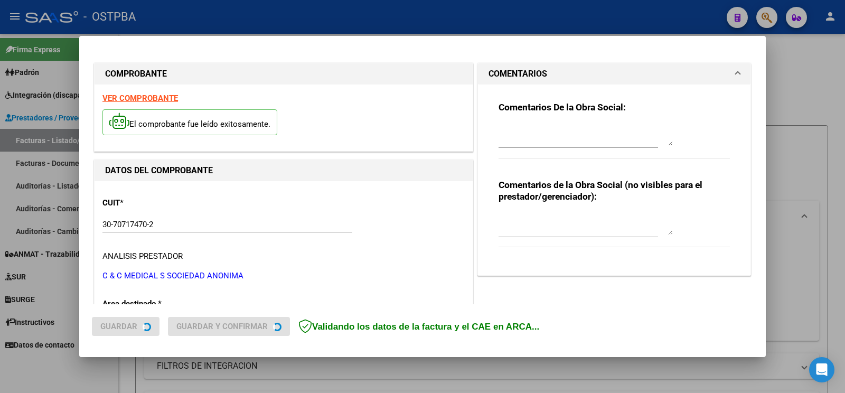
click at [531, 68] on mat-expansion-panel-header "COMENTARIOS" at bounding box center [614, 73] width 272 height 21
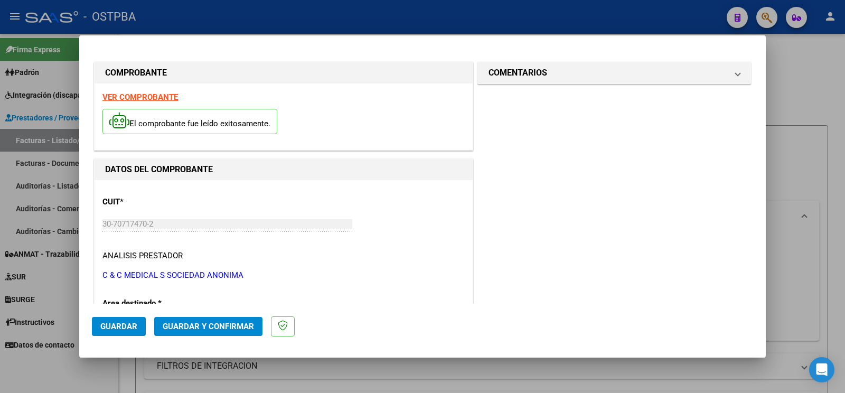
click at [531, 76] on h1 "COMENTARIOS" at bounding box center [517, 73] width 59 height 13
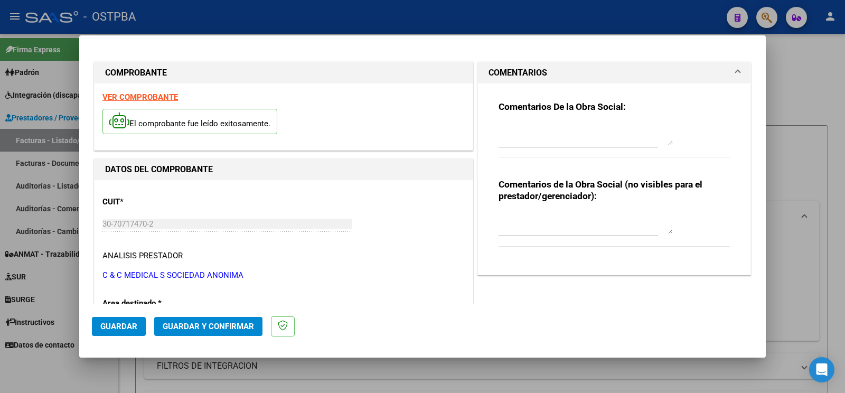
click at [530, 131] on textarea at bounding box center [585, 134] width 174 height 21
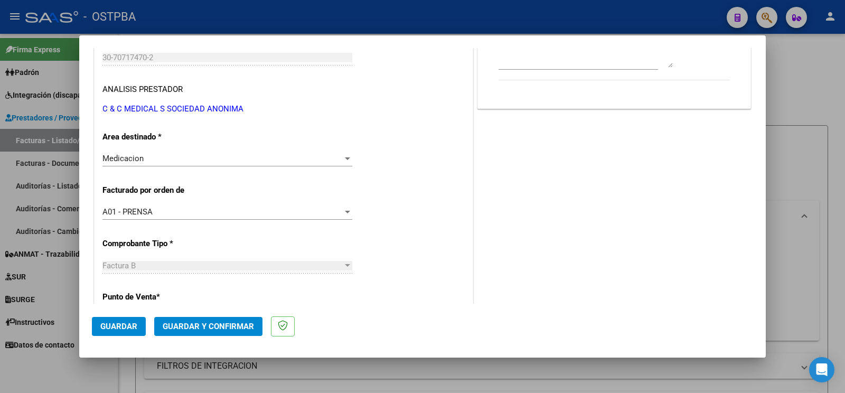
type textarea "[PERSON_NAME]"
click at [111, 325] on span "Guardar" at bounding box center [118, 327] width 37 height 10
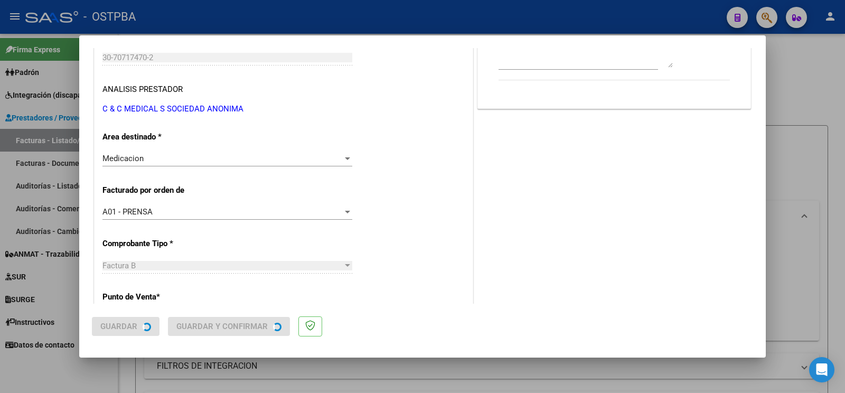
scroll to position [0, 0]
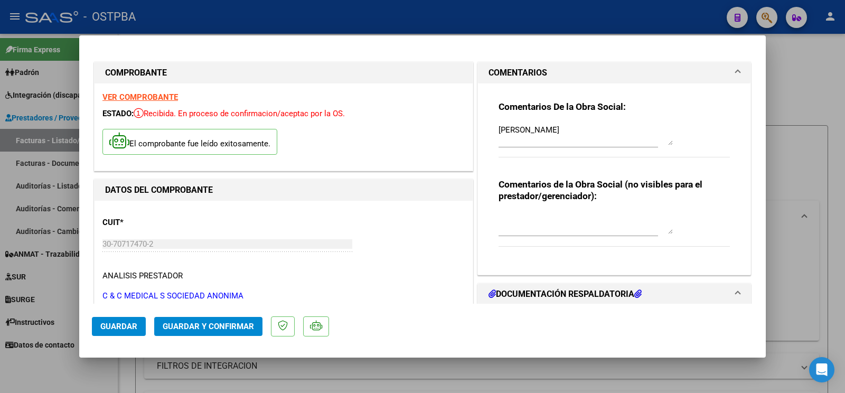
click at [124, 336] on mat-dialog-actions "Guardar Guardar y Confirmar" at bounding box center [422, 325] width 661 height 42
drag, startPoint x: 125, startPoint y: 328, endPoint x: 85, endPoint y: 378, distance: 63.9
click at [126, 329] on span "Guardar" at bounding box center [118, 327] width 37 height 10
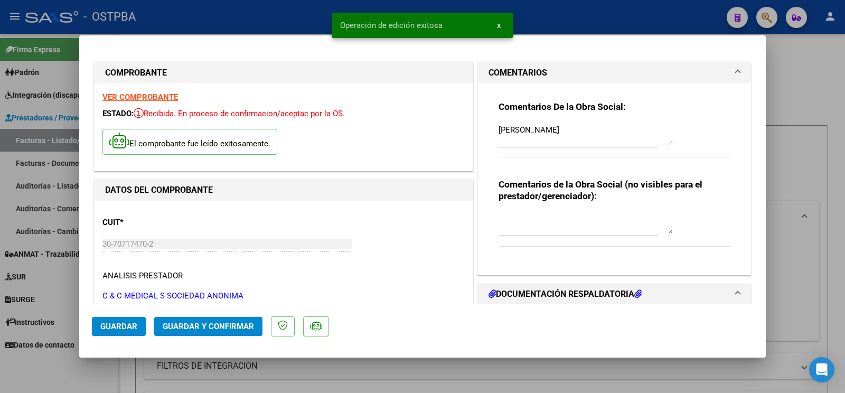
click at [54, 369] on div at bounding box center [422, 196] width 845 height 393
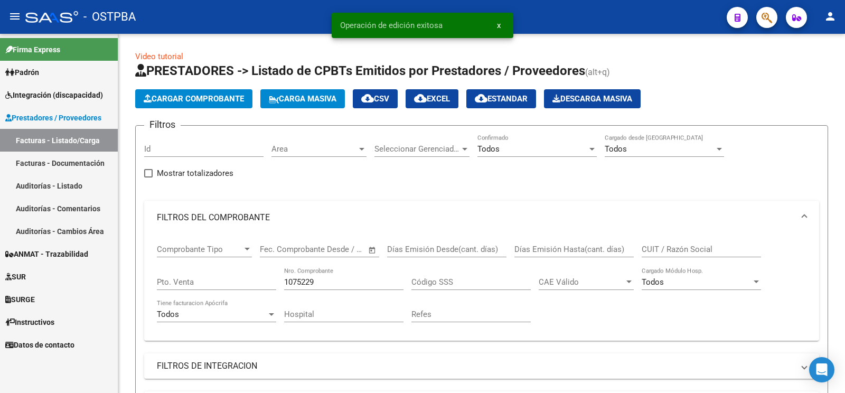
click at [203, 99] on span "Cargar Comprobante" at bounding box center [194, 99] width 100 height 10
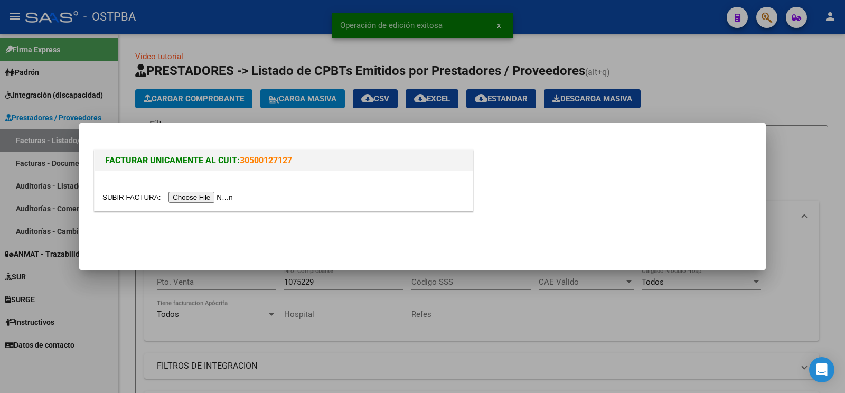
click at [125, 196] on input "file" at bounding box center [169, 197] width 134 height 11
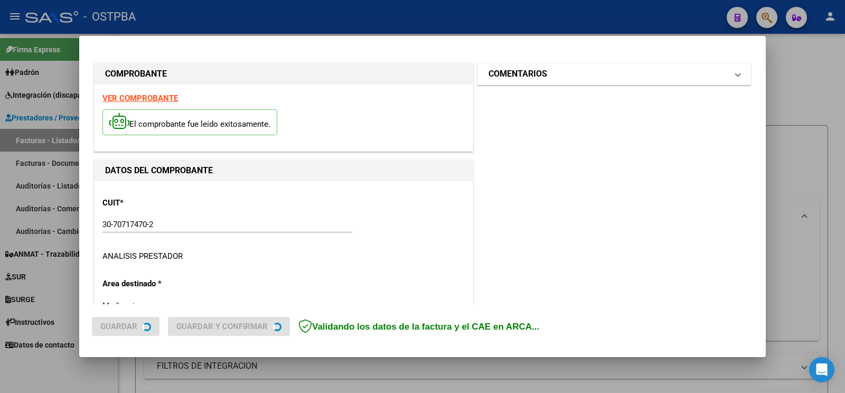
click at [535, 78] on h1 "COMENTARIOS" at bounding box center [517, 74] width 59 height 13
type input "[DATE]"
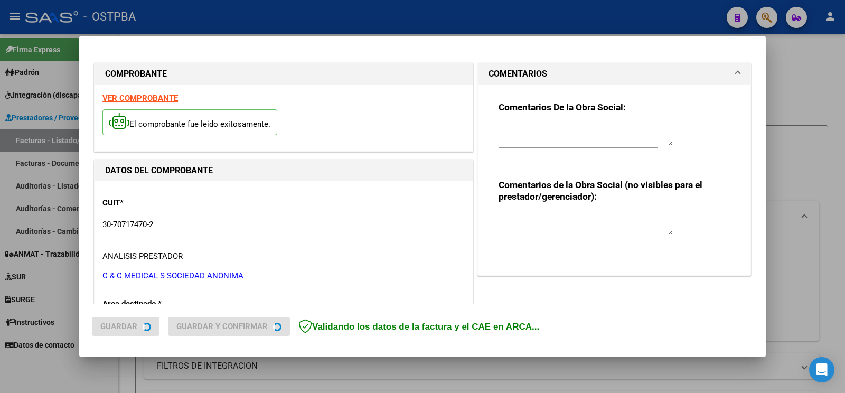
click at [530, 147] on div at bounding box center [585, 134] width 174 height 25
click at [528, 139] on textarea at bounding box center [585, 135] width 174 height 21
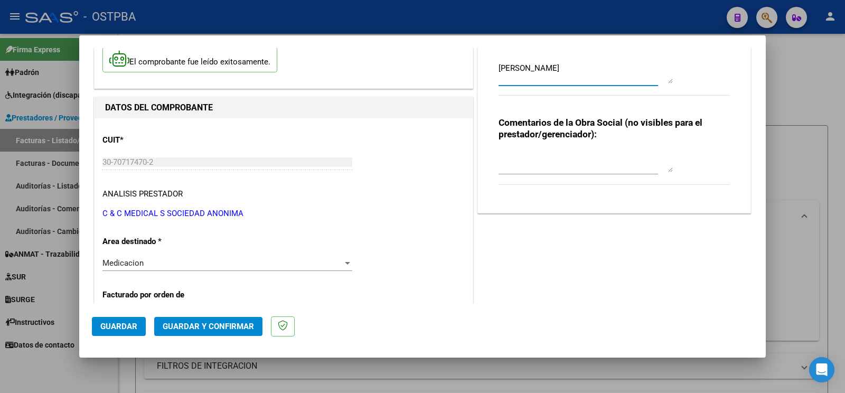
scroll to position [111, 0]
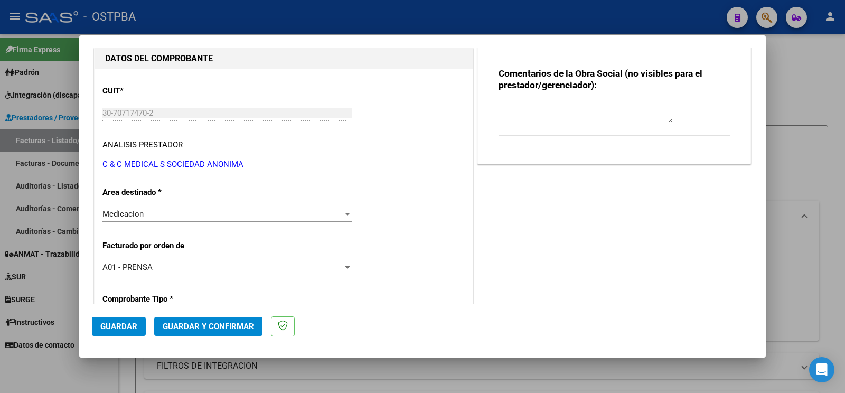
type textarea "[PERSON_NAME]"
click at [110, 324] on span "Guardar" at bounding box center [118, 327] width 37 height 10
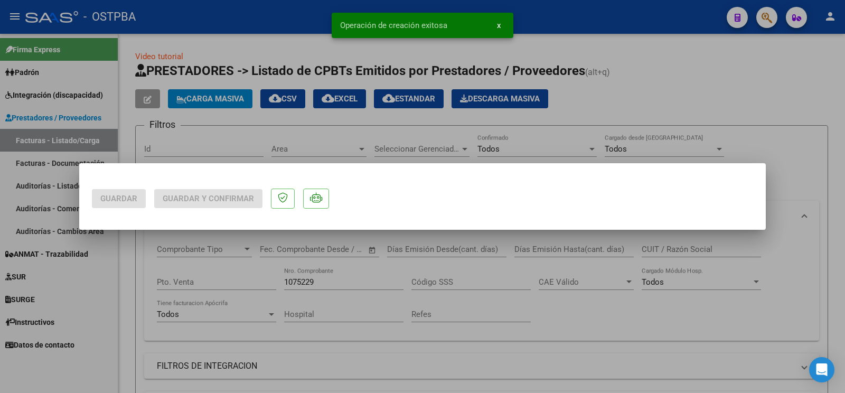
scroll to position [0, 0]
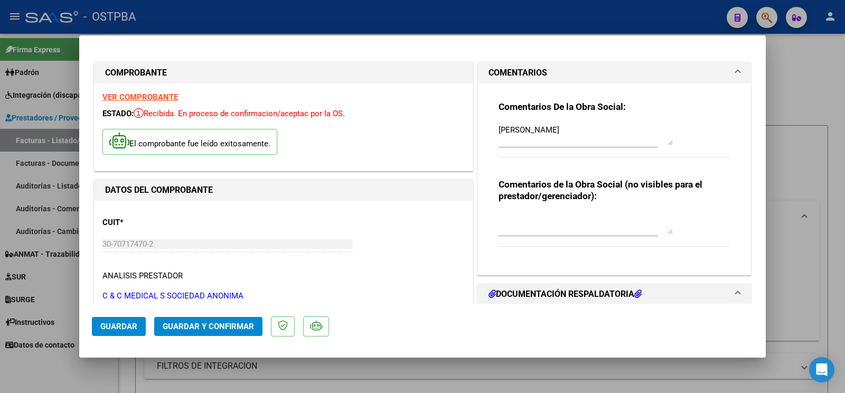
click at [113, 328] on span "Guardar" at bounding box center [118, 327] width 37 height 10
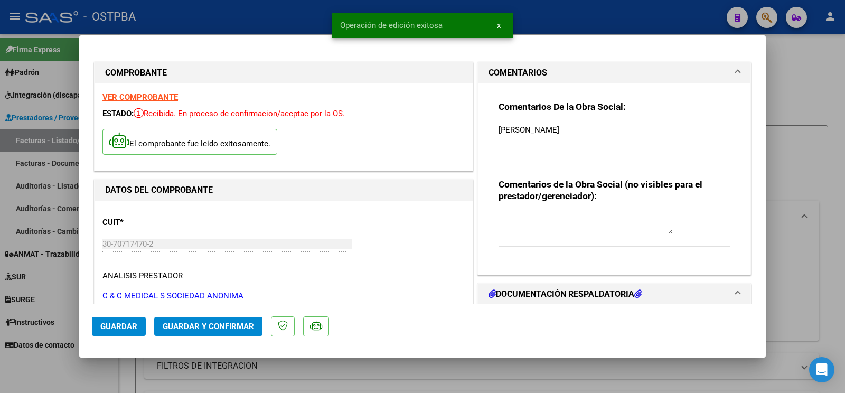
click at [37, 367] on div at bounding box center [422, 196] width 845 height 393
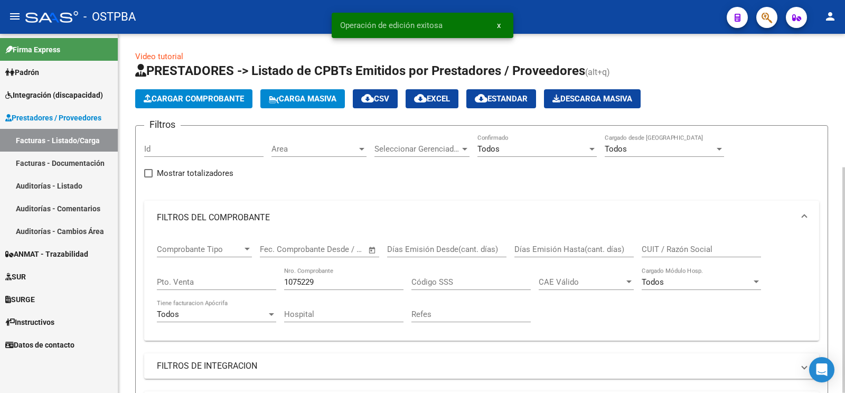
click at [182, 103] on span "Cargar Comprobante" at bounding box center [194, 99] width 100 height 10
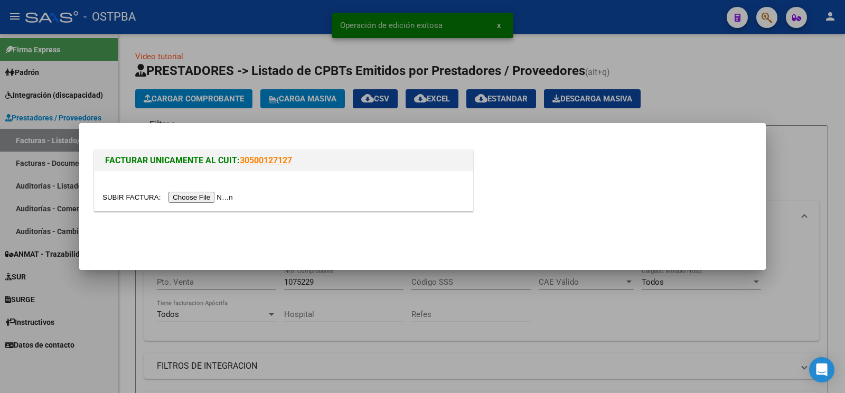
click at [118, 197] on input "file" at bounding box center [169, 197] width 134 height 11
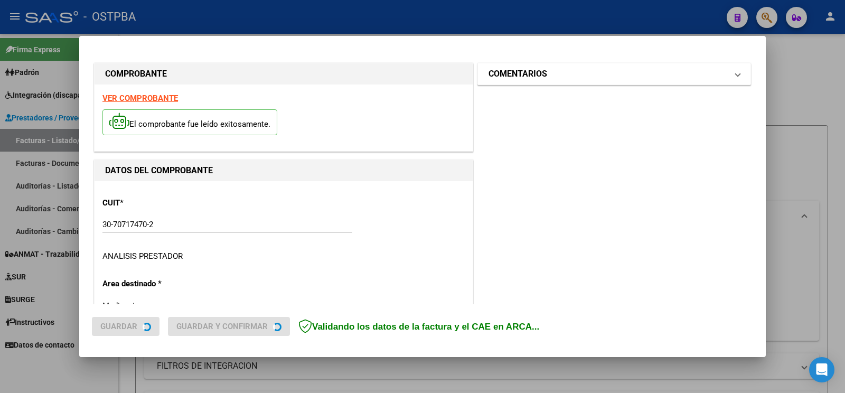
click at [548, 79] on mat-panel-title "COMENTARIOS" at bounding box center [607, 74] width 239 height 13
type input "[DATE]"
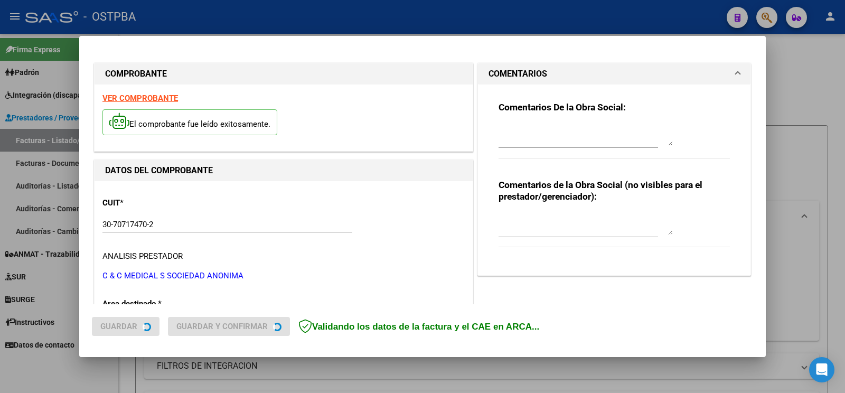
click at [552, 158] on hr at bounding box center [613, 158] width 231 height 1
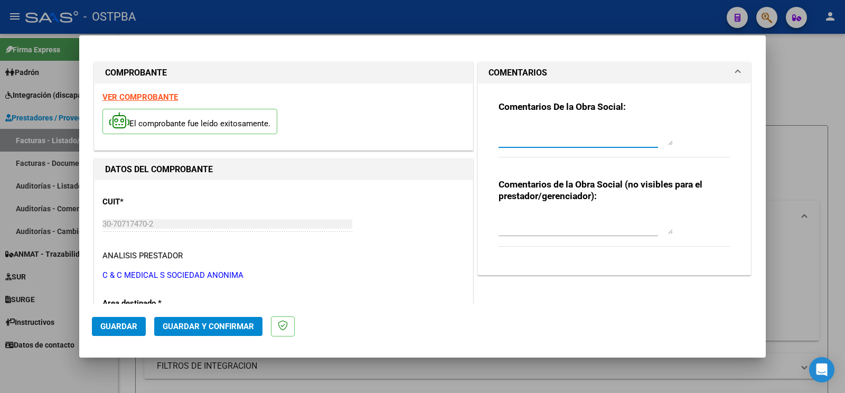
click at [556, 132] on textarea at bounding box center [585, 134] width 174 height 21
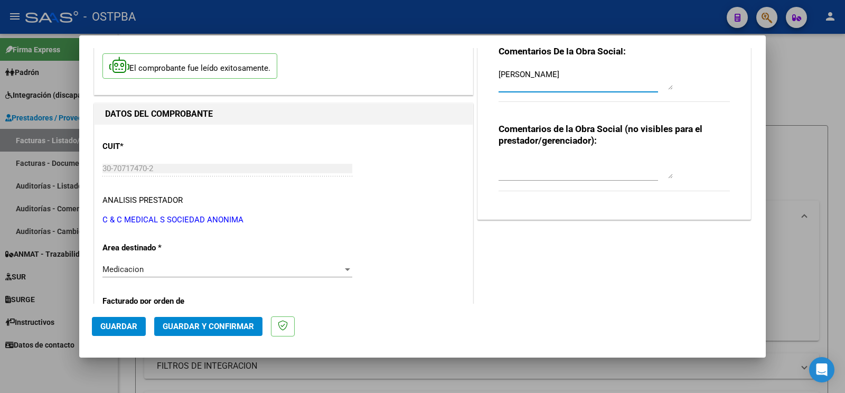
type textarea "[PERSON_NAME]"
click at [102, 332] on button "Guardar" at bounding box center [119, 326] width 54 height 19
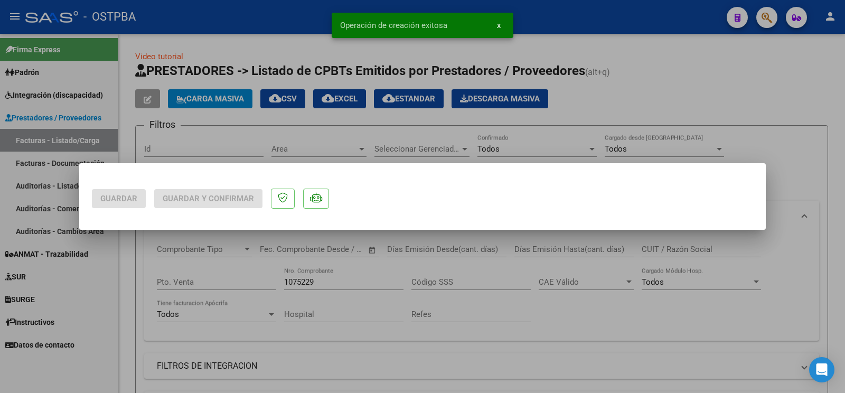
scroll to position [0, 0]
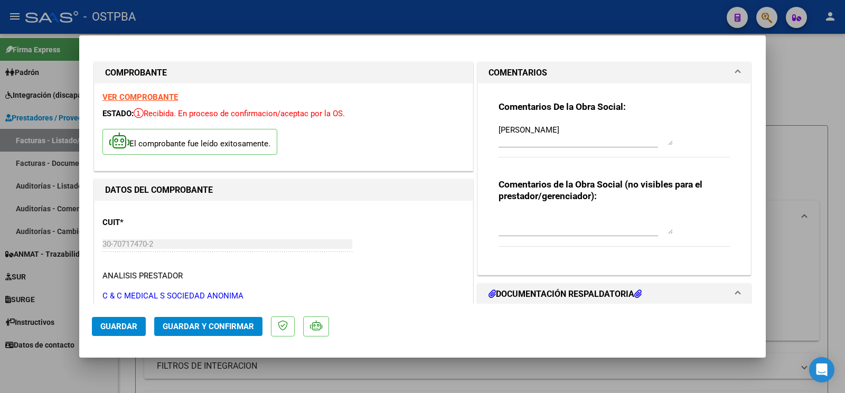
click at [124, 321] on button "Guardar" at bounding box center [119, 326] width 54 height 19
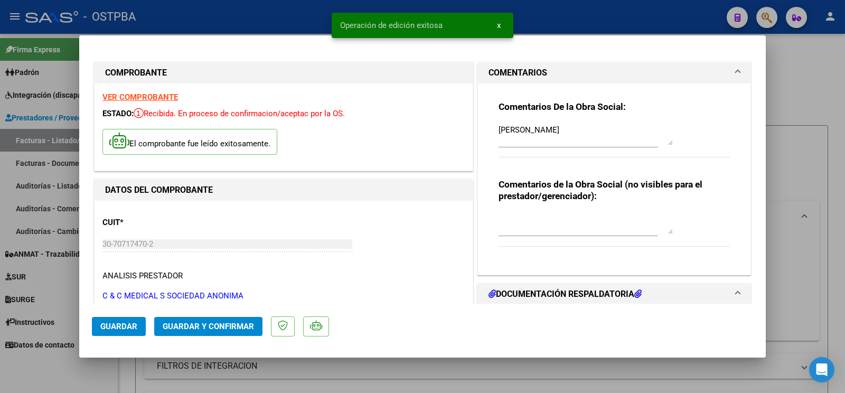
click at [57, 372] on div at bounding box center [422, 196] width 845 height 393
type input "$ 0,00"
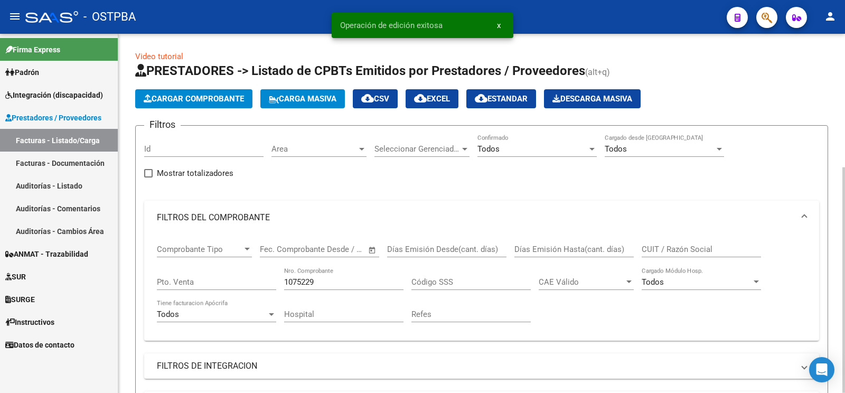
click at [210, 93] on button "Cargar Comprobante" at bounding box center [193, 98] width 117 height 19
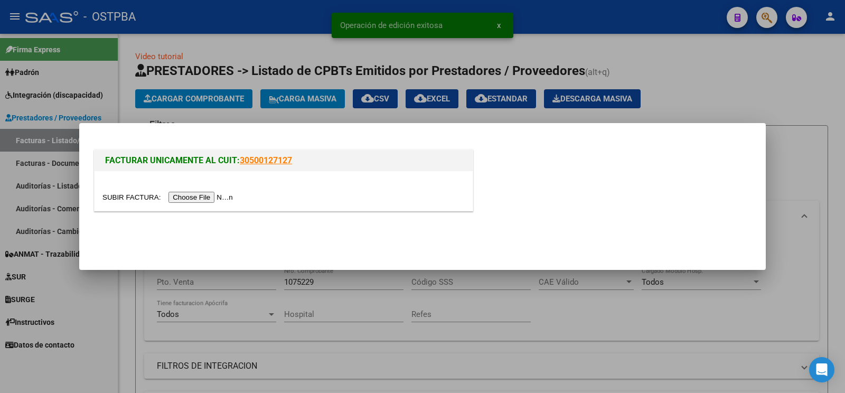
click at [128, 190] on div at bounding box center [284, 191] width 378 height 40
click at [123, 197] on input "file" at bounding box center [169, 197] width 134 height 11
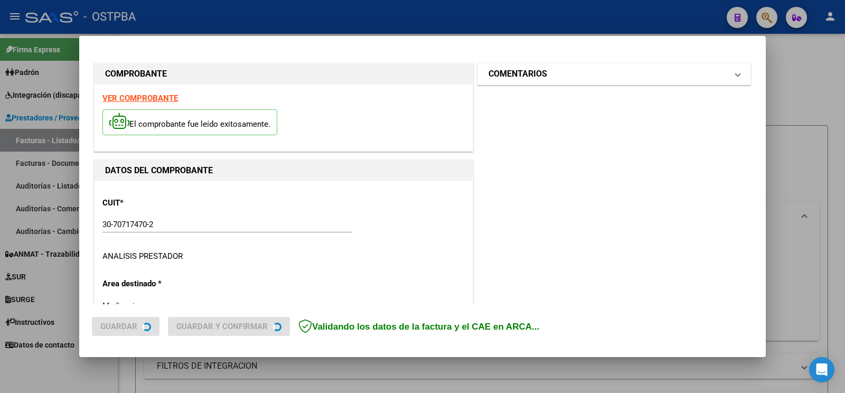
type input "[DATE]"
click at [523, 77] on h1 "COMENTARIOS" at bounding box center [517, 74] width 59 height 13
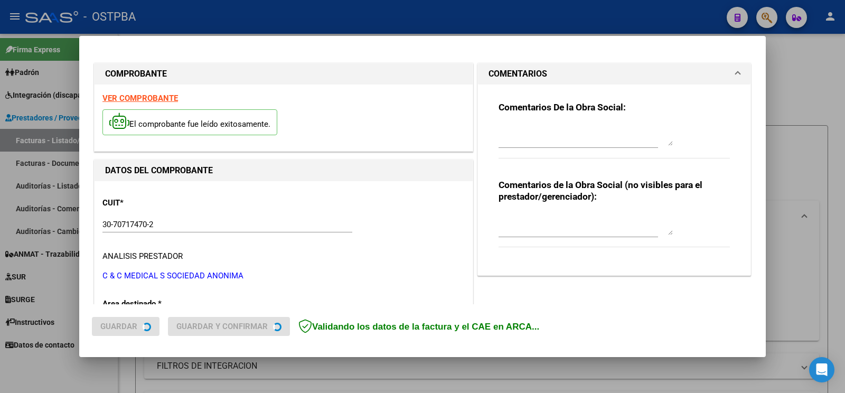
click at [533, 133] on textarea at bounding box center [585, 135] width 174 height 21
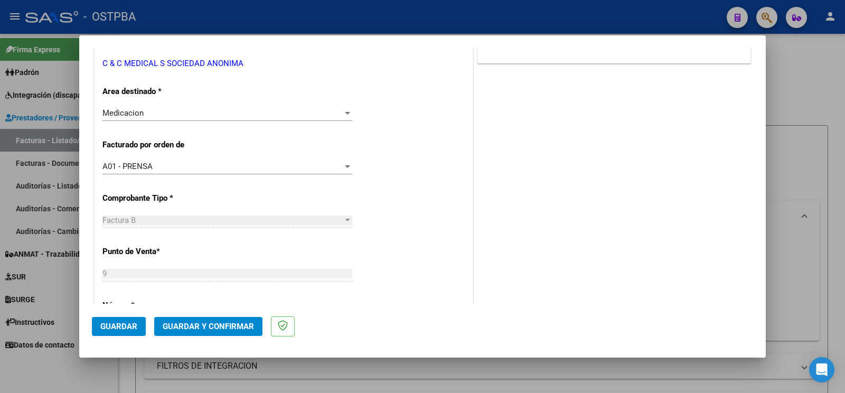
scroll to position [277, 0]
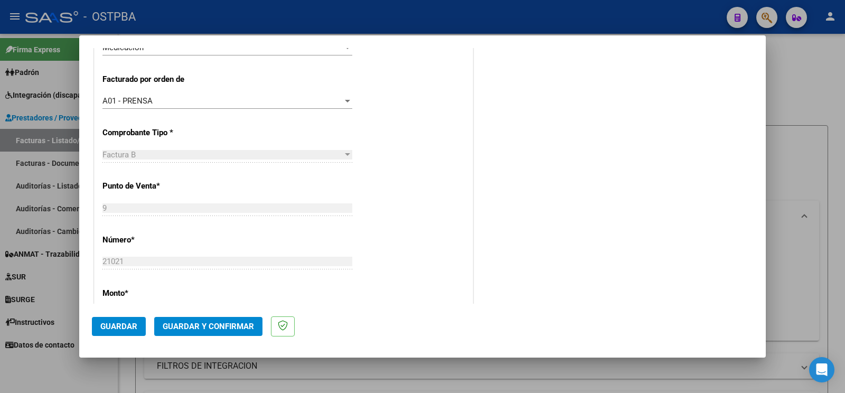
type textarea "[PERSON_NAME]"
click at [129, 328] on span "Guardar" at bounding box center [118, 327] width 37 height 10
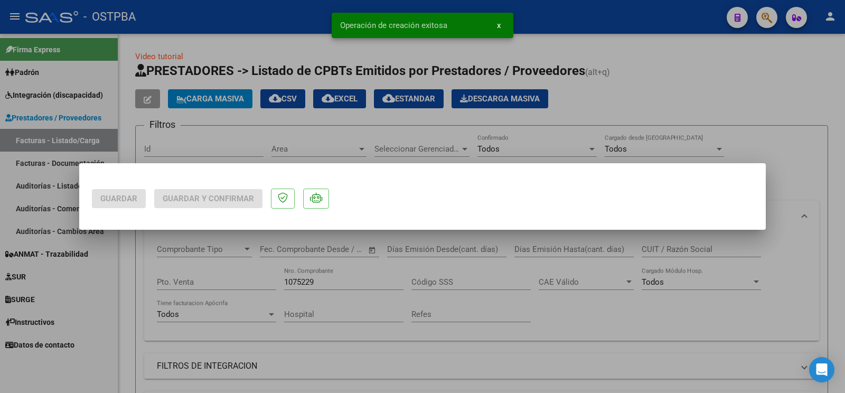
scroll to position [0, 0]
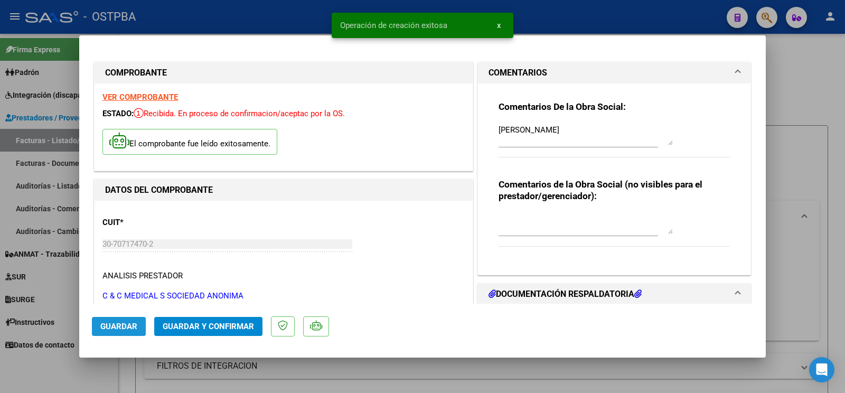
click at [108, 330] on span "Guardar" at bounding box center [118, 327] width 37 height 10
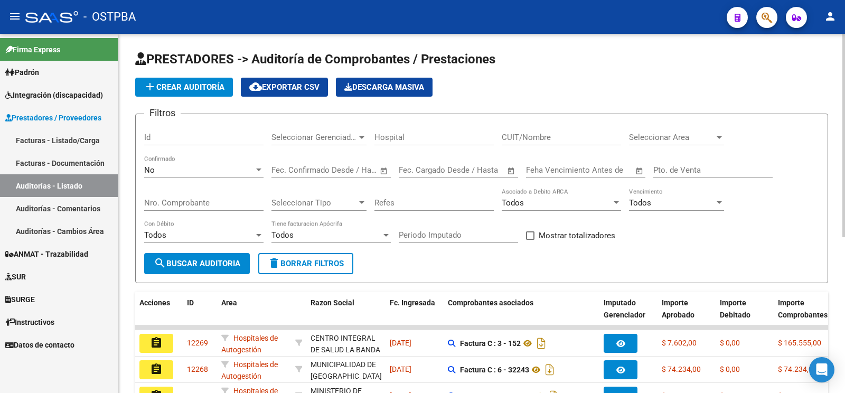
click at [177, 83] on span "add Crear Auditoría" at bounding box center [184, 87] width 81 height 10
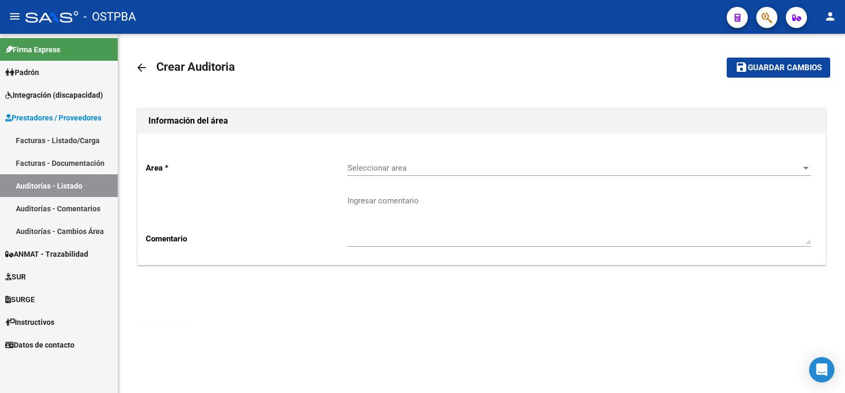
click at [416, 156] on div "Seleccionar area Seleccionar area" at bounding box center [579, 164] width 464 height 23
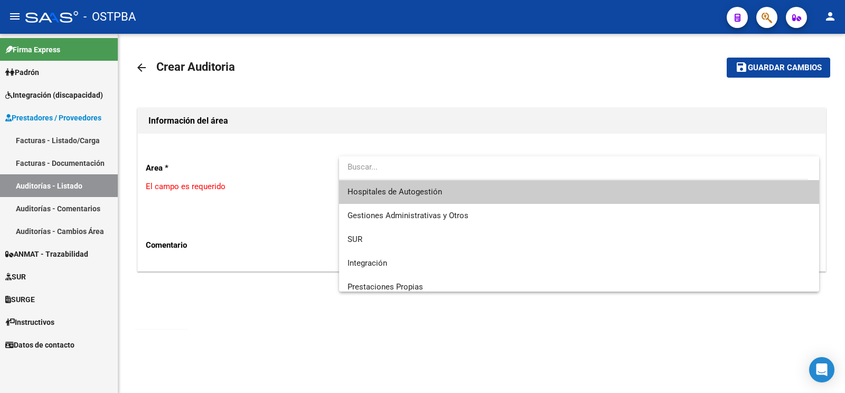
scroll to position [149, 0]
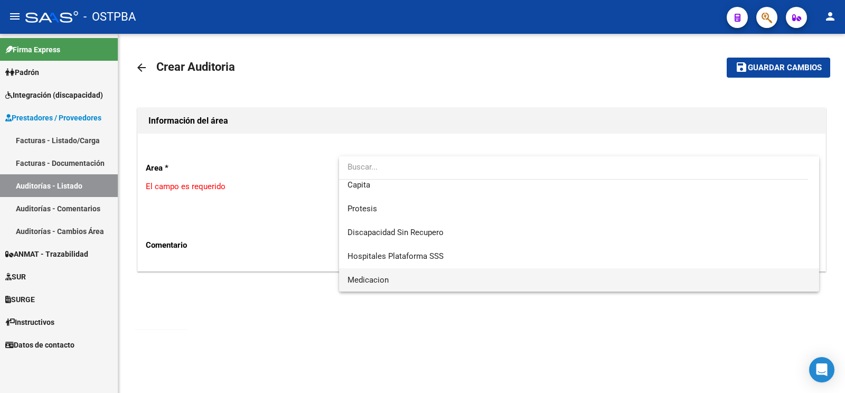
click at [380, 284] on span "Medicacion" at bounding box center [367, 280] width 41 height 10
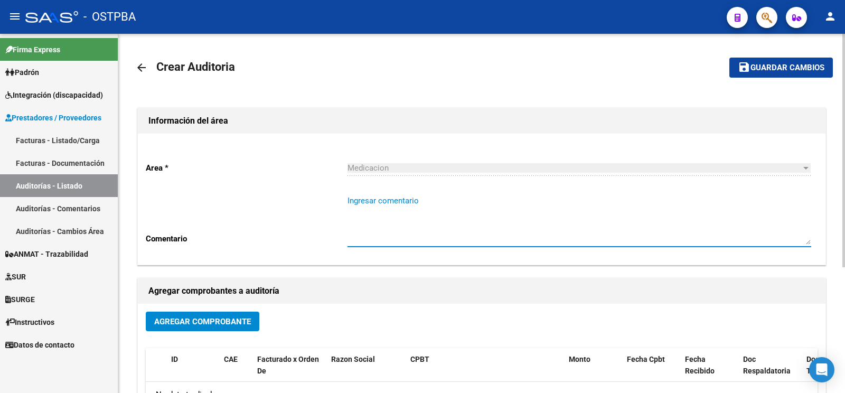
click at [408, 202] on textarea "Ingresar comentario" at bounding box center [579, 220] width 464 height 50
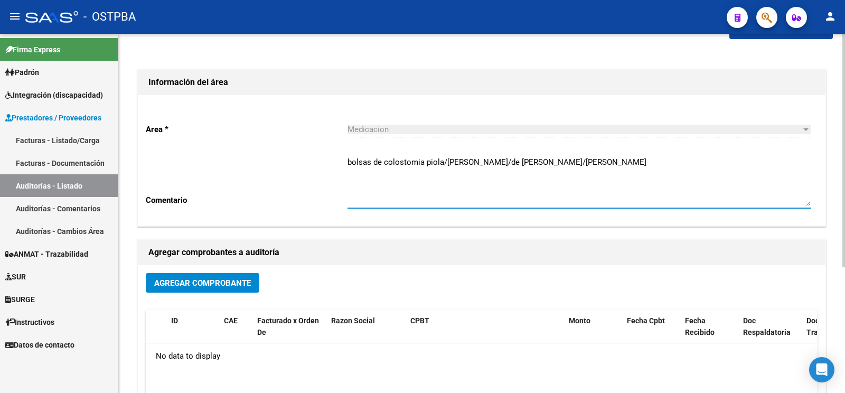
scroll to position [55, 0]
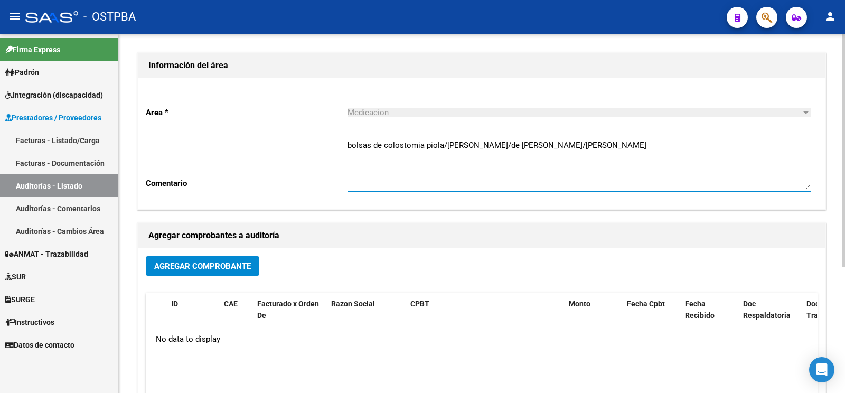
type textarea "bolsas de colostomia piola/jardón/de la vega/gonzález"
click at [251, 263] on button "Agregar Comprobante" at bounding box center [203, 266] width 114 height 20
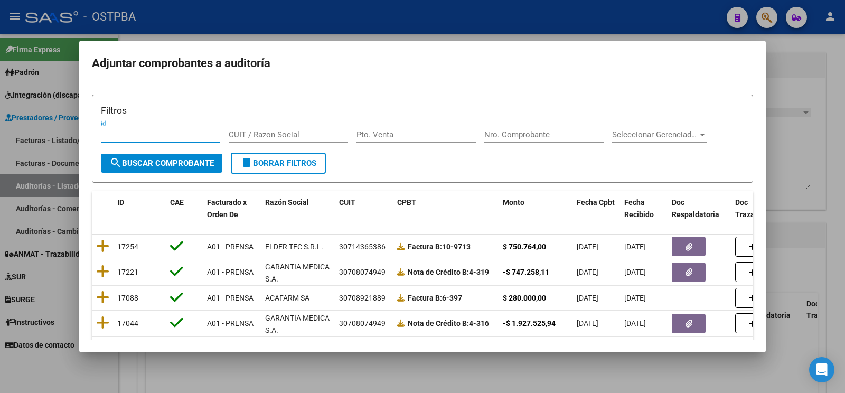
click at [533, 138] on input "Nro. Comprobante" at bounding box center [543, 135] width 119 height 10
type input "971"
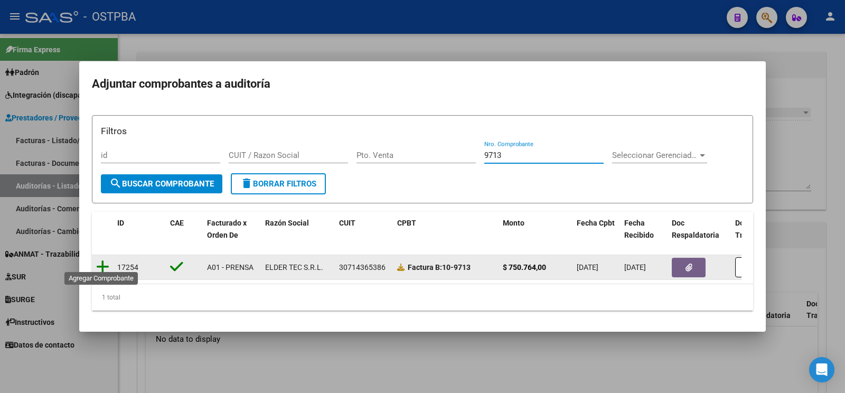
type input "9713"
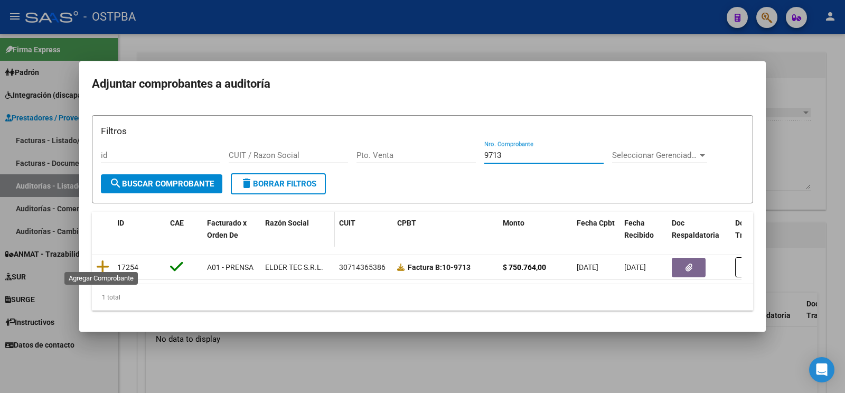
drag, startPoint x: 100, startPoint y: 266, endPoint x: 272, endPoint y: 230, distance: 175.2
click at [100, 265] on icon at bounding box center [102, 266] width 13 height 15
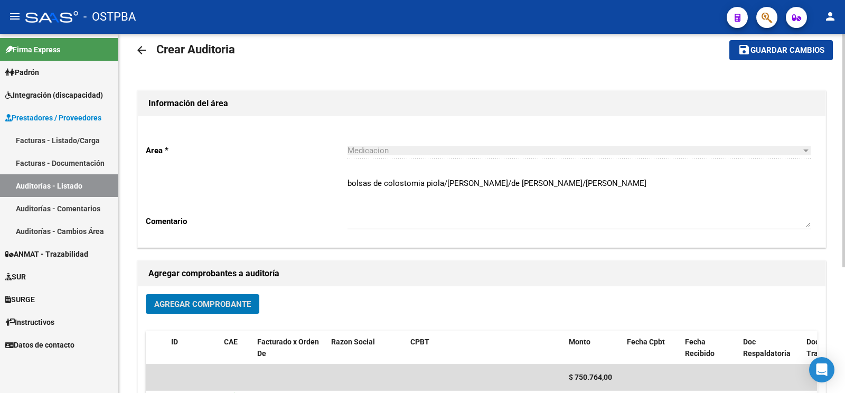
scroll to position [0, 0]
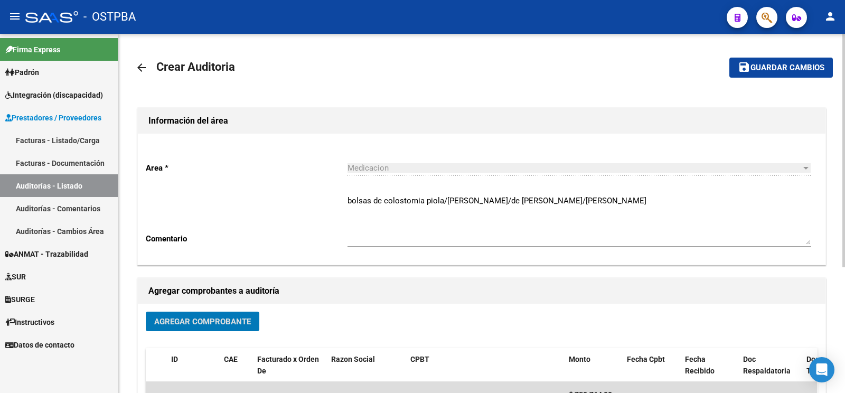
click at [762, 68] on span "Guardar cambios" at bounding box center [787, 68] width 74 height 10
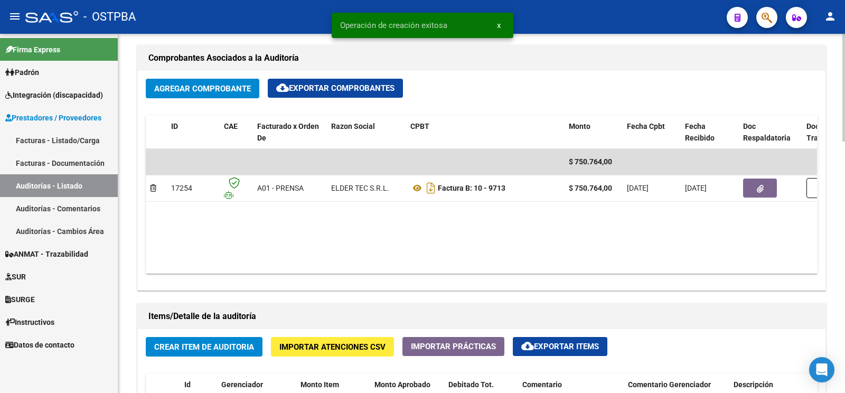
scroll to position [554, 0]
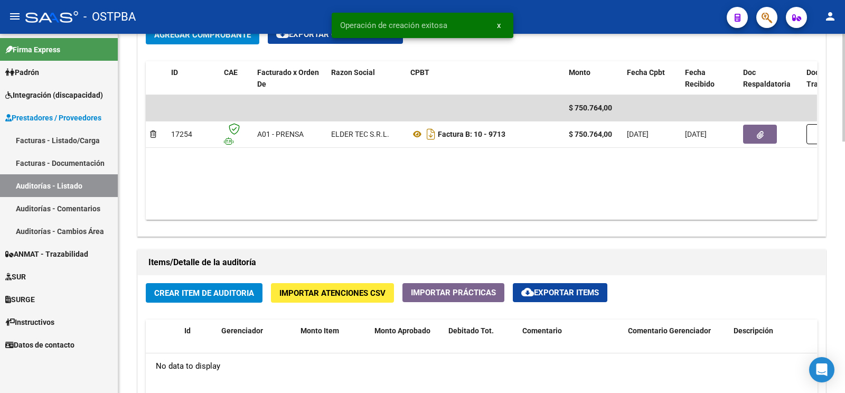
click at [227, 293] on span "Crear Item de Auditoria" at bounding box center [204, 293] width 100 height 10
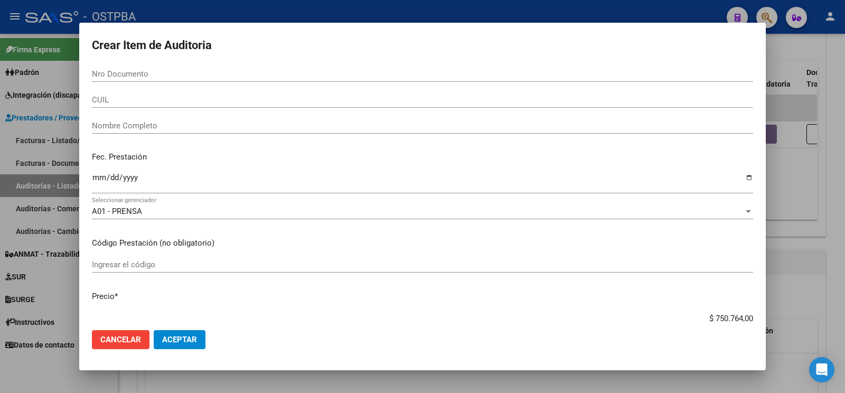
click at [609, 169] on div "Fec. Prestación Ingresar la fecha" at bounding box center [422, 173] width 661 height 60
click at [121, 81] on div "Nro Documento" at bounding box center [422, 74] width 661 height 16
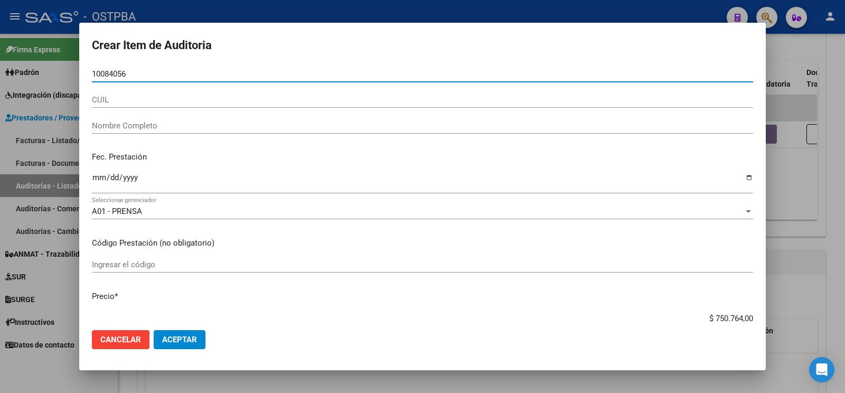
type input "10084056"
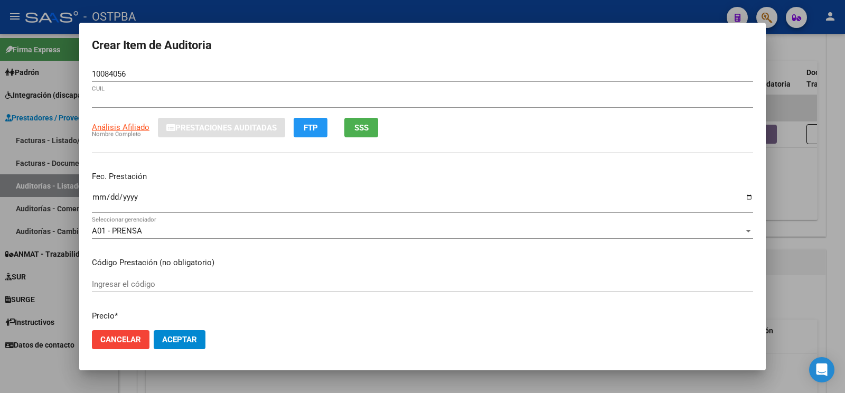
type input "20100840562"
type input "PIOLA NORBERTO ANIBAL"
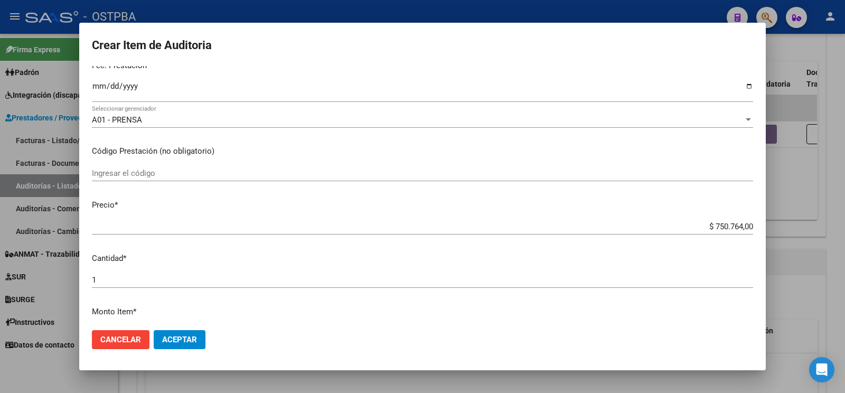
scroll to position [84, 0]
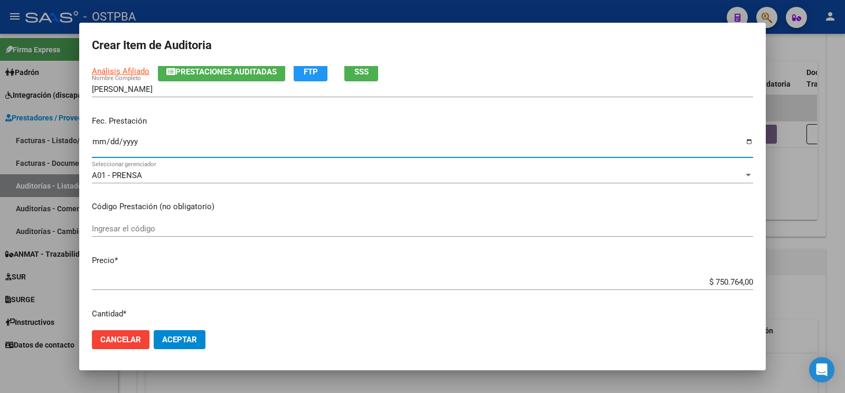
click at [102, 145] on input "Ingresar la fecha" at bounding box center [422, 145] width 661 height 17
type input "[DATE]"
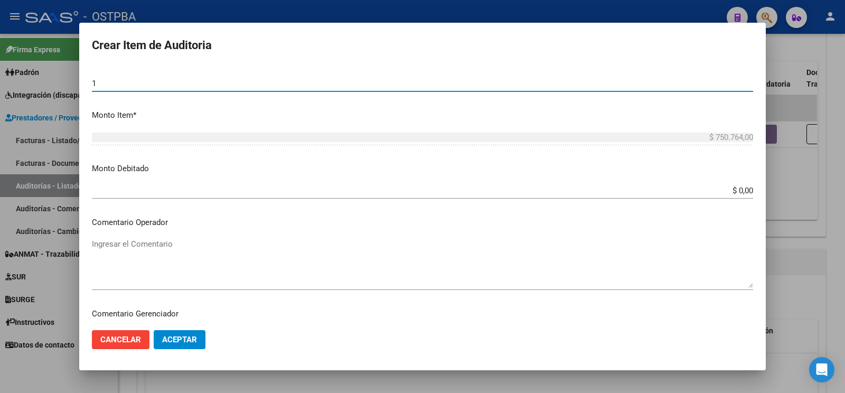
scroll to position [391, 0]
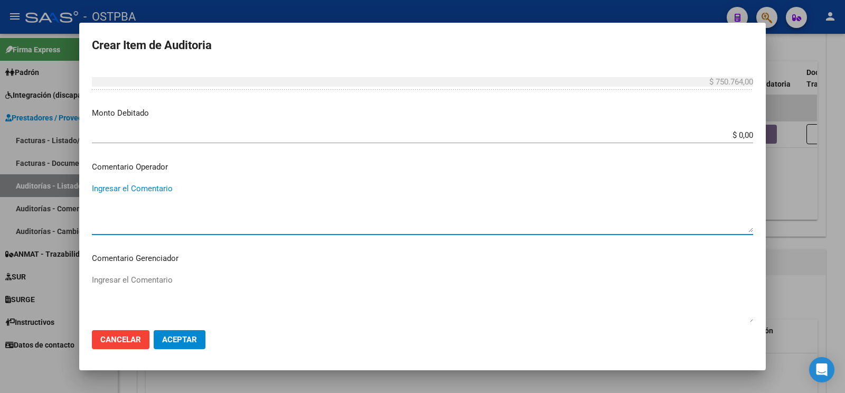
click at [138, 183] on textarea "Ingresar el Comentario" at bounding box center [422, 208] width 661 height 50
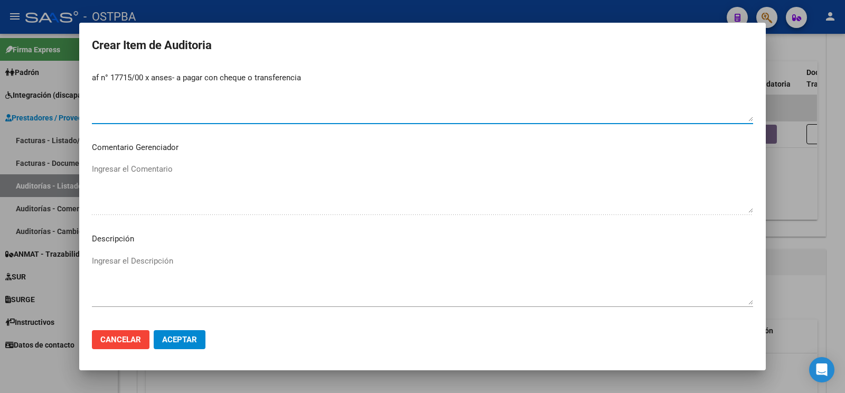
scroll to position [609, 0]
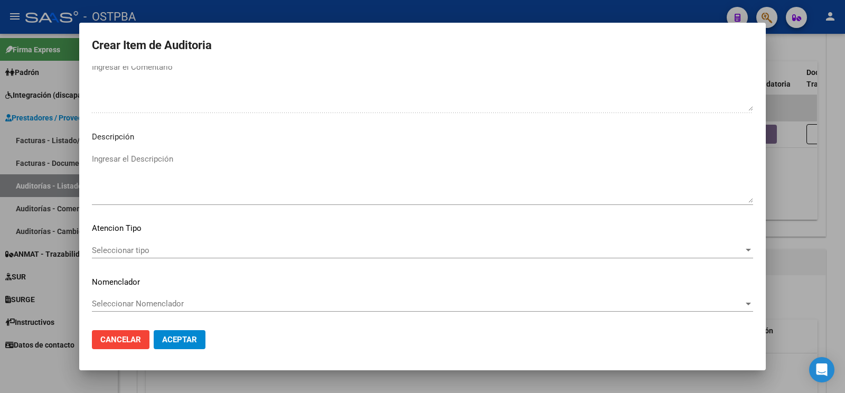
type textarea "af n° 17715/00 x anses- a pagar con cheque o transferencia"
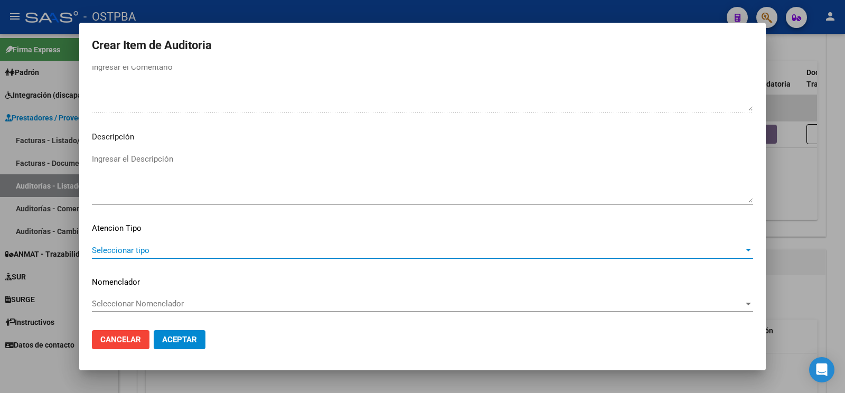
click at [151, 246] on span "Seleccionar tipo" at bounding box center [418, 251] width 652 height 10
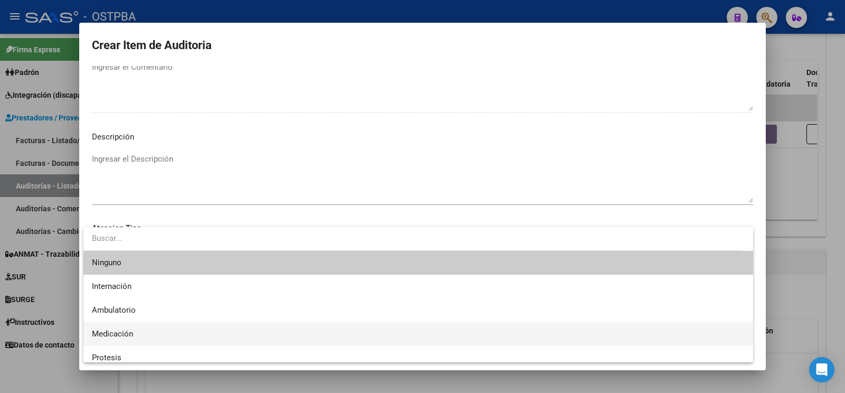
click at [139, 326] on span "Medicación" at bounding box center [418, 334] width 653 height 24
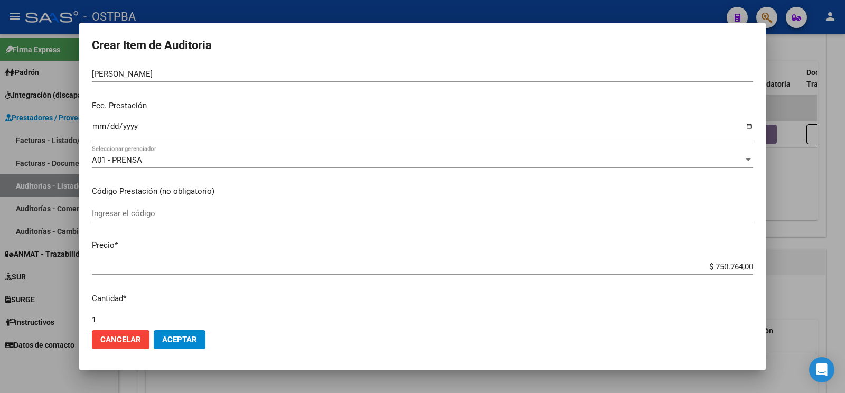
scroll to position [0, 0]
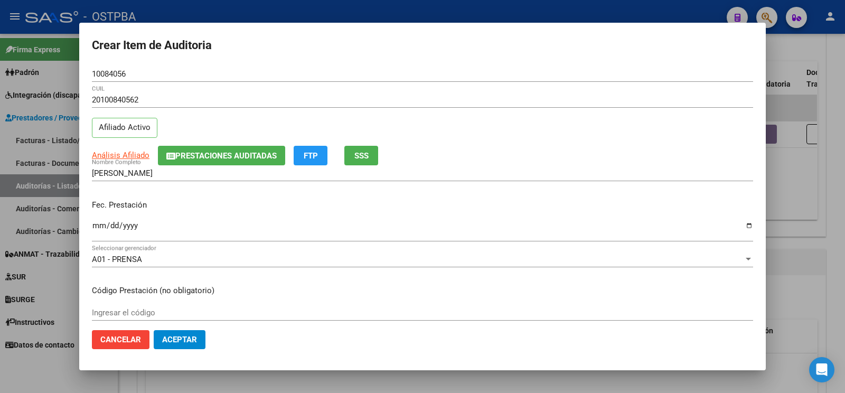
click at [187, 343] on span "Aceptar" at bounding box center [179, 340] width 35 height 10
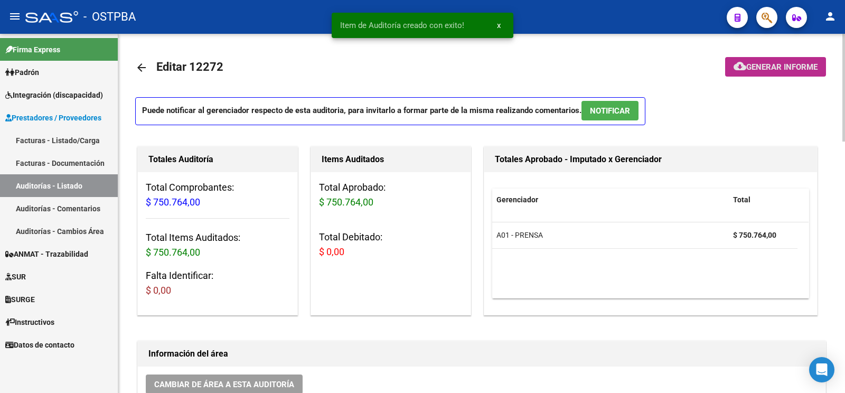
click at [773, 71] on span "Generar informe" at bounding box center [781, 67] width 71 height 10
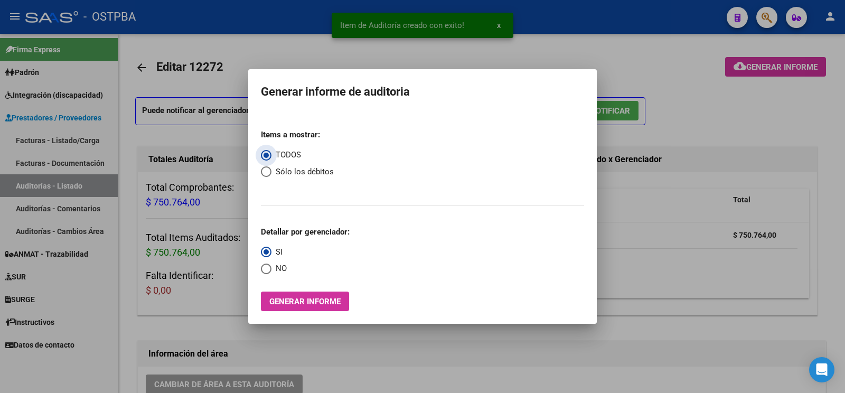
click at [284, 306] on span "Generar informe" at bounding box center [304, 302] width 71 height 10
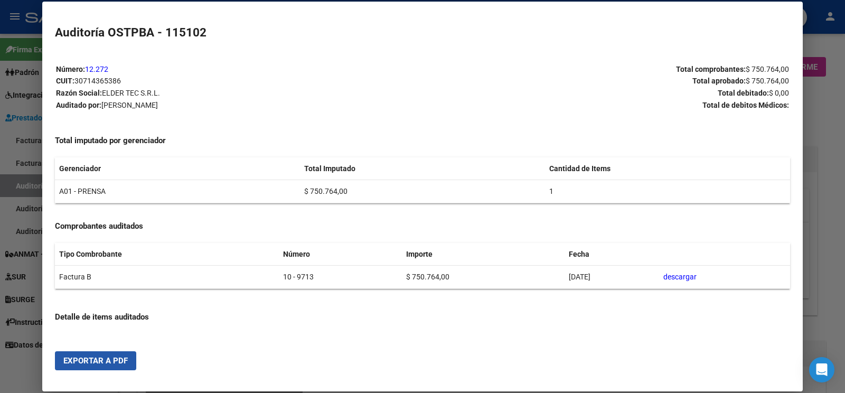
click at [101, 365] on span "Exportar a PDF" at bounding box center [95, 361] width 64 height 10
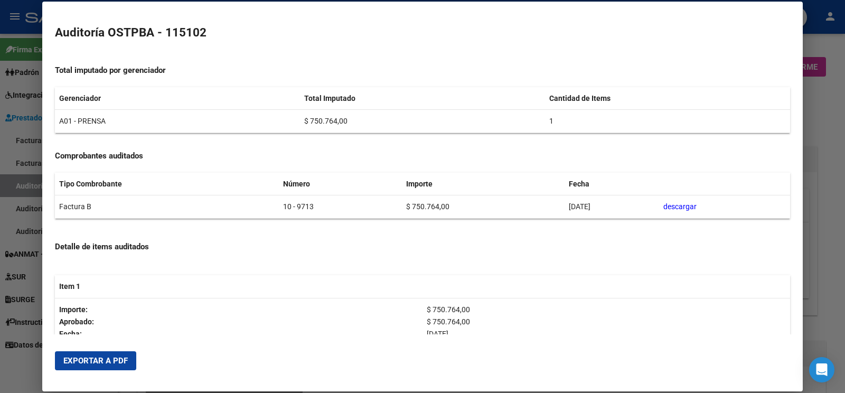
scroll to position [111, 0]
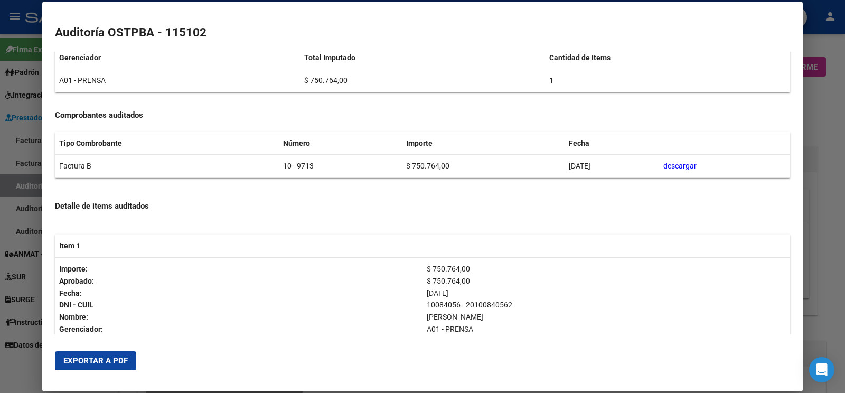
click at [844, 234] on div at bounding box center [422, 196] width 845 height 393
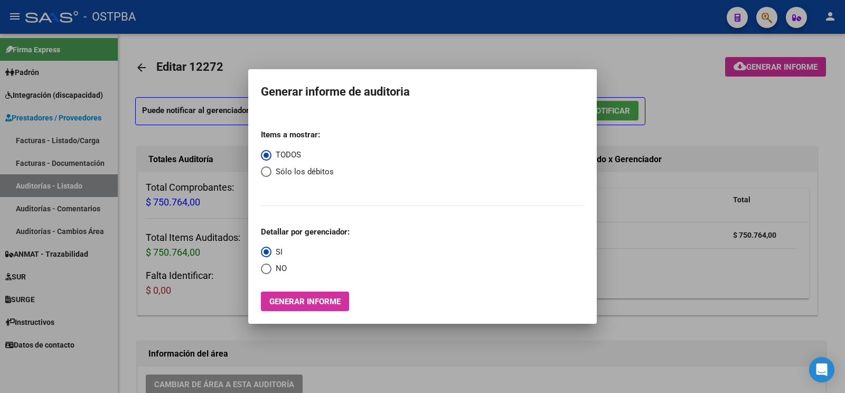
click at [195, 308] on div at bounding box center [422, 196] width 845 height 393
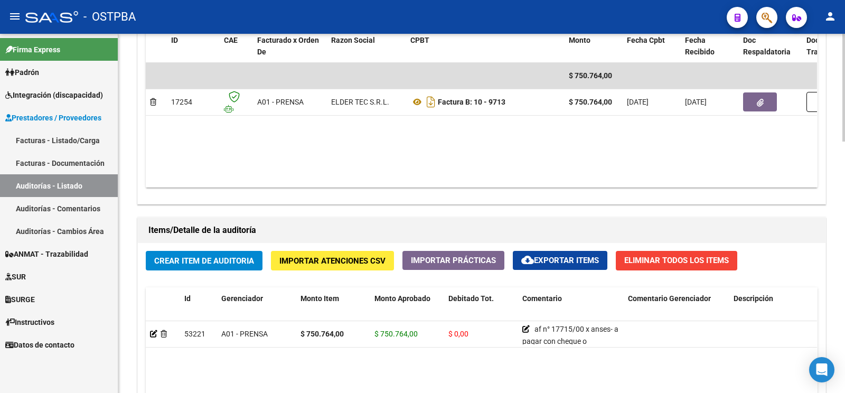
scroll to position [665, 0]
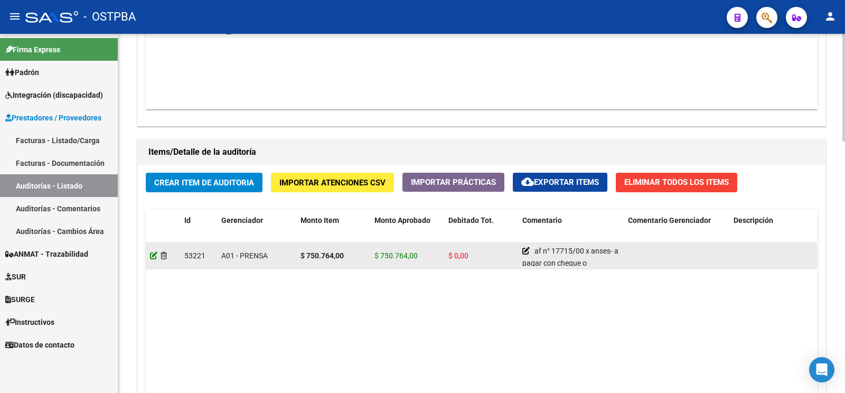
click at [153, 258] on icon at bounding box center [153, 255] width 7 height 7
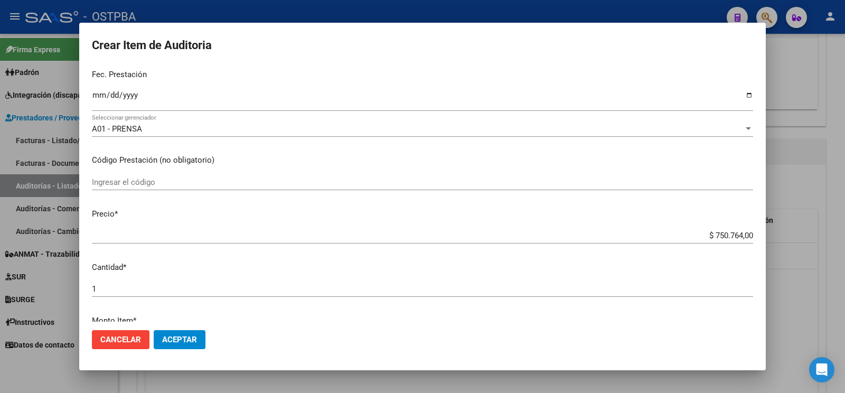
scroll to position [166, 0]
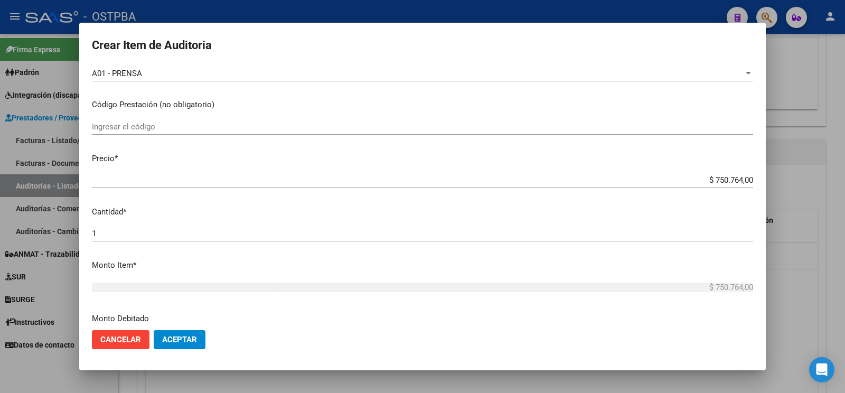
drag, startPoint x: 567, startPoint y: 178, endPoint x: 844, endPoint y: 151, distance: 279.1
click at [686, 175] on input "$ 750.764,00" at bounding box center [422, 180] width 661 height 10
drag, startPoint x: 636, startPoint y: 163, endPoint x: 844, endPoint y: 179, distance: 208.7
click at [766, 179] on mat-dialog-content "10084056 Nro Documento 20100840562 CUIL Afiliado Activo PIOLA NORBERTO ANIBAL N…" at bounding box center [422, 194] width 686 height 256
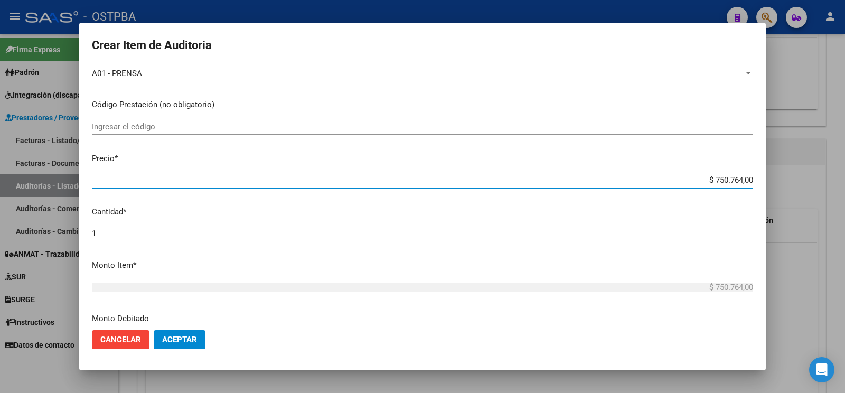
click at [675, 175] on input "$ 750.764,00" at bounding box center [422, 180] width 661 height 10
drag, startPoint x: 692, startPoint y: 174, endPoint x: 844, endPoint y: 153, distance: 154.1
click at [753, 175] on input "$ 750.764,00" at bounding box center [422, 180] width 661 height 10
type input "$ 0,01"
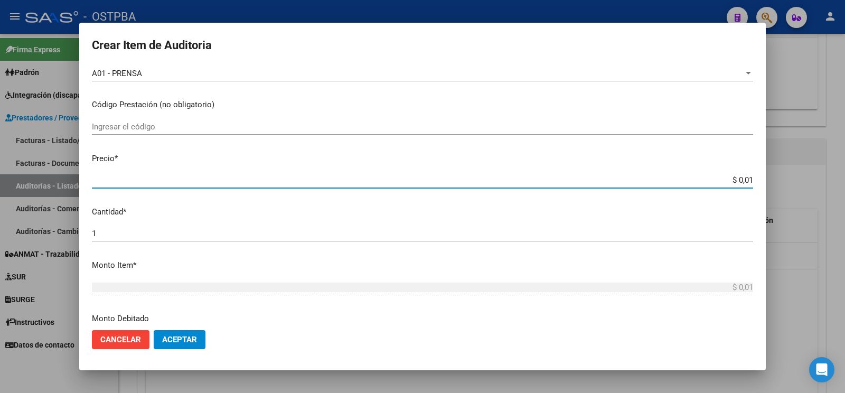
type input "$ 0,11"
type input "$ 1,12"
type input "$ 11,28"
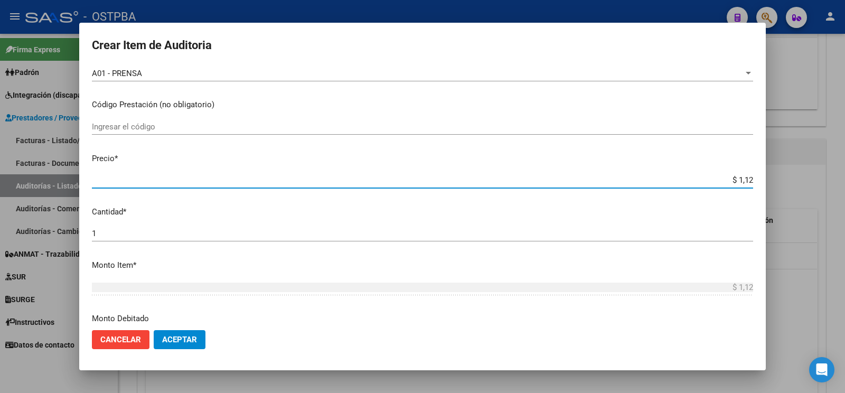
type input "$ 11,28"
type input "$ 112,88"
type input "$ 1.128,85"
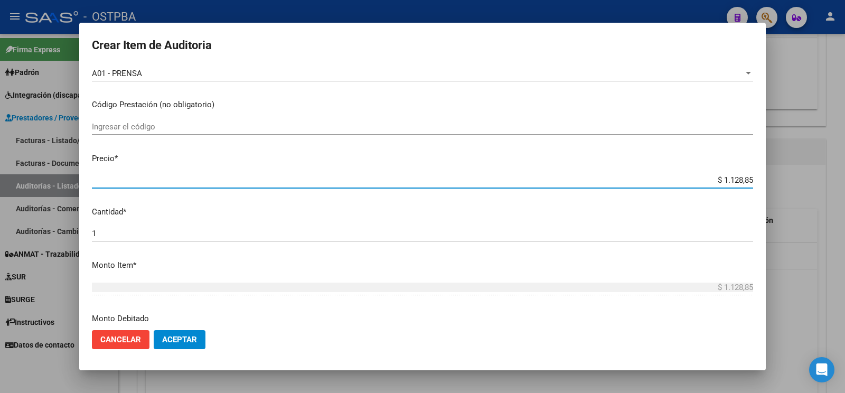
type input "$ 11.288,50"
type input "$ 112.885,00"
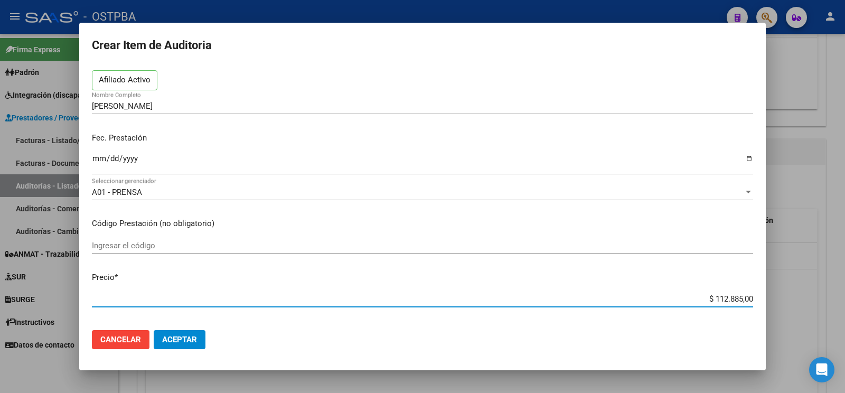
scroll to position [0, 8]
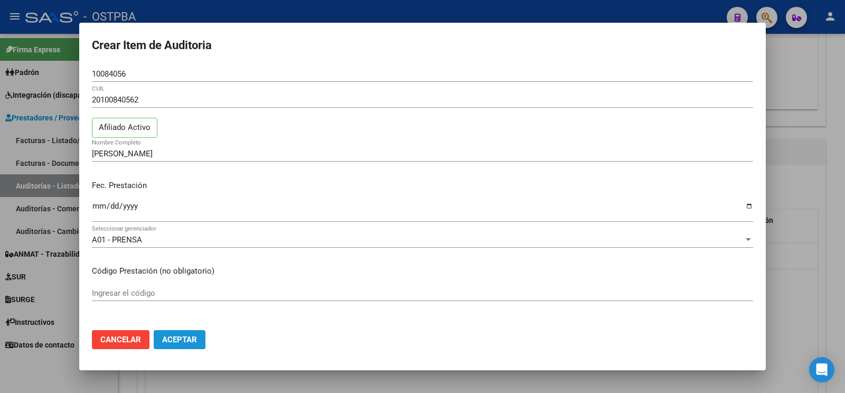
click at [182, 339] on span "Aceptar" at bounding box center [179, 340] width 35 height 10
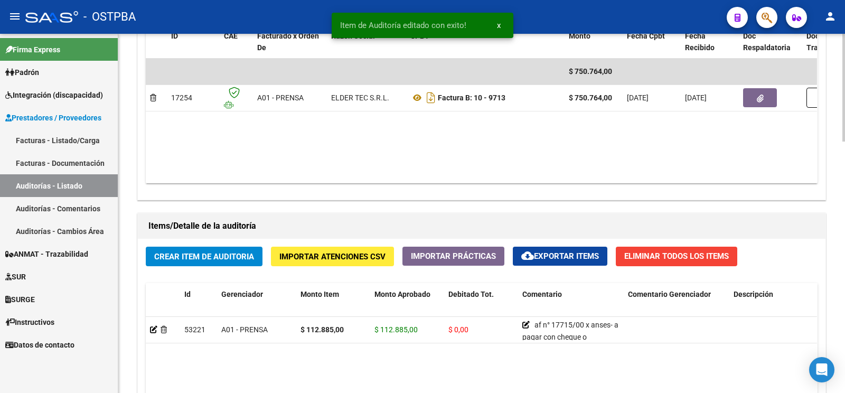
scroll to position [665, 0]
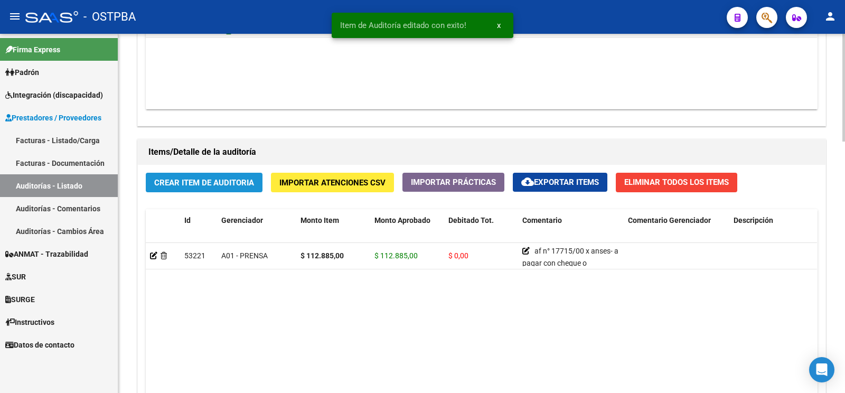
click at [234, 184] on span "Crear Item de Auditoria" at bounding box center [204, 183] width 100 height 10
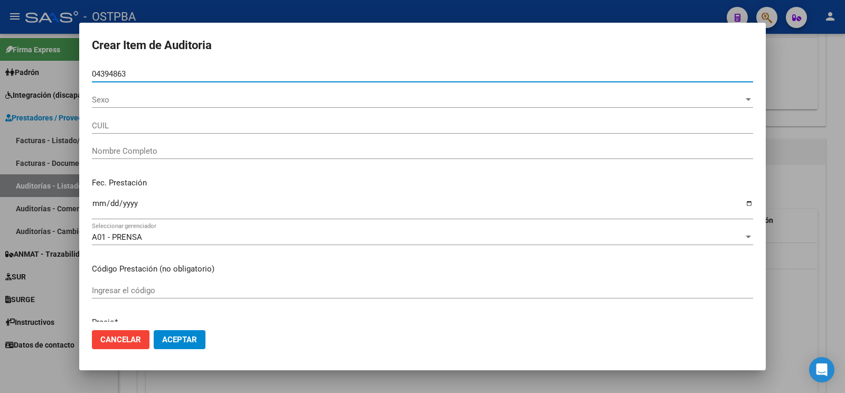
type input "04394863"
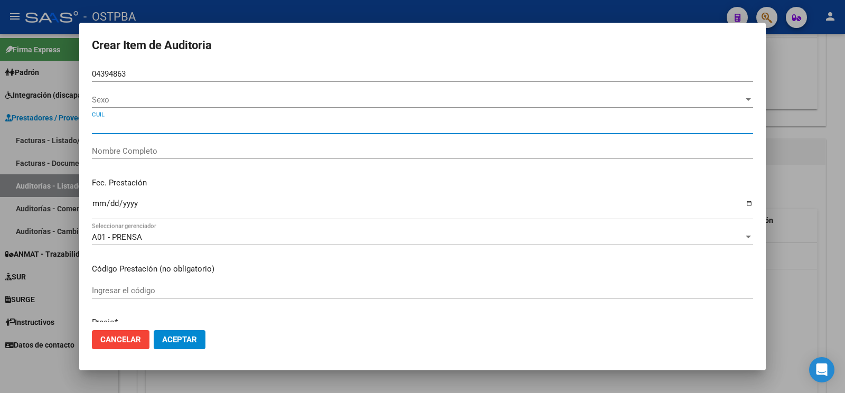
type input "20043948637"
type input "DE LA VEGA HECTOR ANIBAL"
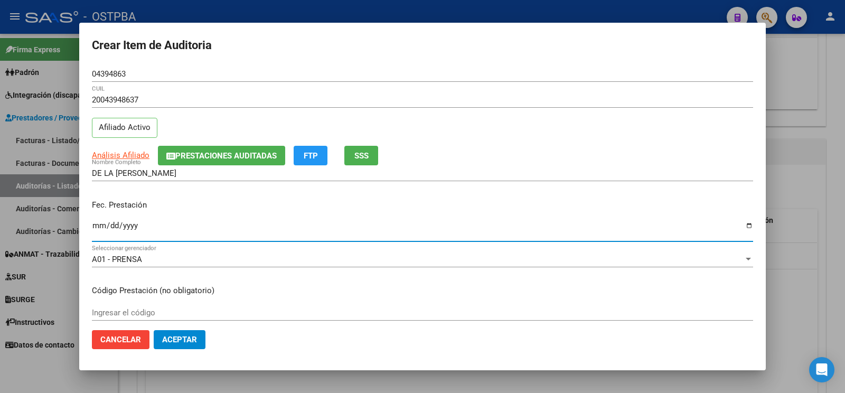
type input "[DATE]"
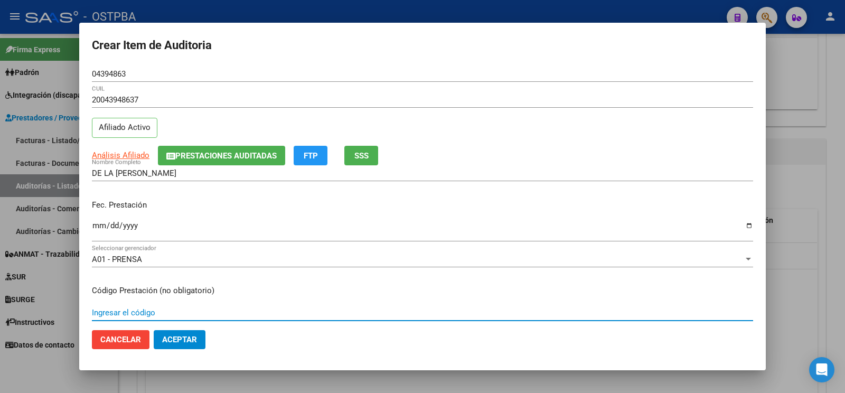
scroll to position [118, 0]
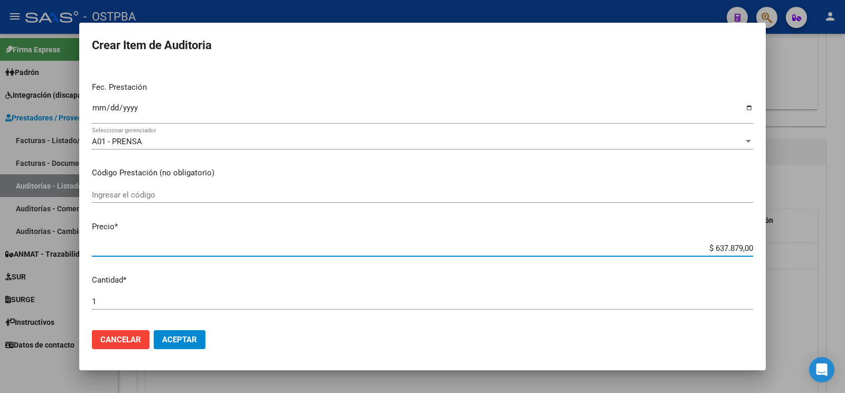
click at [675, 243] on input "$ 637.879,00" at bounding box center [422, 248] width 661 height 10
drag, startPoint x: 675, startPoint y: 237, endPoint x: 751, endPoint y: 229, distance: 77.0
click at [751, 243] on input "$ 637.879,00" at bounding box center [422, 248] width 661 height 10
type input "$ 0,02"
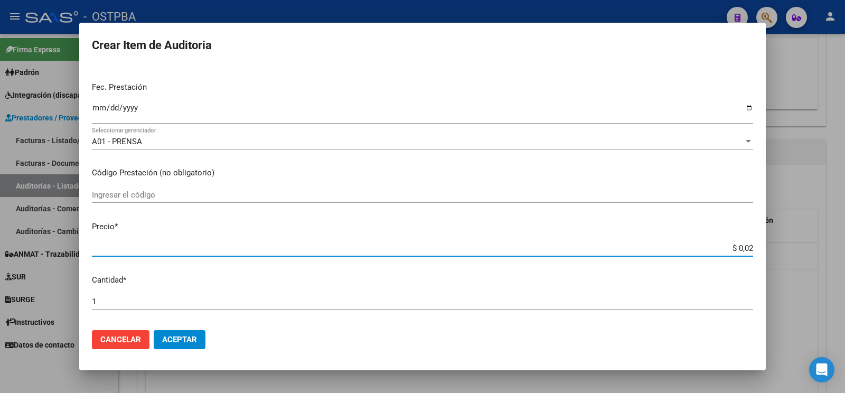
type input "$ 0,23"
type input "$ 2,36"
type input "$ 23,69"
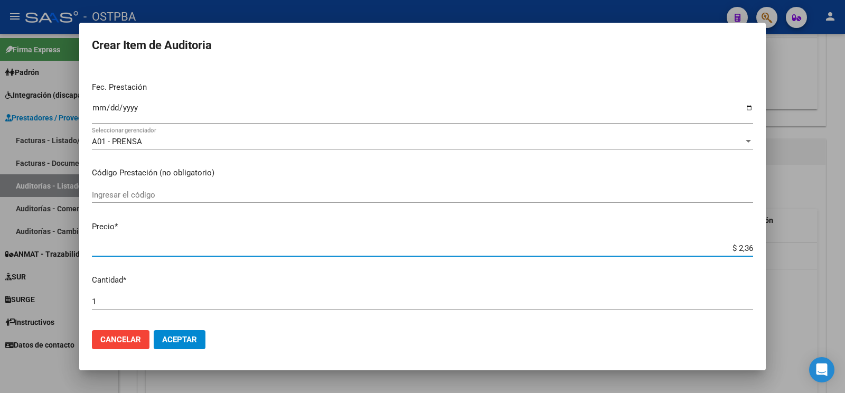
type input "$ 23,69"
type input "$ 236,95"
type input "$ 2.369,58"
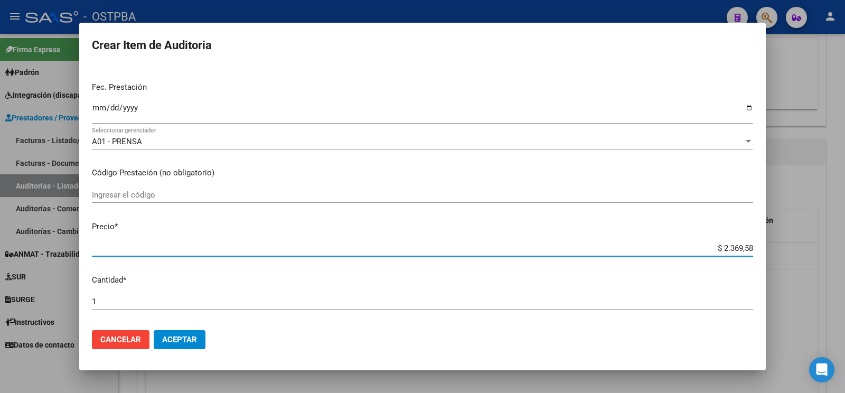
type input "$ 23.695,80"
type input "$ 236.958,00"
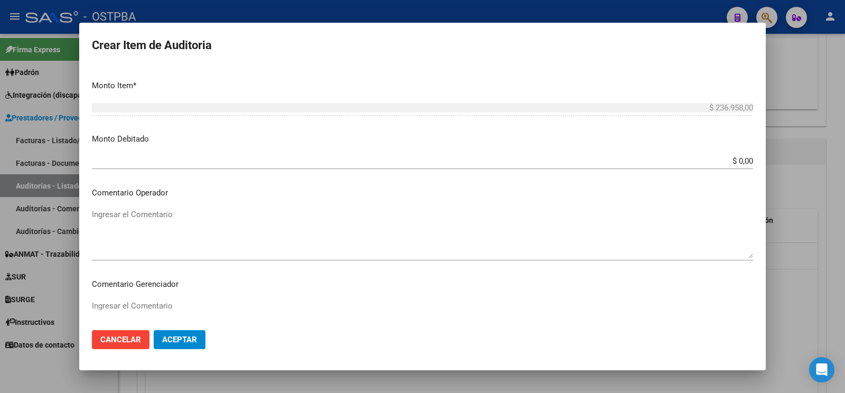
scroll to position [395, 0]
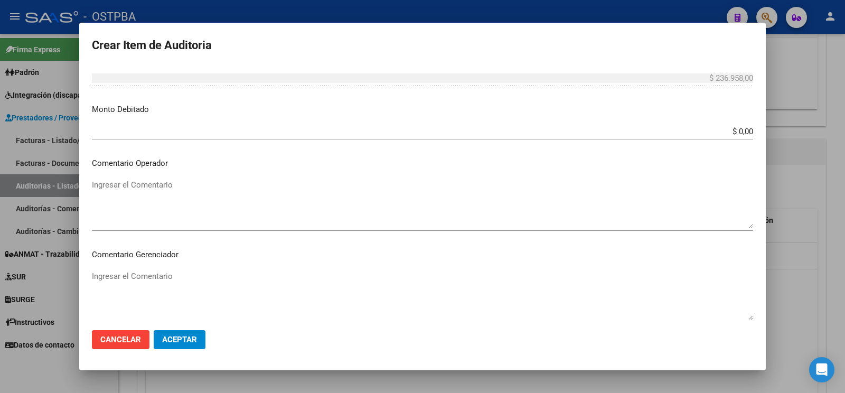
click at [174, 205] on textarea "Ingresar el Comentario" at bounding box center [422, 204] width 661 height 50
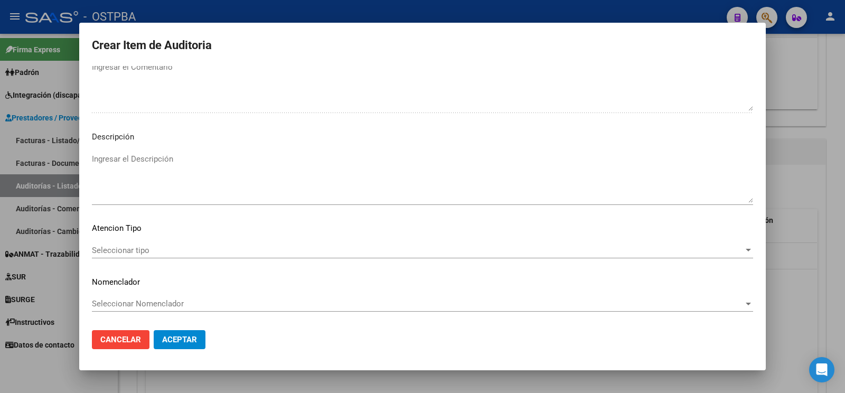
scroll to position [609, 0]
type textarea "af n° 3815/00 x anses- a pagar con cheque o transferencia"
click at [150, 243] on div "Seleccionar tipo Seleccionar tipo" at bounding box center [422, 250] width 661 height 16
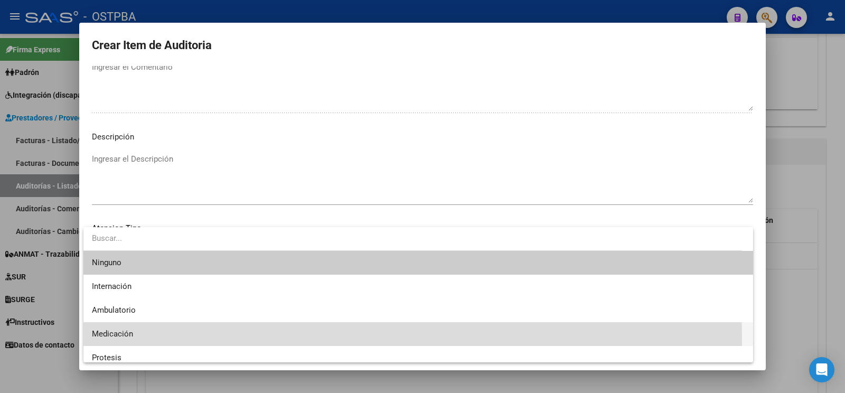
click at [136, 340] on span "Medicación" at bounding box center [418, 334] width 653 height 24
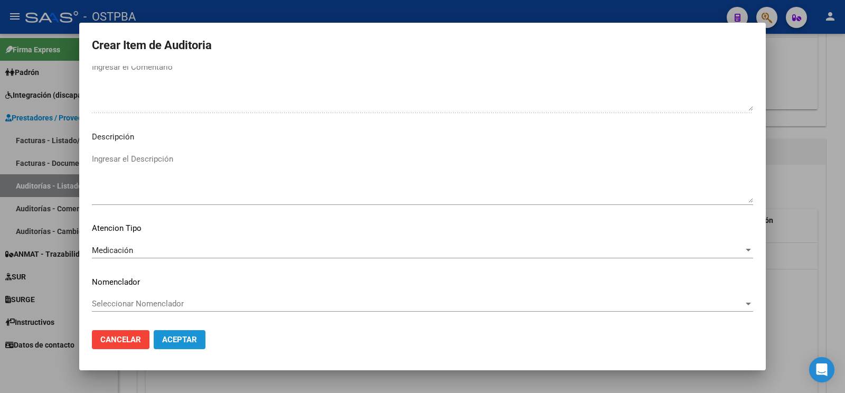
click at [192, 337] on span "Aceptar" at bounding box center [179, 340] width 35 height 10
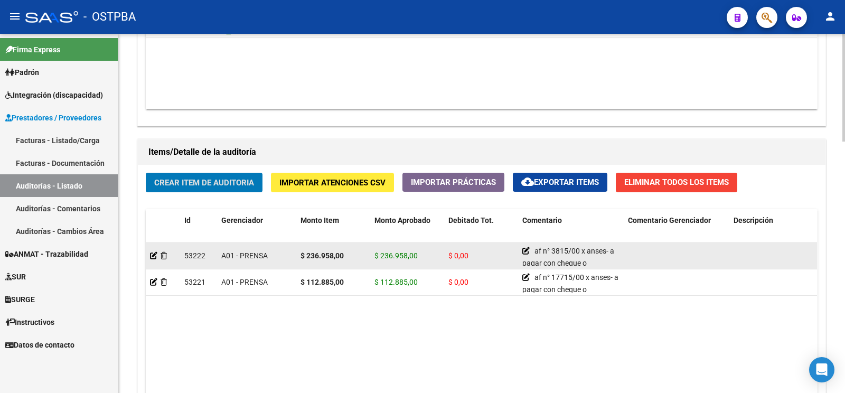
scroll to position [610, 0]
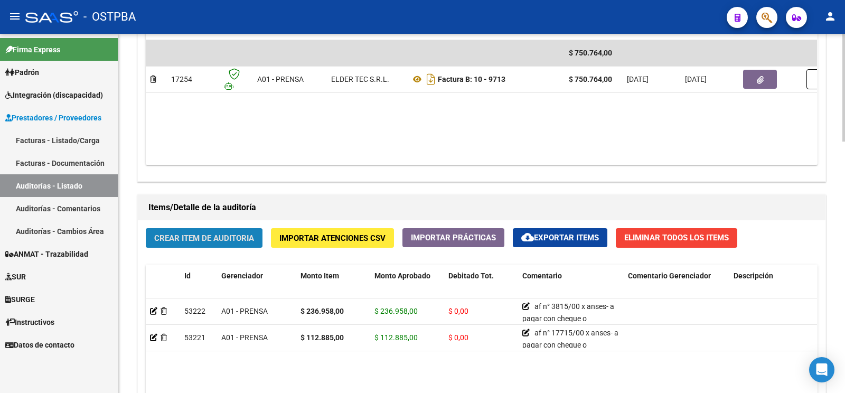
click at [217, 235] on span "Crear Item de Auditoria" at bounding box center [204, 238] width 100 height 10
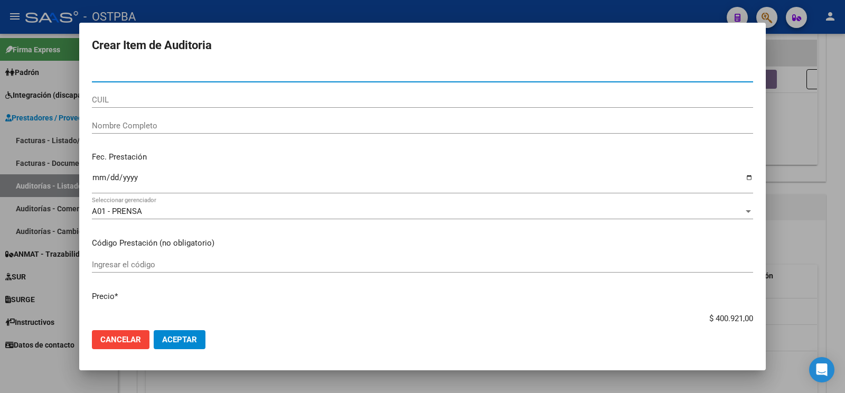
scroll to position [111, 0]
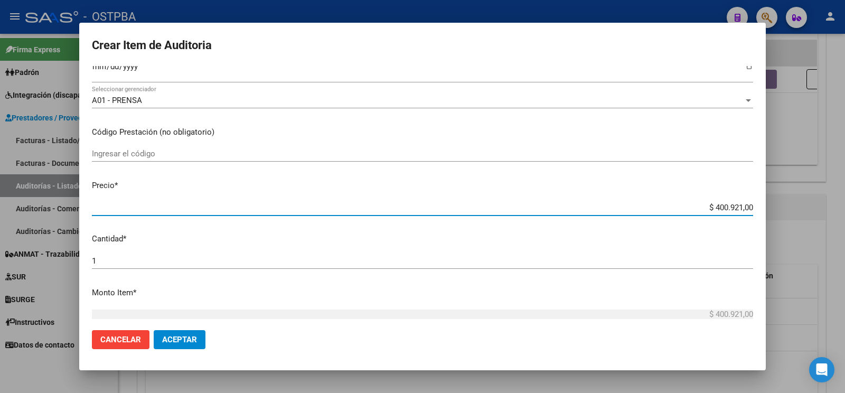
drag, startPoint x: 683, startPoint y: 200, endPoint x: 831, endPoint y: 187, distance: 147.9
click at [753, 203] on input "$ 400.921,00" at bounding box center [422, 208] width 661 height 10
type input "$ 0,01"
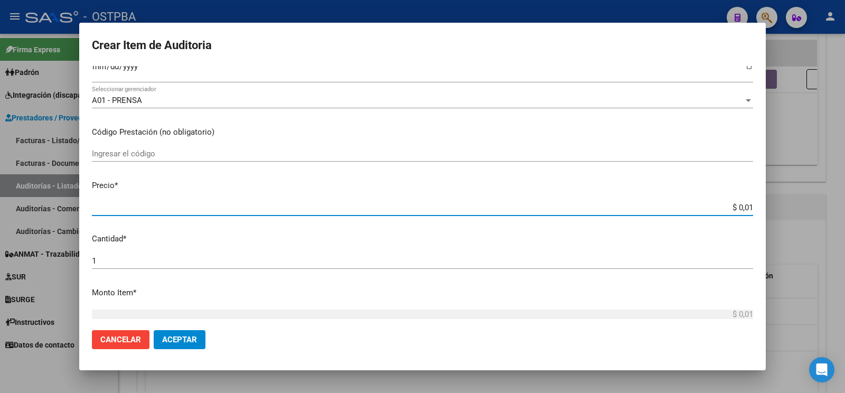
type input "$ 0,16"
type input "$ 1,63"
type input "$ 16,39"
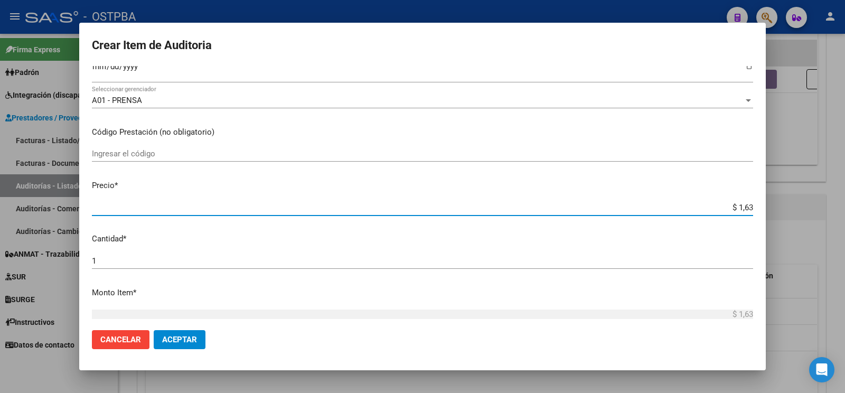
type input "$ 16,39"
type input "$ 163,96"
type input "$ 1.639,63"
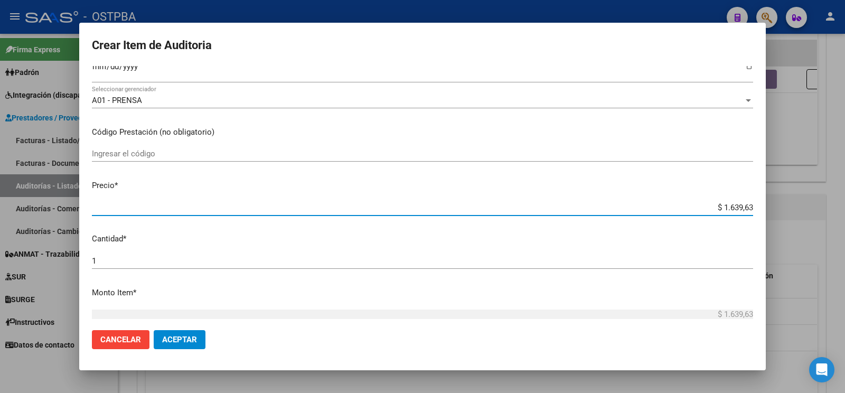
type input "$ 16.396,30"
type input "$ 163.963,00"
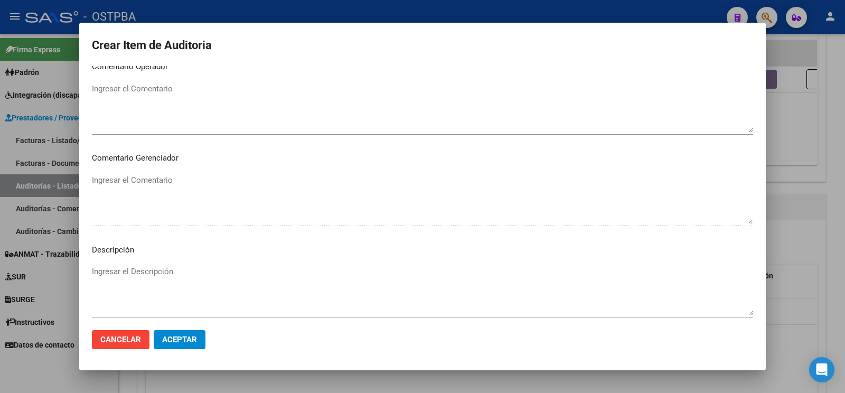
scroll to position [554, 8]
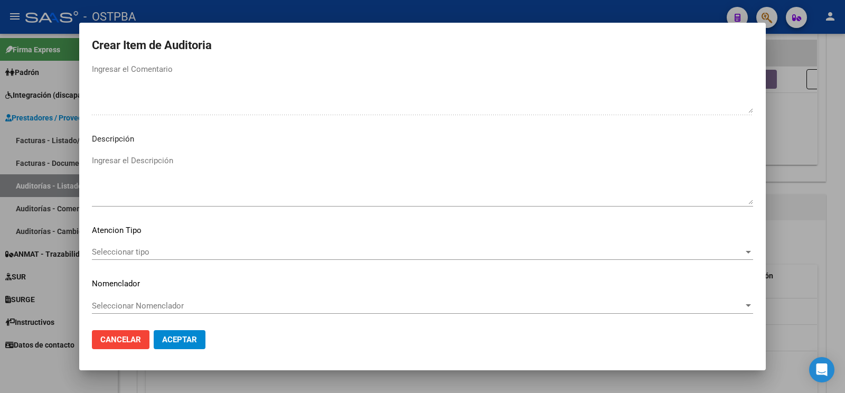
click at [133, 247] on span "Seleccionar tipo" at bounding box center [418, 252] width 652 height 10
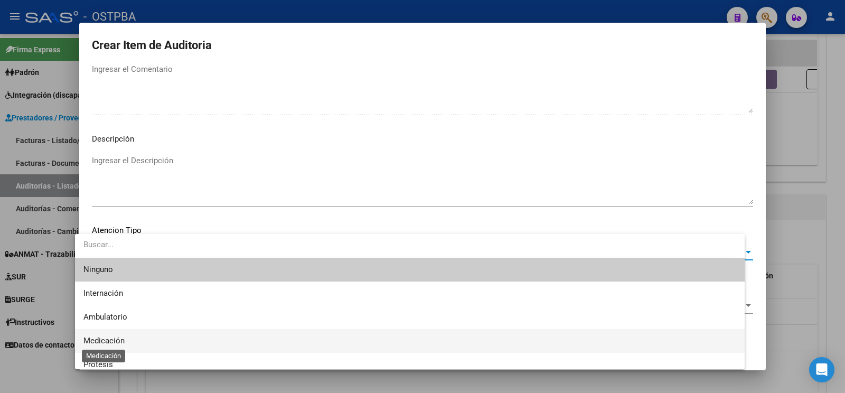
click at [121, 337] on span "Medicación" at bounding box center [103, 341] width 41 height 10
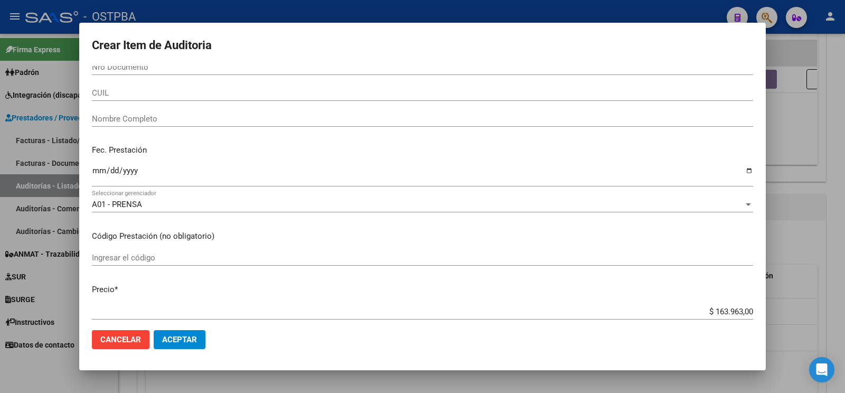
scroll to position [0, 0]
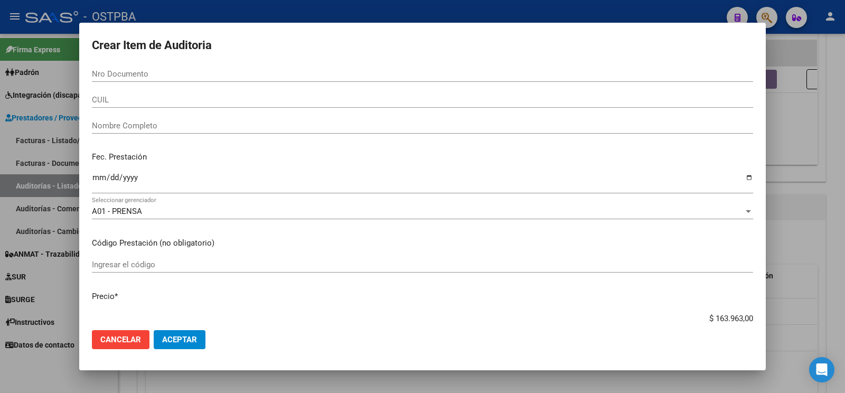
click at [164, 79] on input "Nro Documento" at bounding box center [422, 74] width 661 height 10
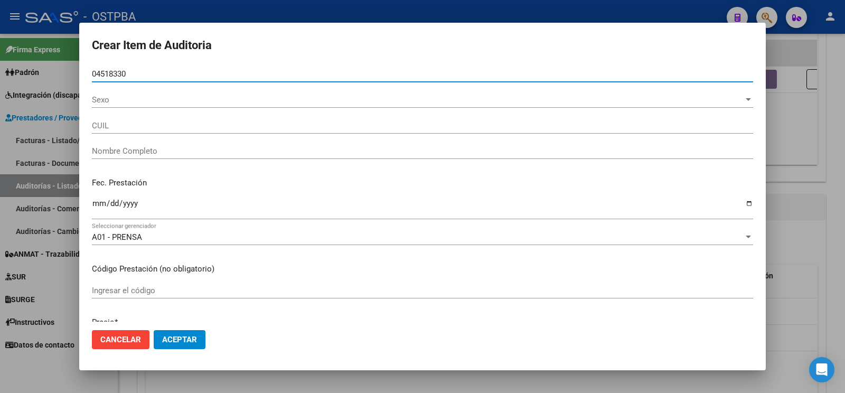
type input "04518330"
type input "27045183306"
type input "JARDON LAURA VICENTA"
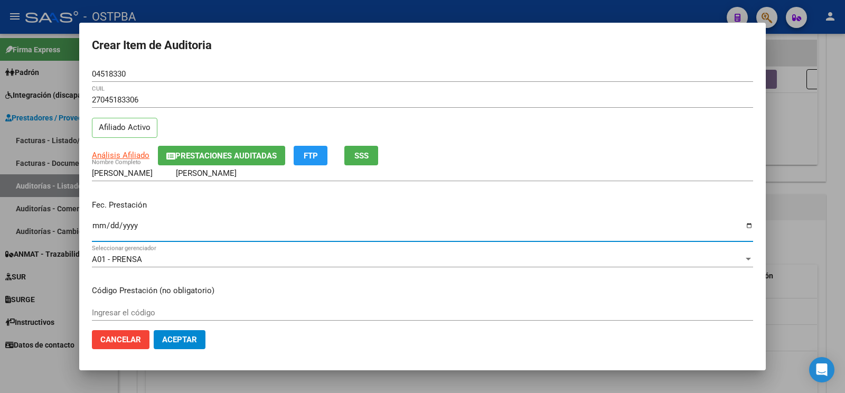
type input "[DATE]"
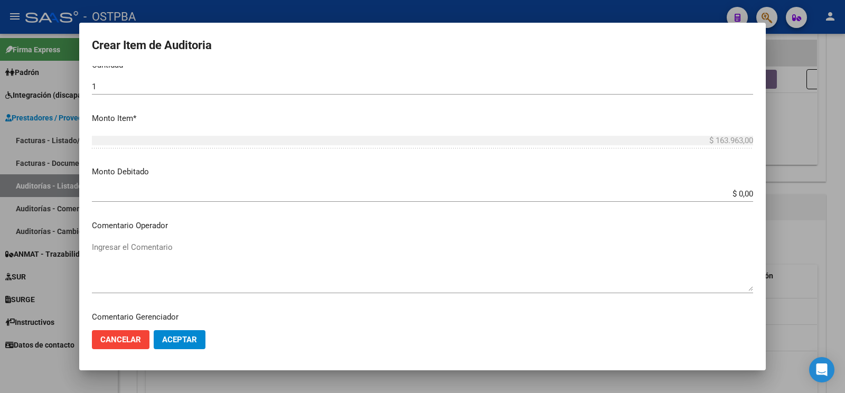
scroll to position [444, 0]
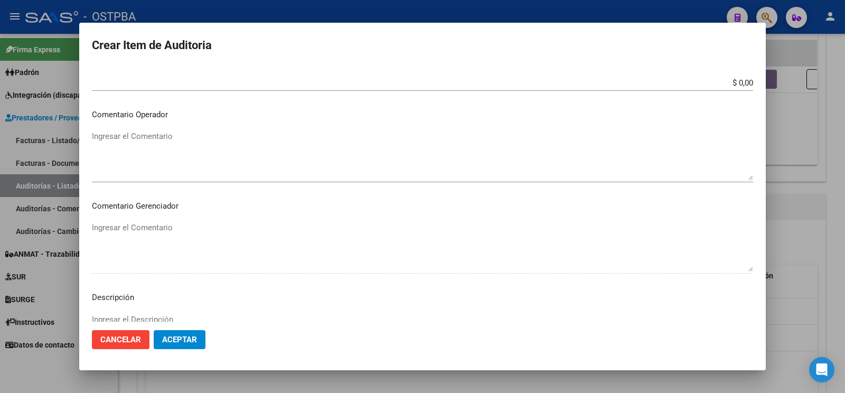
click at [157, 131] on textarea "Ingresar el Comentario" at bounding box center [422, 155] width 661 height 50
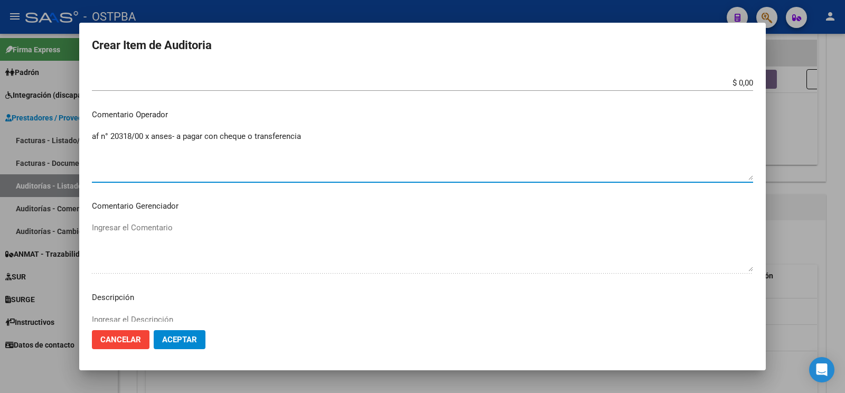
scroll to position [609, 0]
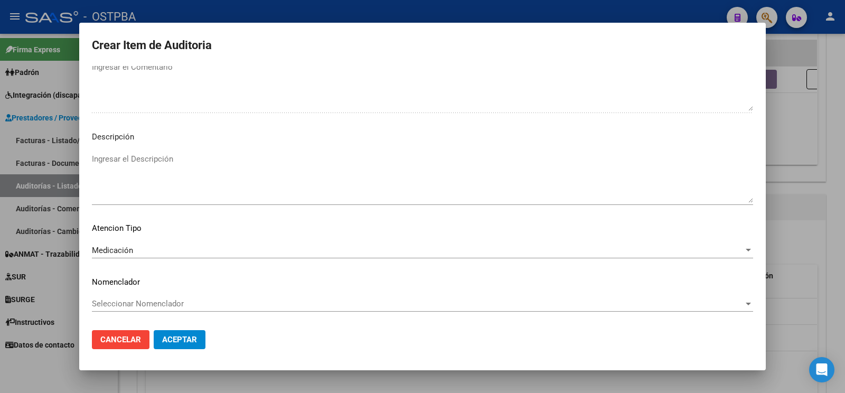
type textarea "af n° 20318/00 x anses- a pagar con cheque o transferencia"
click at [176, 340] on span "Aceptar" at bounding box center [179, 340] width 35 height 10
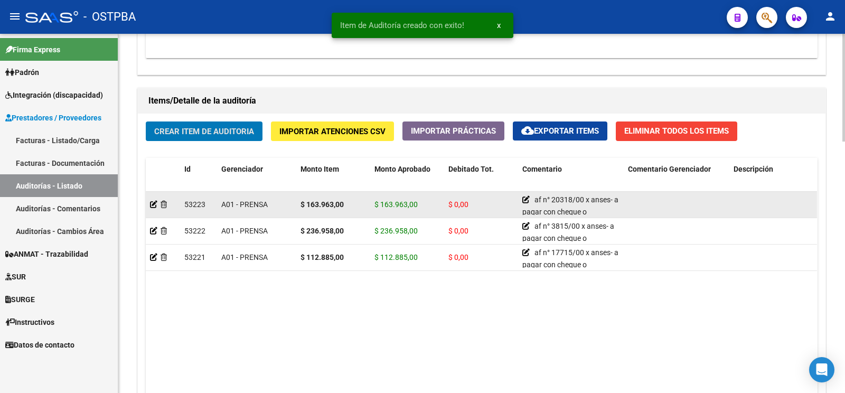
scroll to position [665, 0]
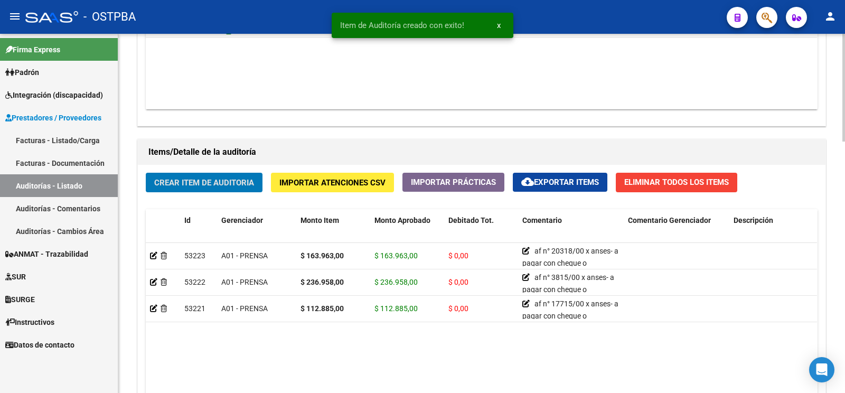
click at [227, 181] on span "Crear Item de Auditoria" at bounding box center [204, 183] width 100 height 10
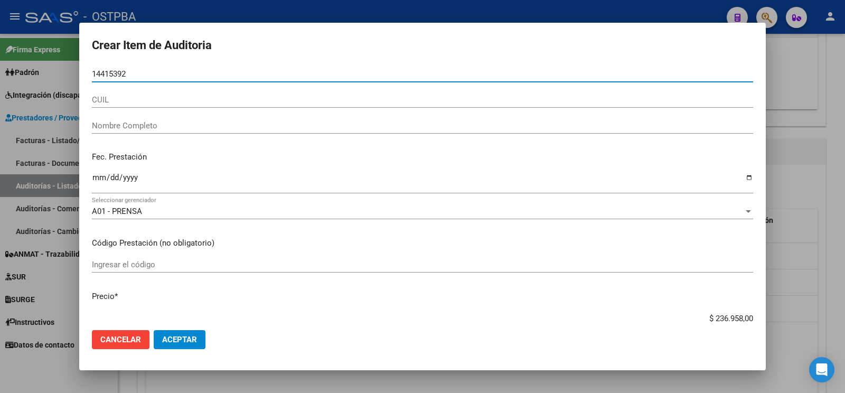
type input "14415392"
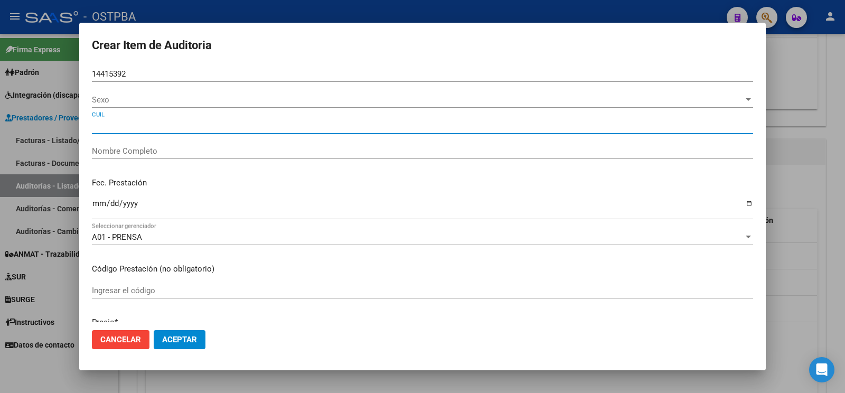
type input "GONZALEZ HECTOR RODOLFO"
type input "20144153929"
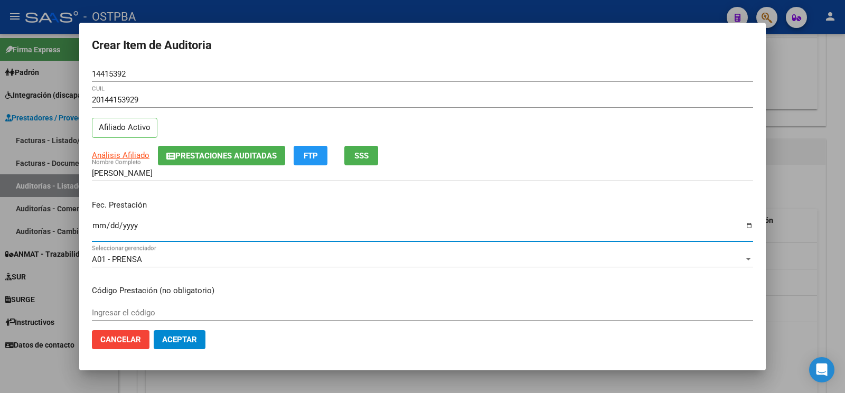
type input "[DATE]"
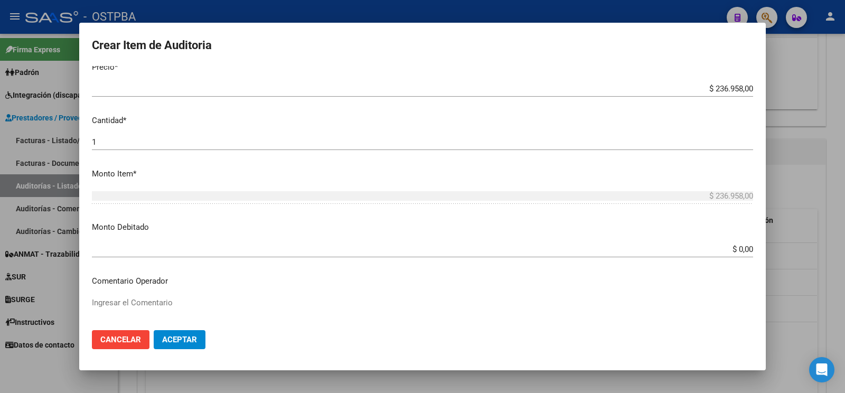
scroll to position [333, 0]
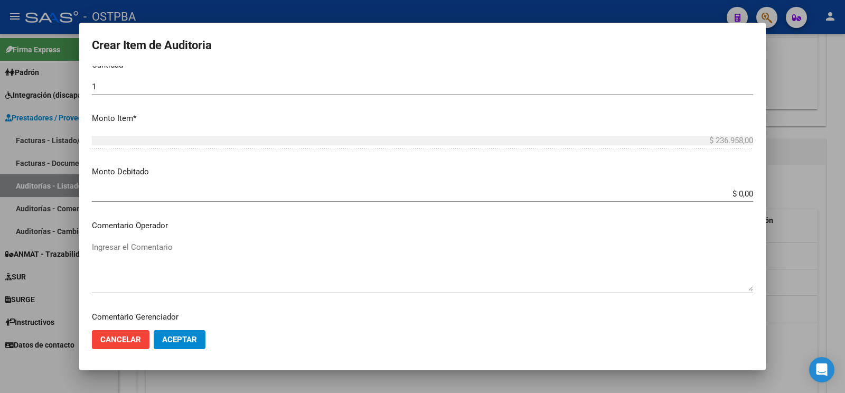
click at [152, 242] on textarea "Ingresar el Comentario" at bounding box center [422, 266] width 661 height 50
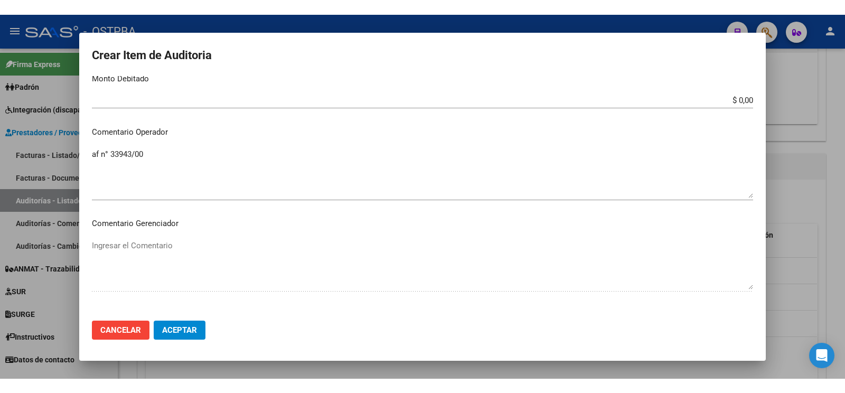
scroll to position [421, 0]
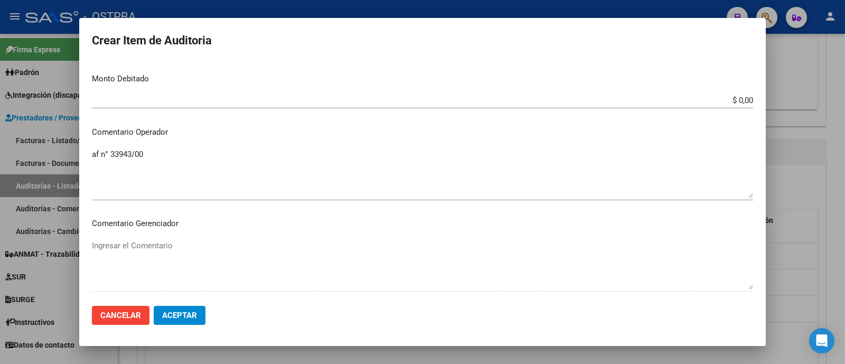
click at [185, 182] on textarea "af n° 33943/00" at bounding box center [422, 173] width 661 height 50
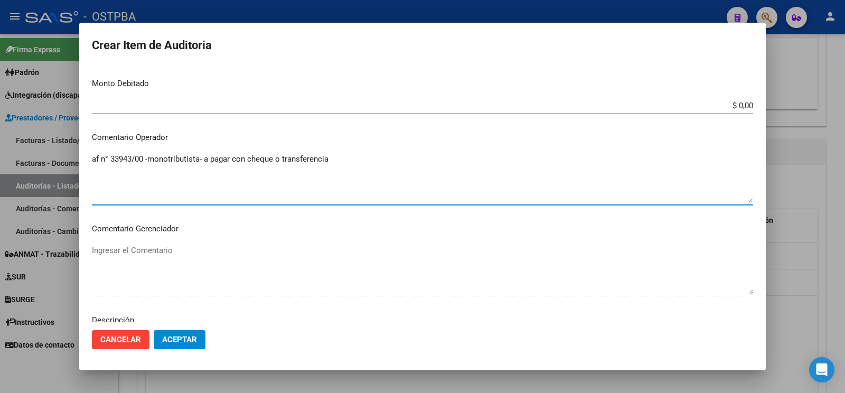
scroll to position [609, 0]
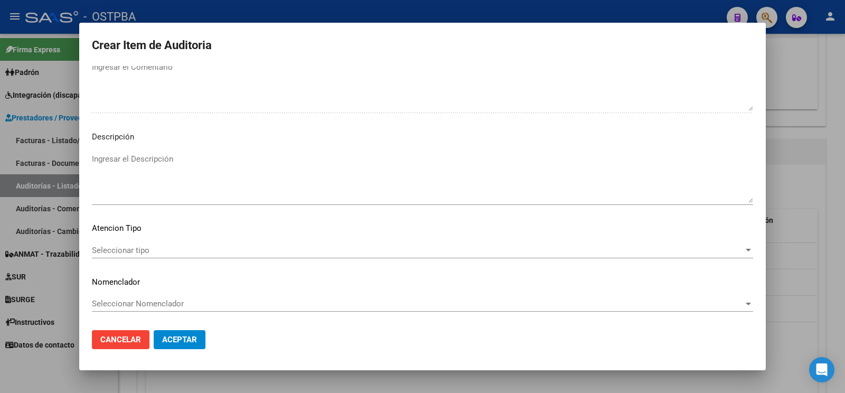
type textarea "af n° 33943/00 -monotributista- a pagar con cheque o transferencia"
click at [129, 250] on div "Seleccionar tipo Seleccionar tipo" at bounding box center [422, 255] width 661 height 26
click at [129, 247] on div "Seleccionar tipo Seleccionar tipo" at bounding box center [422, 255] width 661 height 26
click at [134, 246] on span "Seleccionar tipo" at bounding box center [418, 251] width 652 height 10
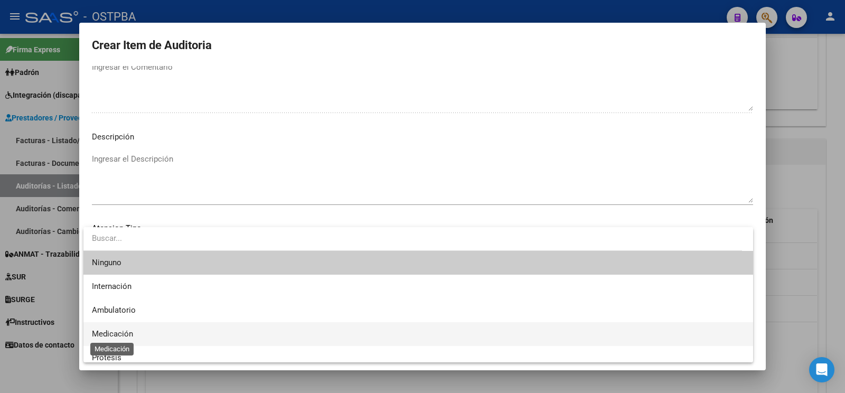
click at [131, 338] on span "Medicación" at bounding box center [112, 334] width 41 height 10
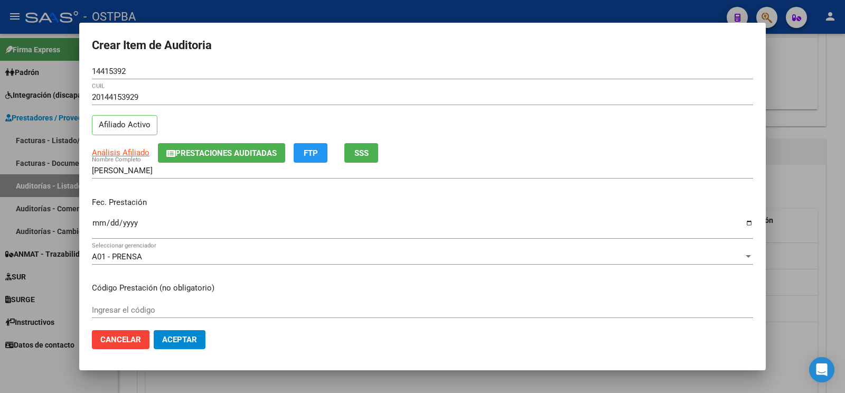
scroll to position [0, 0]
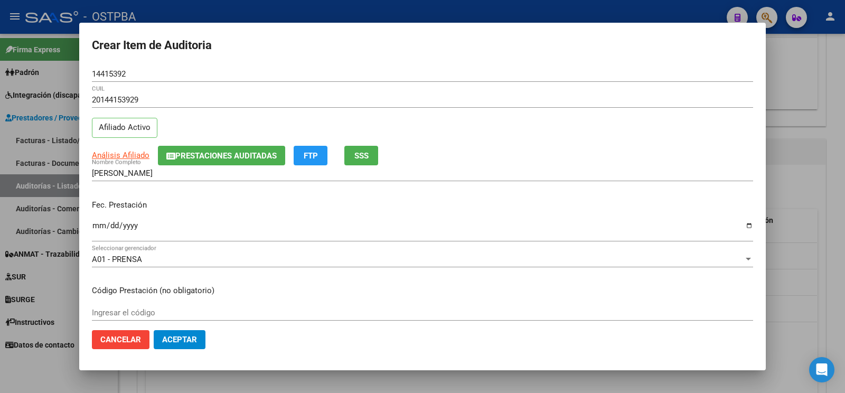
click at [186, 354] on mat-dialog-actions "Cancelar Aceptar" at bounding box center [422, 340] width 661 height 36
click at [186, 337] on span "Aceptar" at bounding box center [179, 340] width 35 height 10
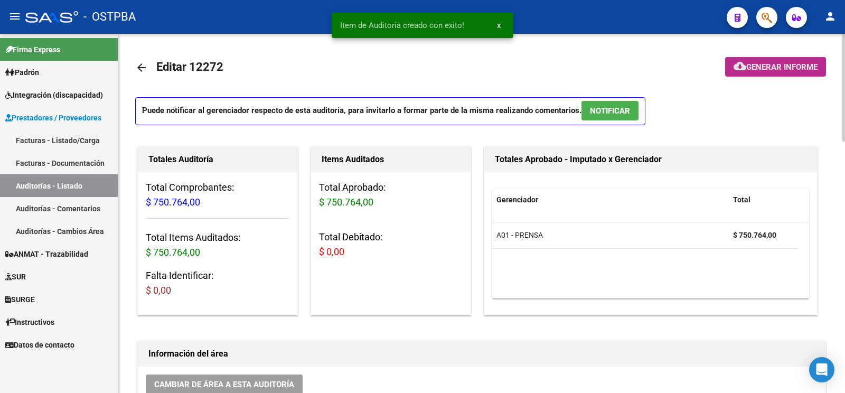
click at [777, 76] on button "cloud_download Generar informe" at bounding box center [775, 67] width 101 height 20
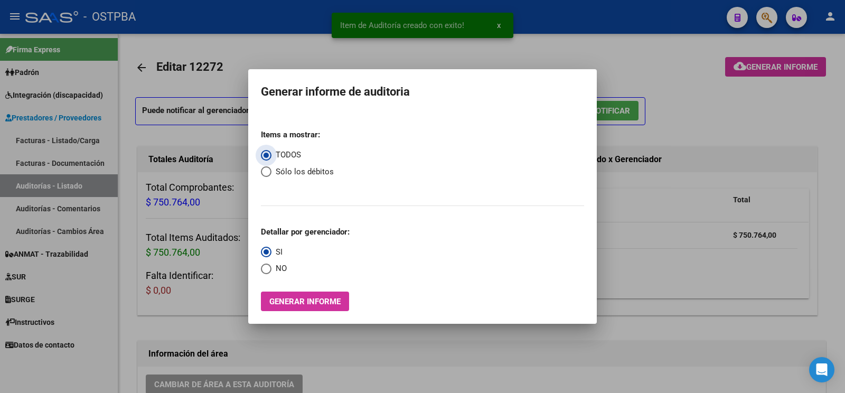
click at [319, 296] on button "Generar informe" at bounding box center [305, 301] width 88 height 20
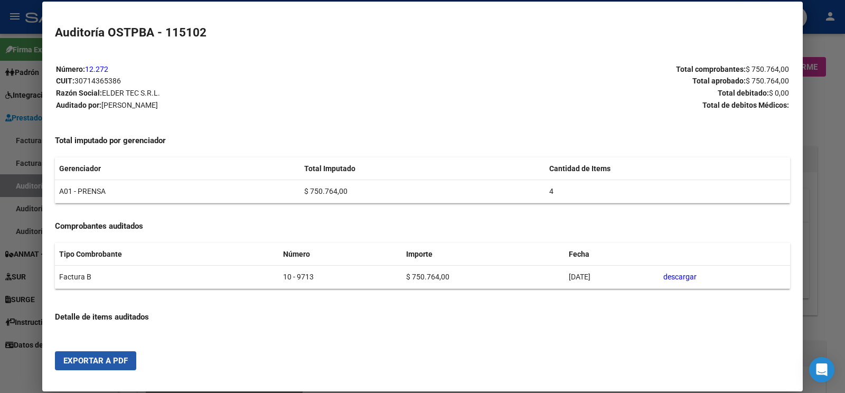
click at [108, 366] on button "Exportar a PDF" at bounding box center [95, 360] width 81 height 19
click at [21, 201] on div at bounding box center [422, 196] width 845 height 393
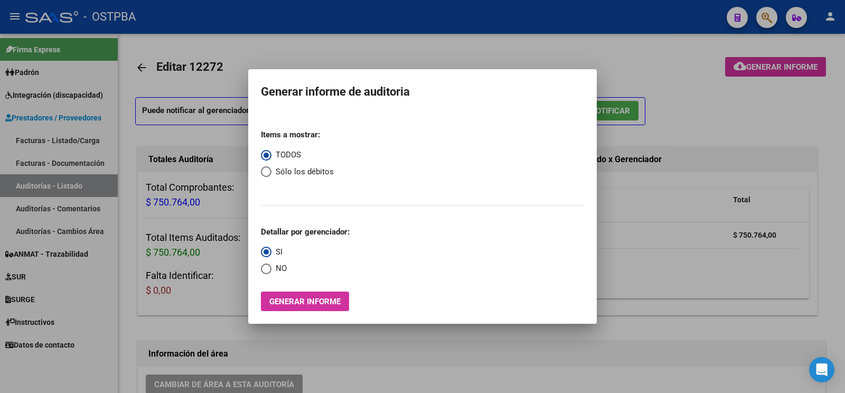
click at [54, 282] on div at bounding box center [422, 196] width 845 height 393
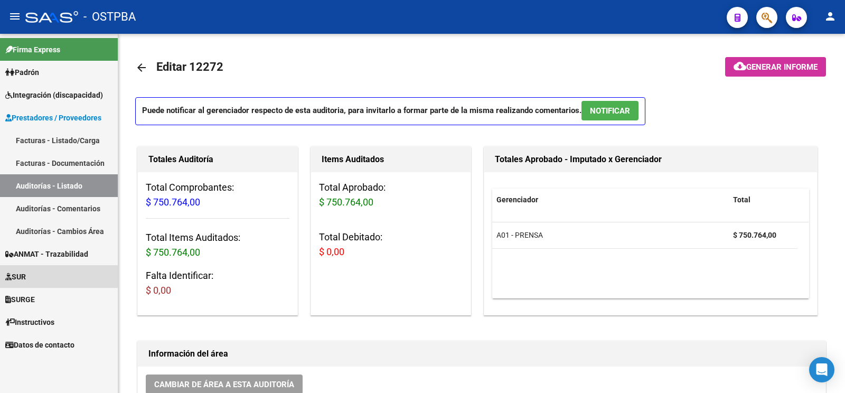
click at [55, 273] on link "SUR" at bounding box center [59, 276] width 118 height 23
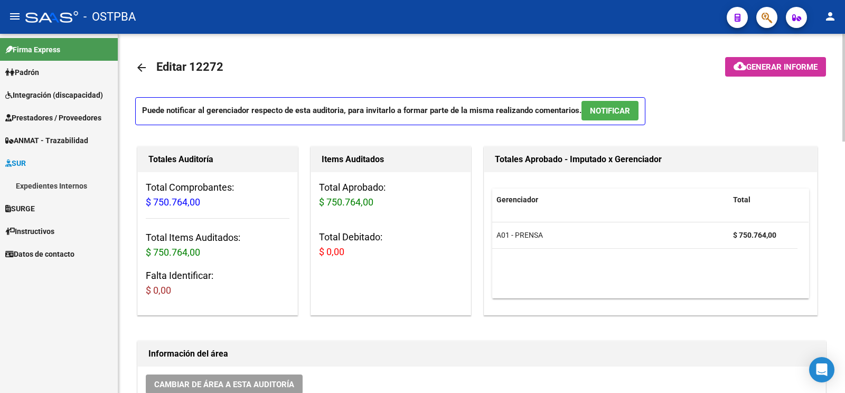
click at [52, 184] on link "Expedientes Internos" at bounding box center [59, 185] width 118 height 23
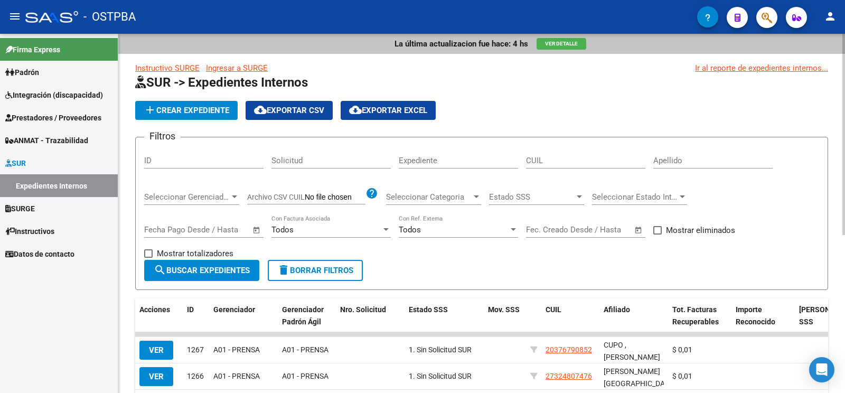
click at [688, 145] on form "Filtros ID Solicitud Expediente CUIL Apellido Seleccionar Gerenciador Seleccion…" at bounding box center [481, 213] width 693 height 153
click at [692, 155] on div "Apellido" at bounding box center [712, 157] width 119 height 23
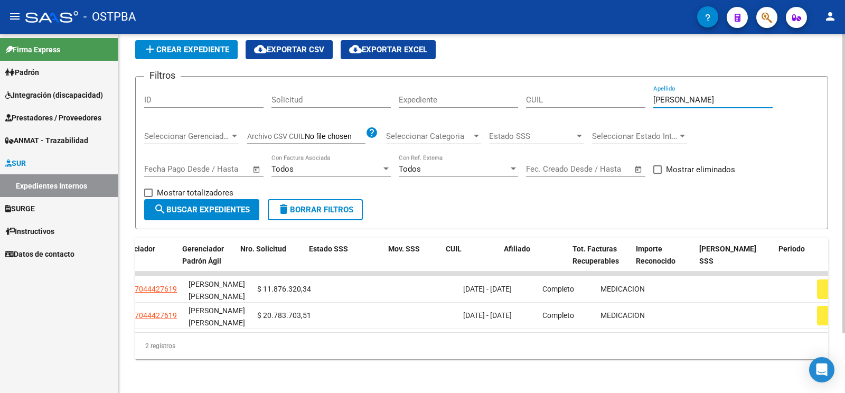
scroll to position [0, 90]
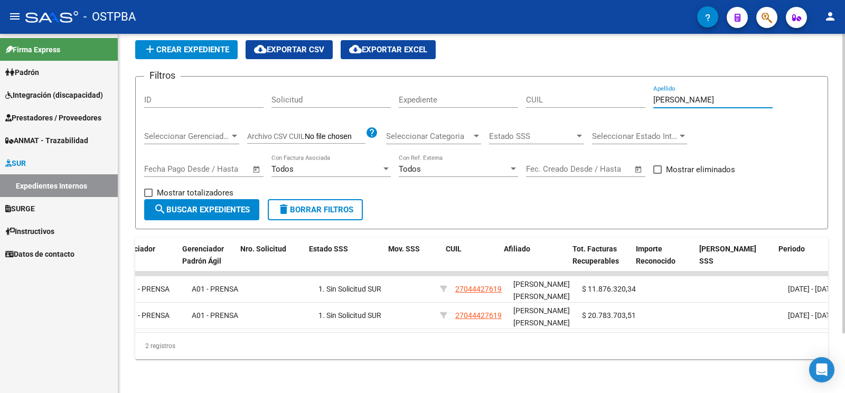
type input "[PERSON_NAME]"
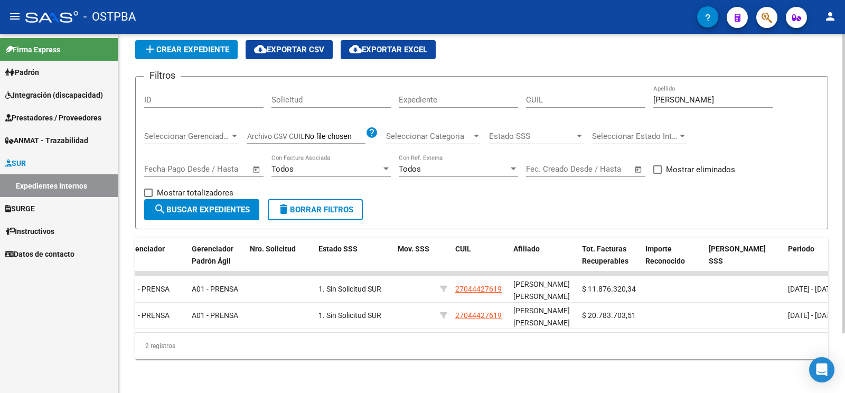
drag, startPoint x: 341, startPoint y: 326, endPoint x: 195, endPoint y: 343, distance: 146.1
click at [195, 343] on div "2 registros" at bounding box center [481, 346] width 693 height 26
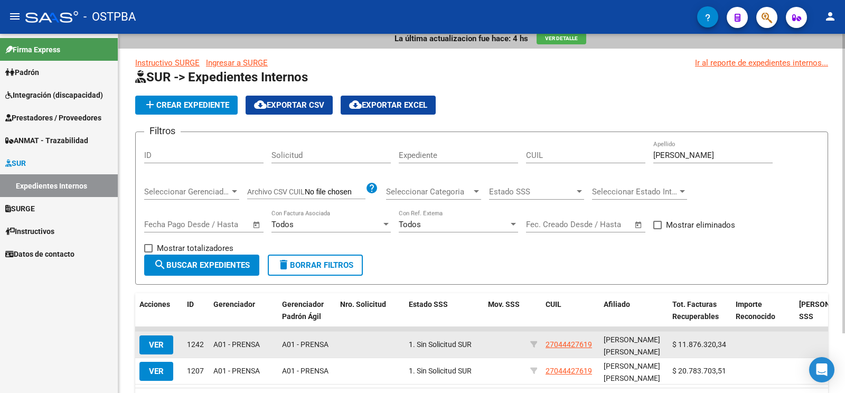
scroll to position [0, 0]
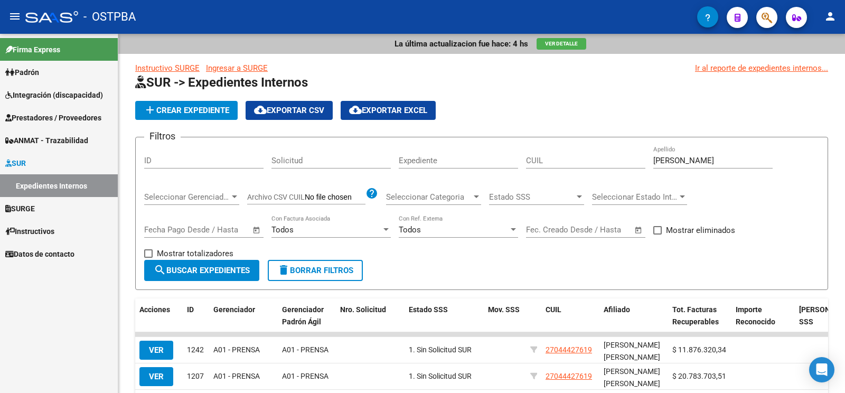
click at [63, 97] on span "Integración (discapacidad)" at bounding box center [54, 95] width 98 height 12
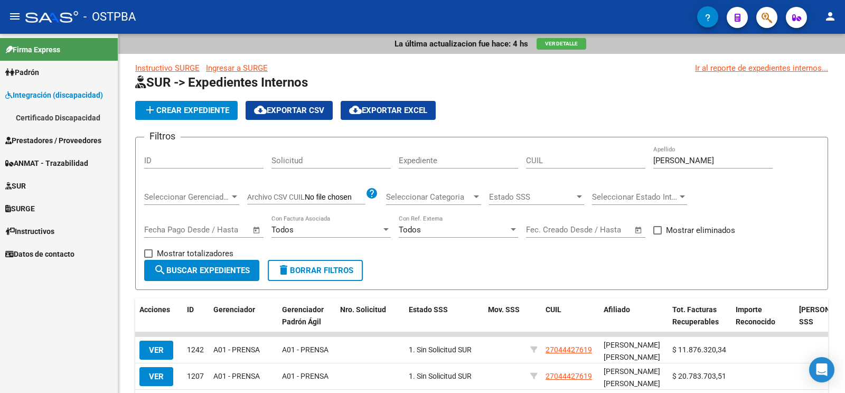
click at [63, 97] on span "Integración (discapacidad)" at bounding box center [54, 95] width 98 height 12
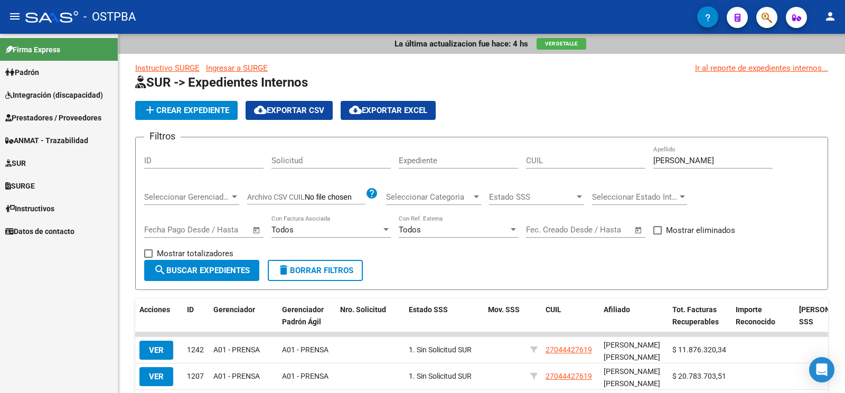
click at [55, 158] on link "SUR" at bounding box center [59, 163] width 118 height 23
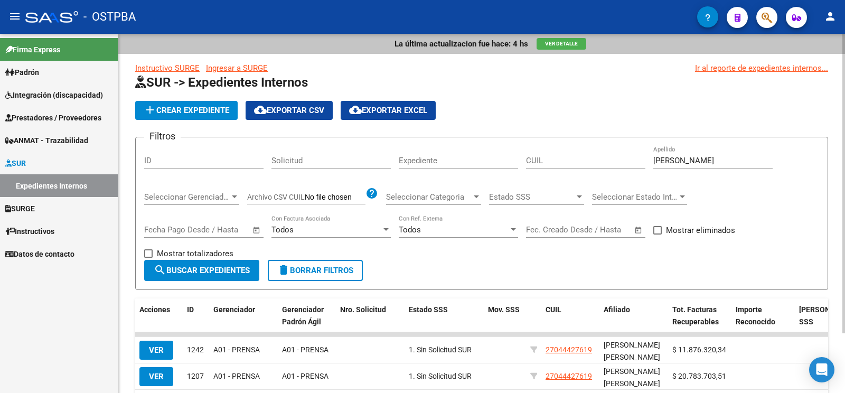
click at [158, 115] on button "add Crear Expediente" at bounding box center [186, 110] width 102 height 19
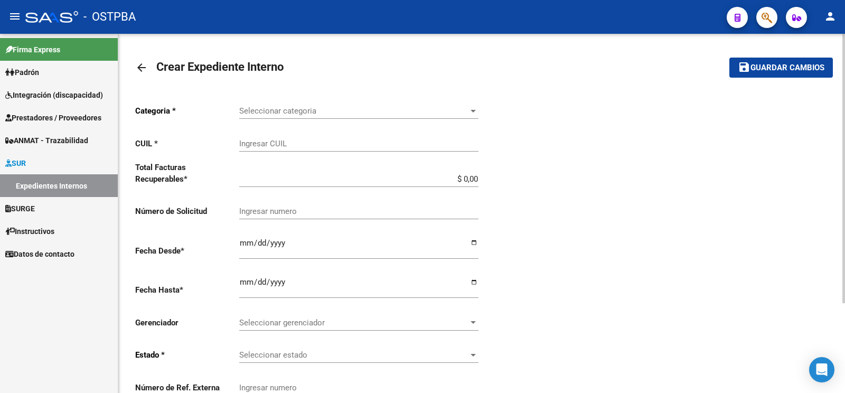
click at [51, 115] on span "Prestadores / Proveedores" at bounding box center [53, 118] width 96 height 12
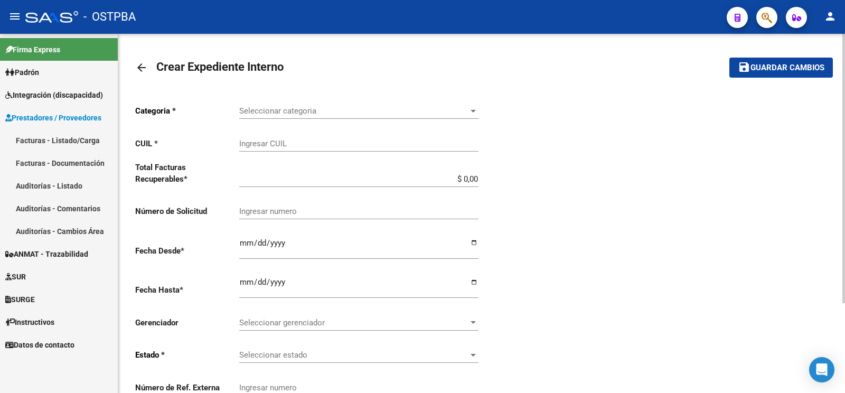
click at [45, 190] on link "Auditorías - Listado" at bounding box center [59, 185] width 118 height 23
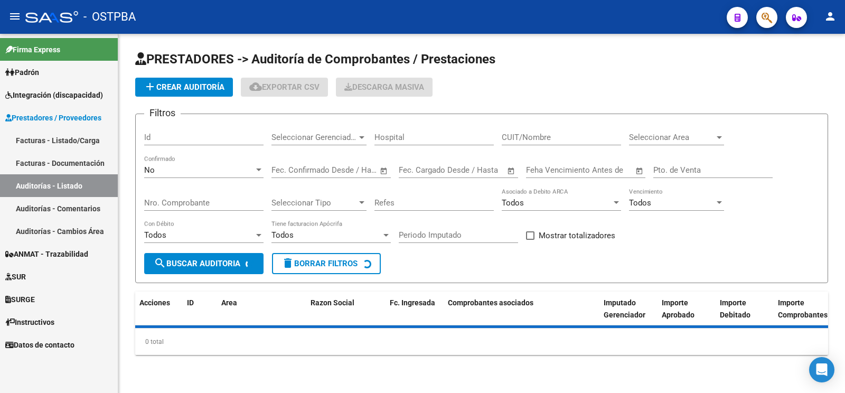
click at [201, 90] on span "add Crear Auditoría" at bounding box center [184, 87] width 81 height 10
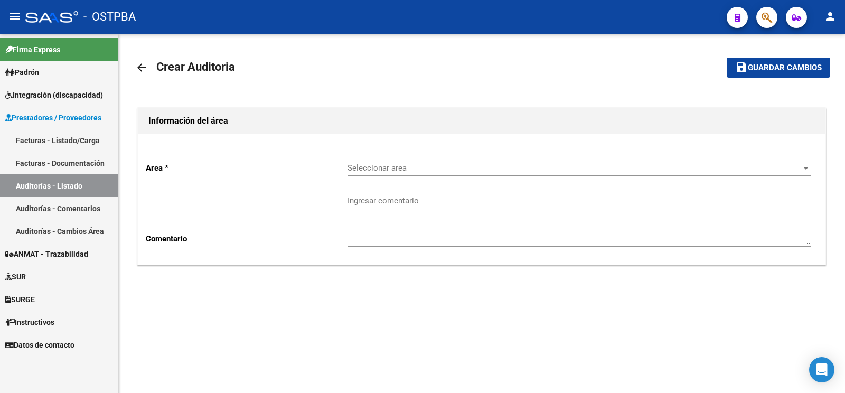
click at [404, 161] on div "Seleccionar area Seleccionar area" at bounding box center [579, 164] width 464 height 23
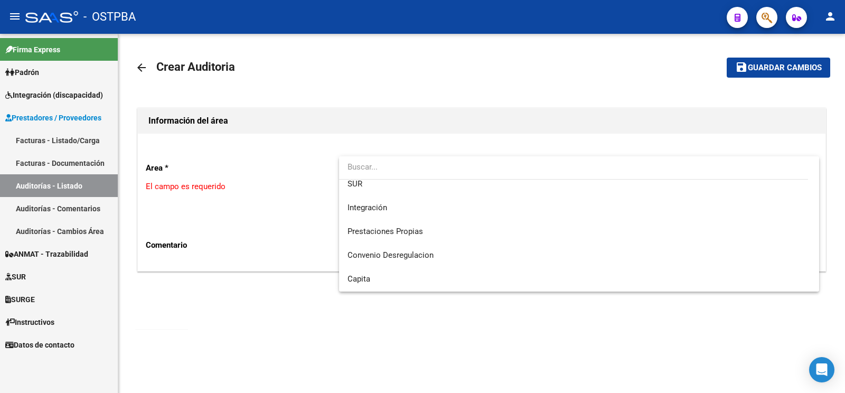
scroll to position [149, 0]
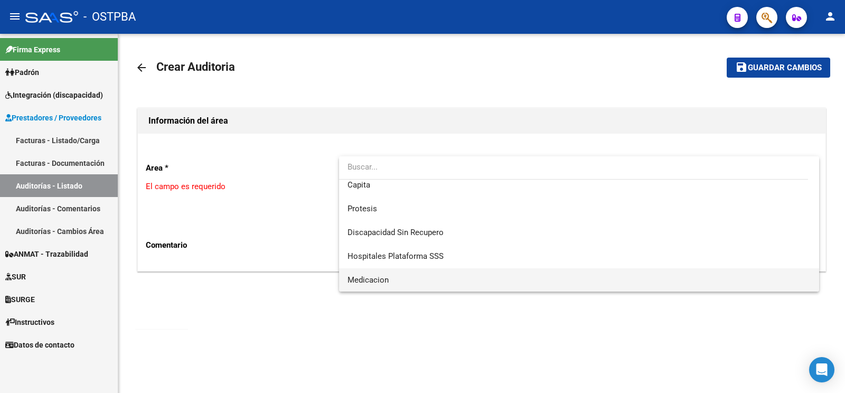
click at [400, 278] on span "Medicacion" at bounding box center [578, 280] width 463 height 24
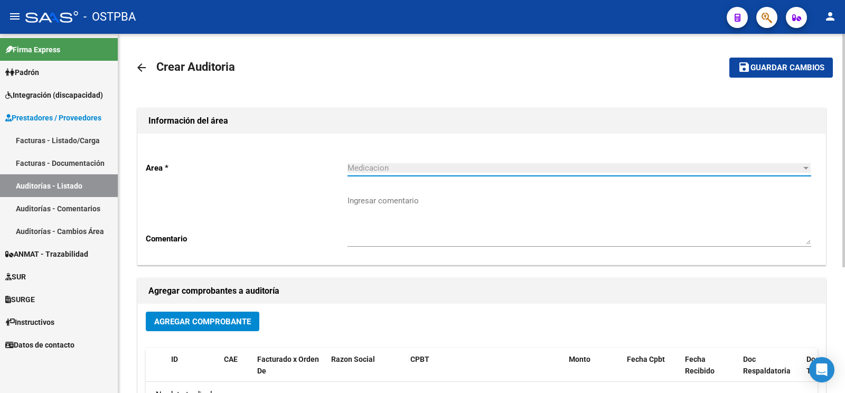
click at [403, 211] on textarea "Ingresar comentario" at bounding box center [579, 220] width 464 height 50
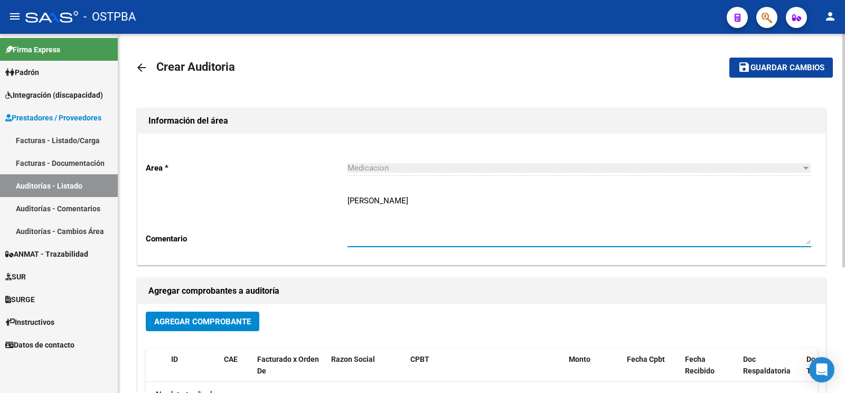
type textarea "[PERSON_NAME]"
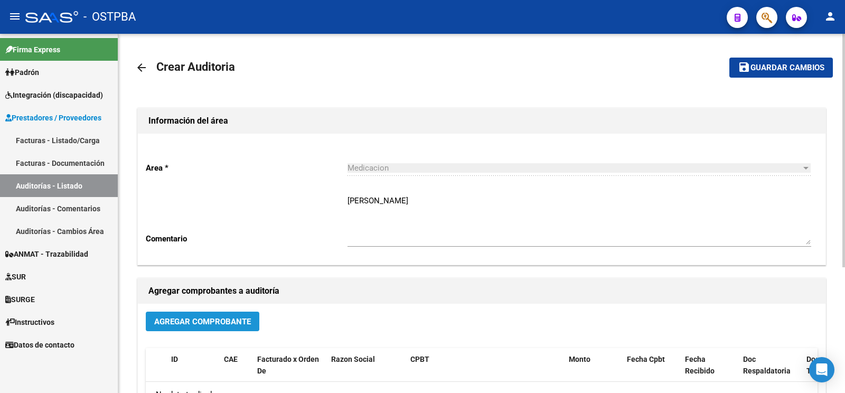
click at [186, 319] on span "Agregar Comprobante" at bounding box center [202, 322] width 97 height 10
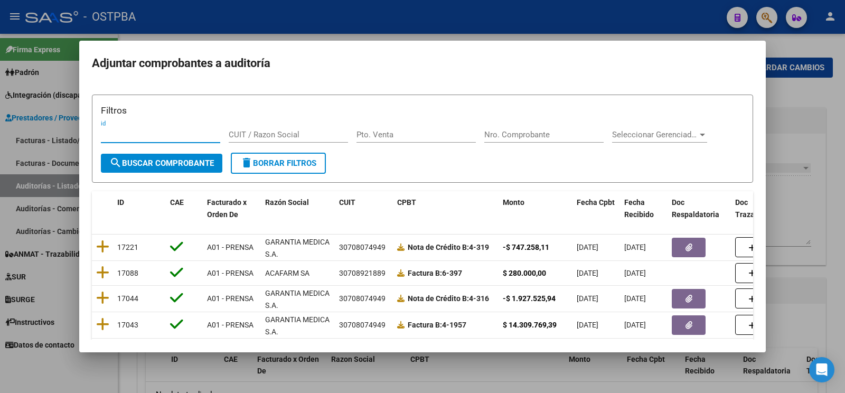
click at [521, 133] on input "Nro. Comprobante" at bounding box center [543, 135] width 119 height 10
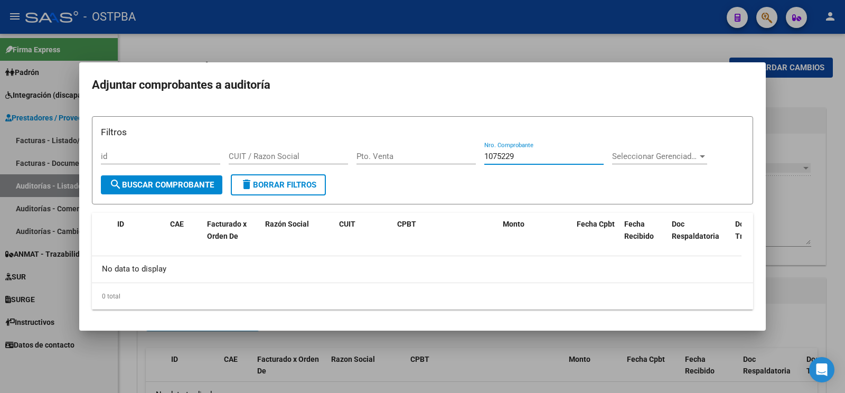
type input "1075229"
click at [146, 195] on form "Filtros id CUIT / Razon Social Pto. Venta 1075229 Nro. Comprobante Seleccionar …" at bounding box center [422, 160] width 661 height 88
click at [150, 186] on span "search Buscar Comprobante" at bounding box center [161, 185] width 105 height 10
click at [844, 231] on div at bounding box center [422, 196] width 845 height 393
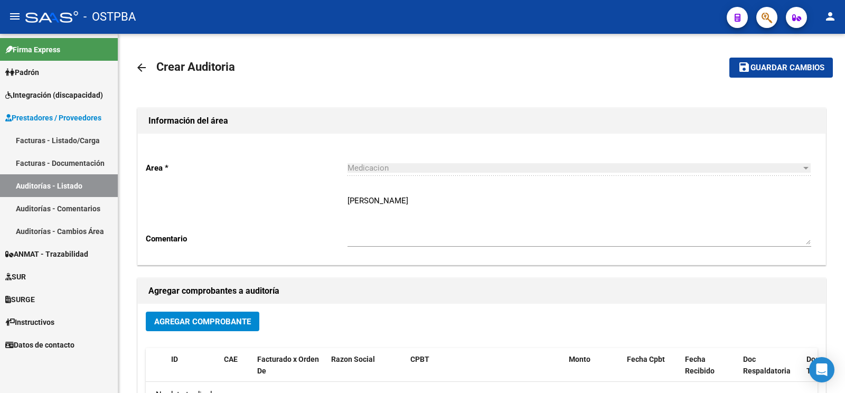
click at [3, 179] on link "Auditorías - Listado" at bounding box center [59, 185] width 118 height 23
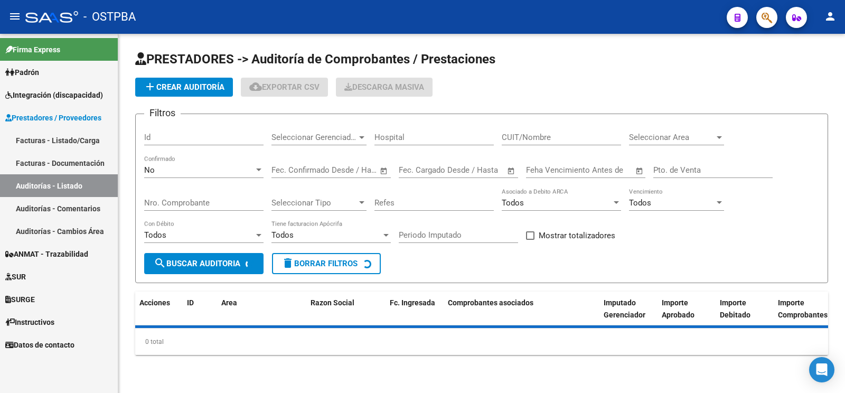
click at [194, 89] on span "add Crear Auditoría" at bounding box center [184, 87] width 81 height 10
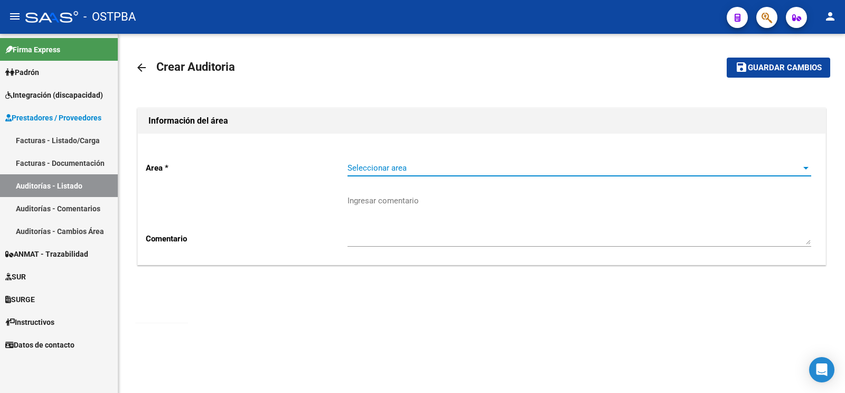
click at [404, 169] on span "Seleccionar area" at bounding box center [574, 168] width 454 height 10
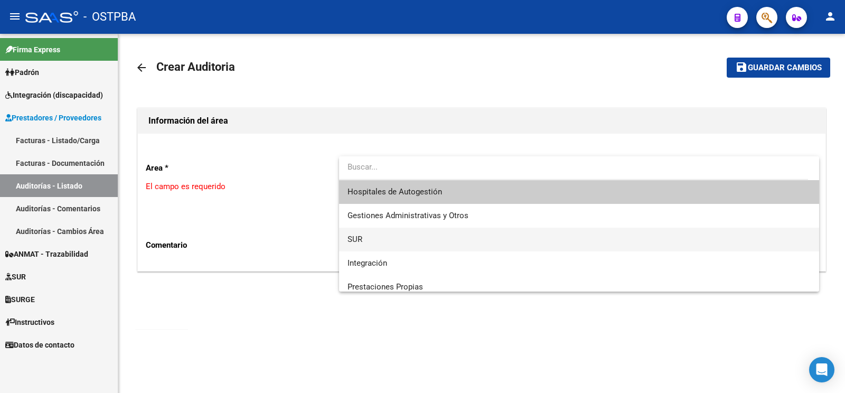
click at [365, 238] on span "SUR" at bounding box center [578, 240] width 463 height 24
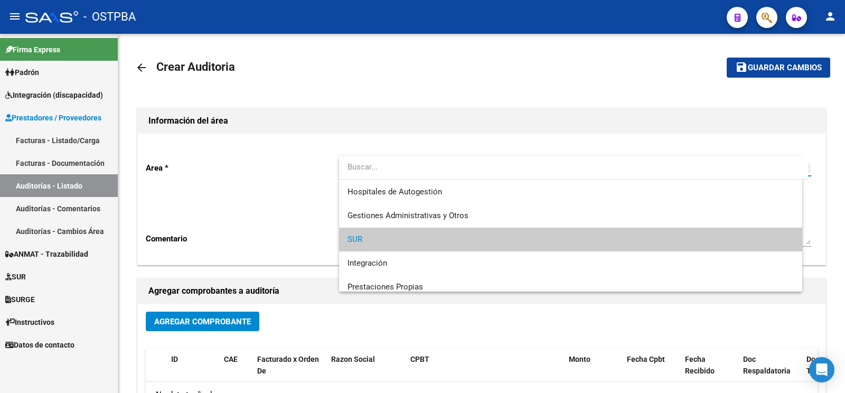
click at [375, 219] on textarea "Ingresar comentario" at bounding box center [579, 220] width 464 height 50
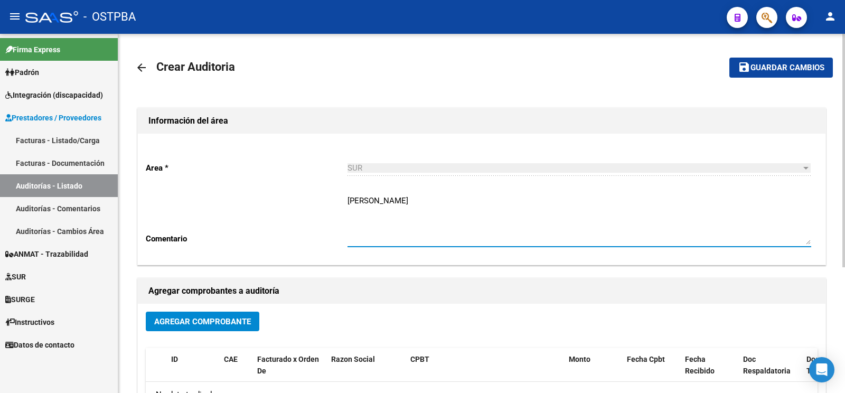
type textarea "[PERSON_NAME]"
click at [200, 328] on button "Agregar Comprobante" at bounding box center [203, 322] width 114 height 20
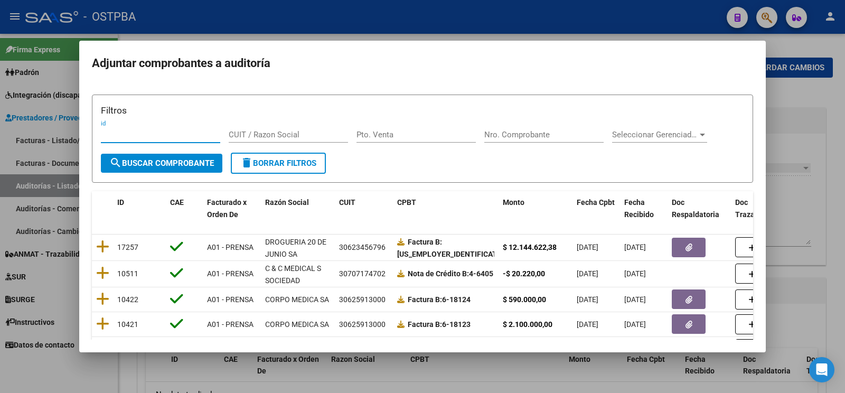
click at [522, 138] on input "Nro. Comprobante" at bounding box center [543, 135] width 119 height 10
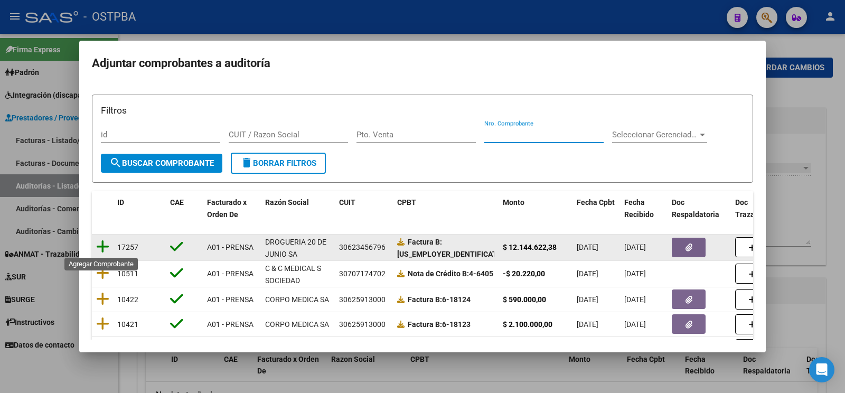
click at [99, 243] on icon at bounding box center [102, 246] width 13 height 15
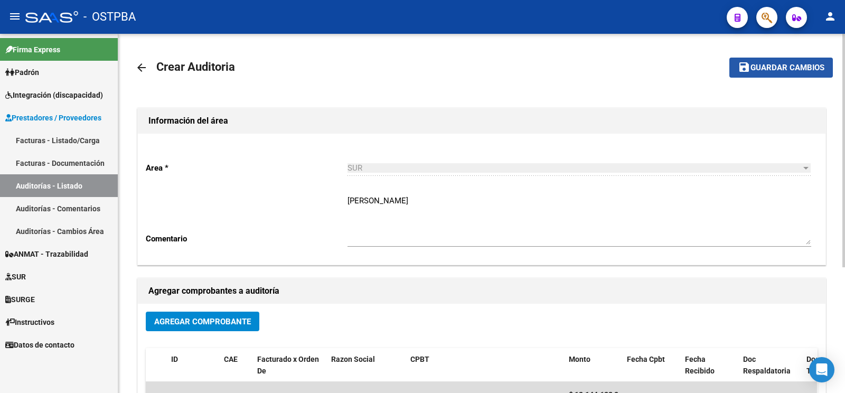
click at [774, 73] on button "save Guardar cambios" at bounding box center [780, 68] width 103 height 20
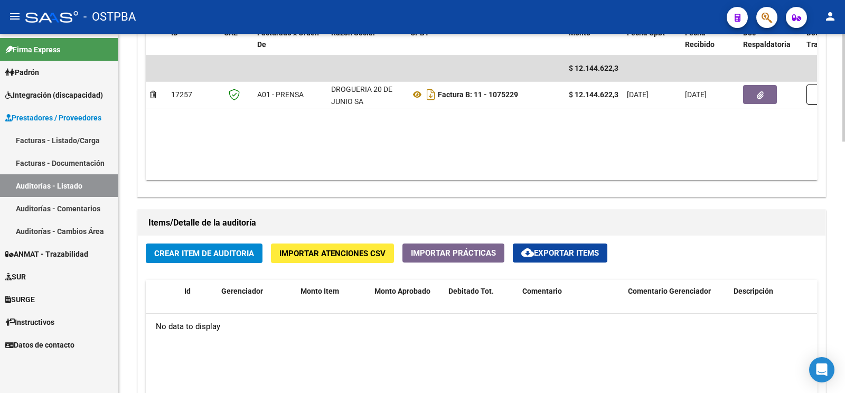
scroll to position [610, 0]
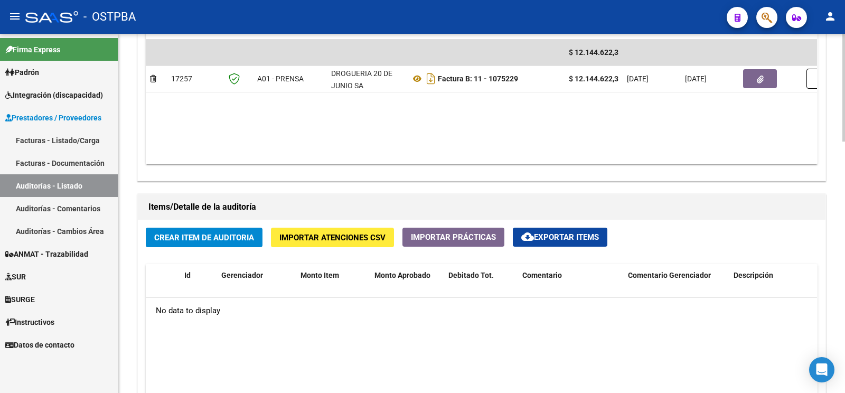
click at [221, 243] on button "Crear Item de Auditoria" at bounding box center [204, 238] width 117 height 20
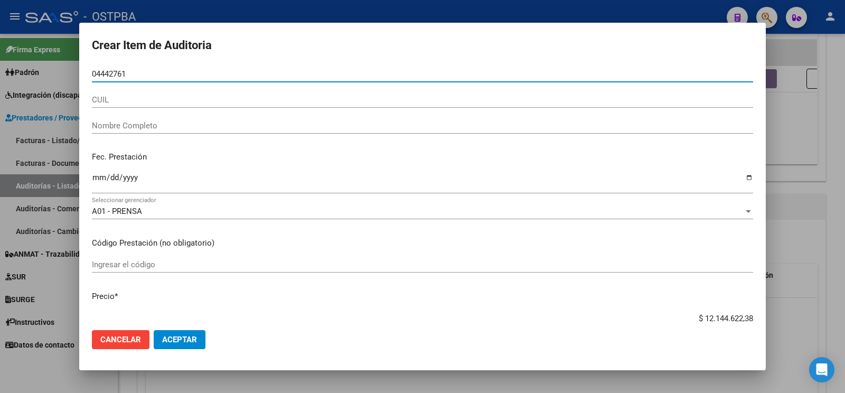
type input "04442761"
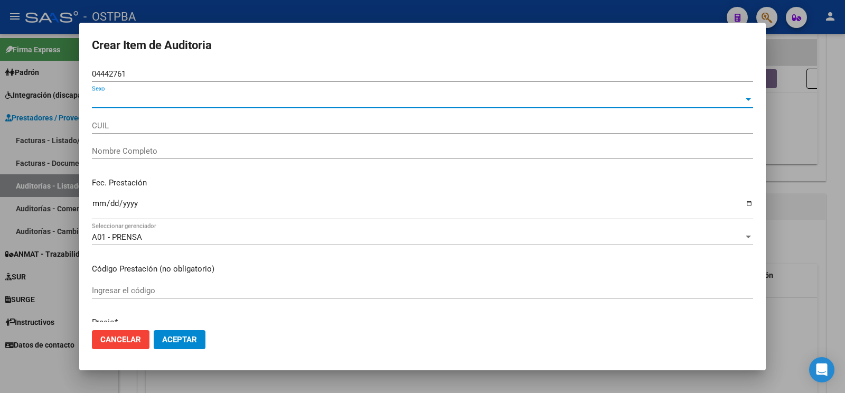
type input "27044427619"
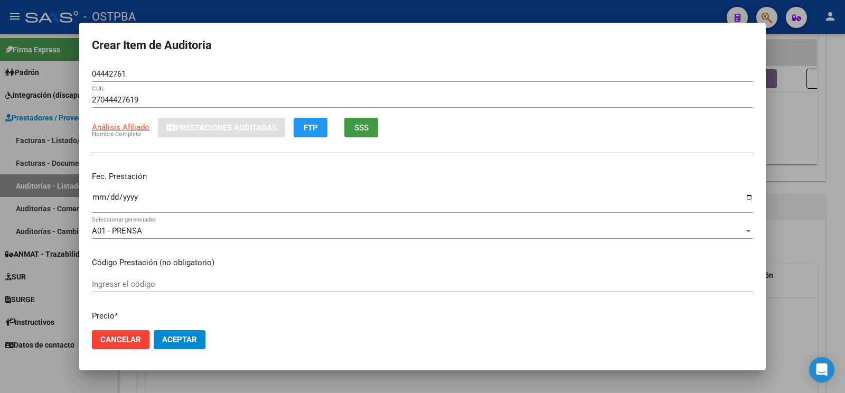
type input "KAGEL SILVIA ANA"
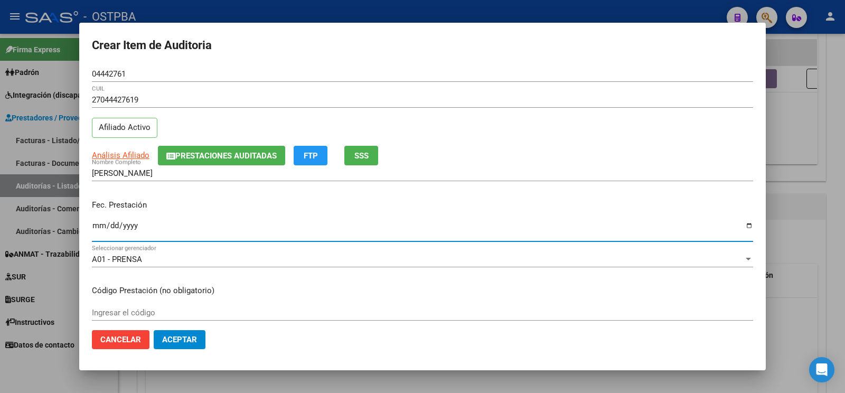
type input "[DATE]"
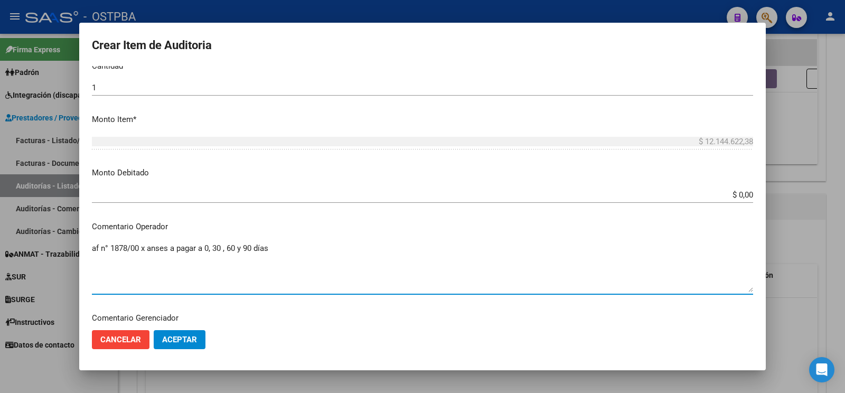
scroll to position [609, 0]
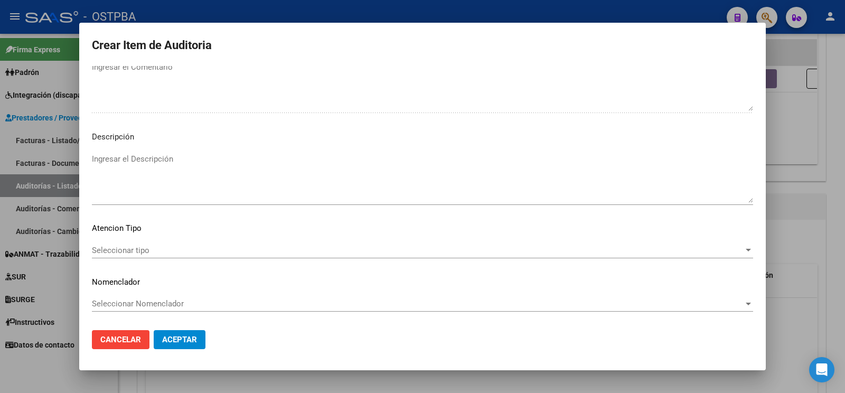
type textarea "af n° 1878/00 x anses a pagar a 0, 30 , 60 y 90 días"
click at [133, 246] on span "Seleccionar tipo" at bounding box center [418, 251] width 652 height 10
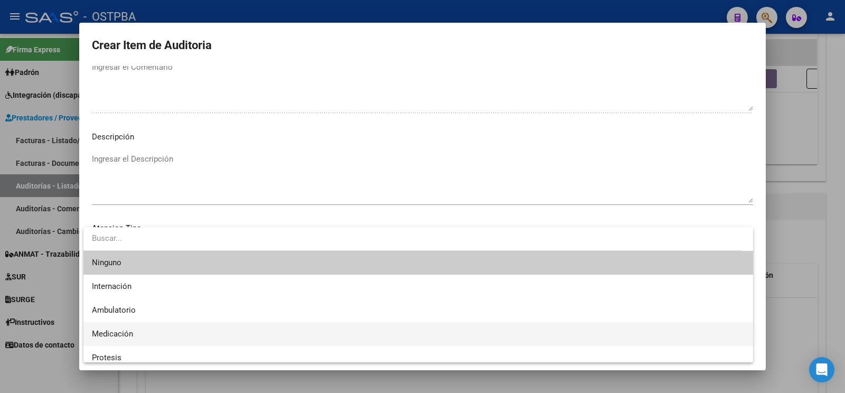
click at [151, 337] on span "Medicación" at bounding box center [418, 334] width 653 height 24
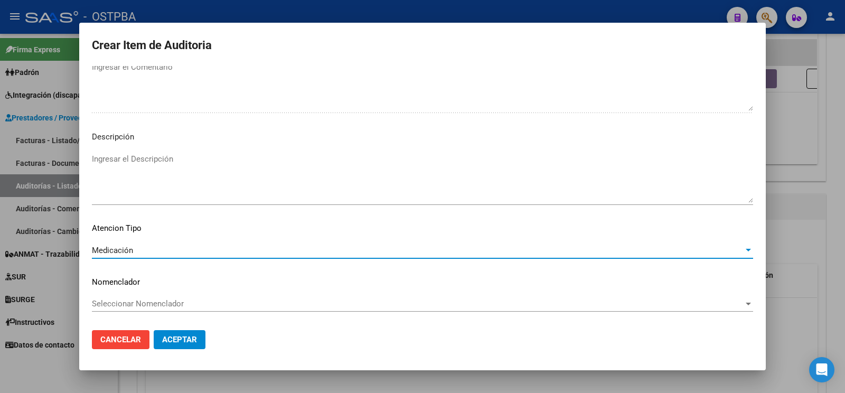
click at [183, 333] on button "Aceptar" at bounding box center [180, 339] width 52 height 19
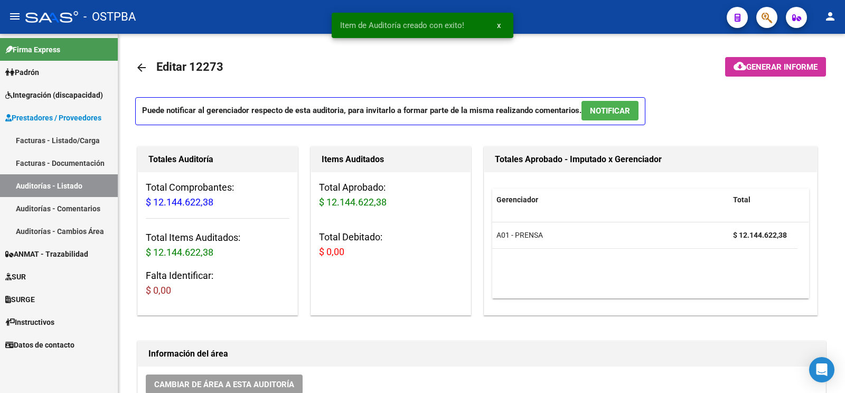
scroll to position [0, 0]
click at [793, 62] on span "cloud_download Generar informe" at bounding box center [775, 67] width 84 height 10
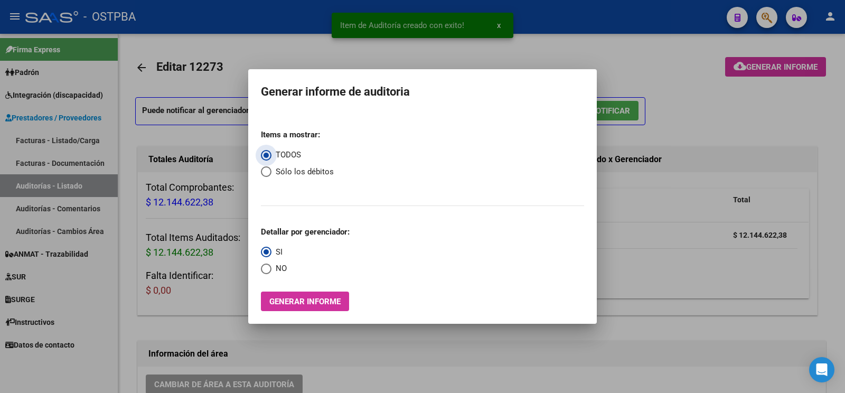
click at [271, 300] on span "Generar informe" at bounding box center [304, 302] width 71 height 10
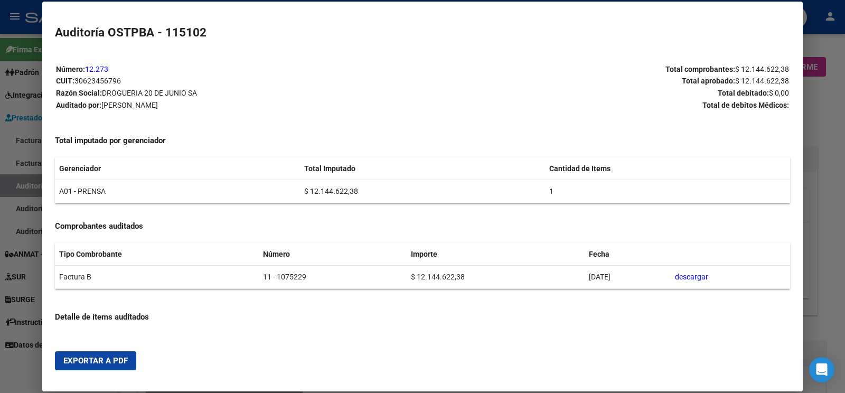
click at [88, 366] on button "Exportar a PDF" at bounding box center [95, 360] width 81 height 19
